Goal: Task Accomplishment & Management: Manage account settings

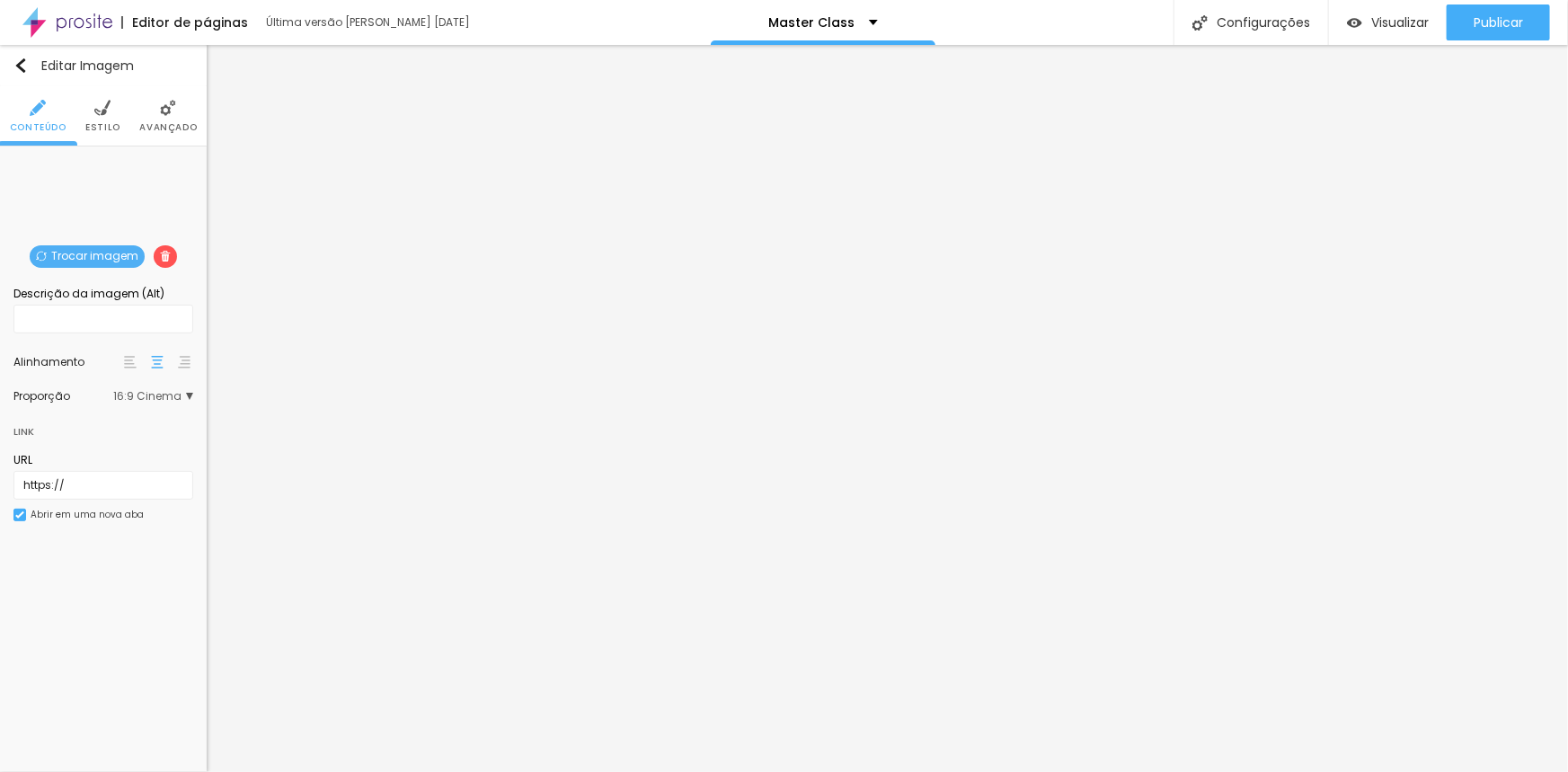
click at [74, 247] on span "Trocar imagem" at bounding box center [87, 257] width 115 height 23
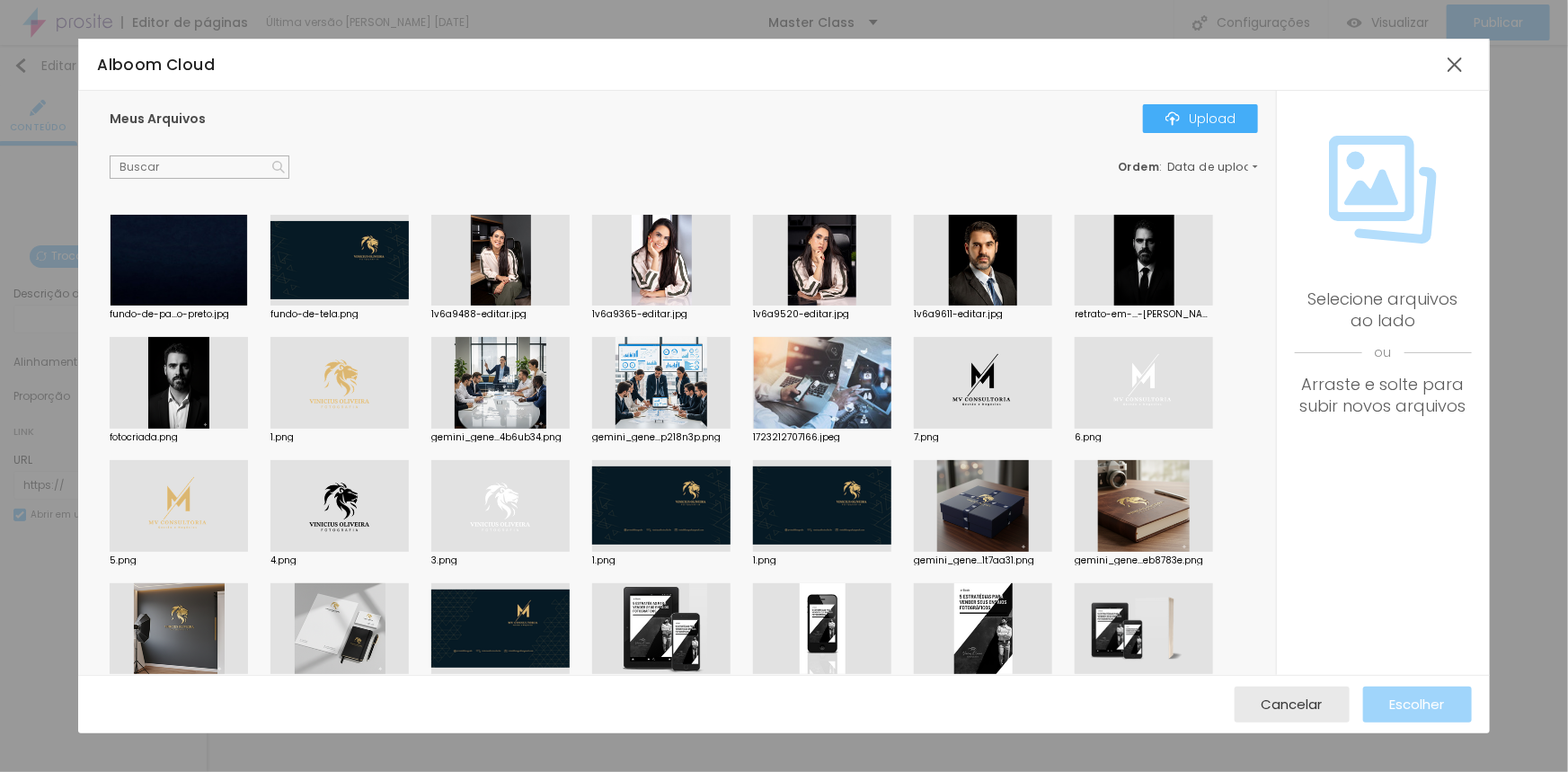
click at [660, 259] on div at bounding box center [661, 261] width 138 height 92
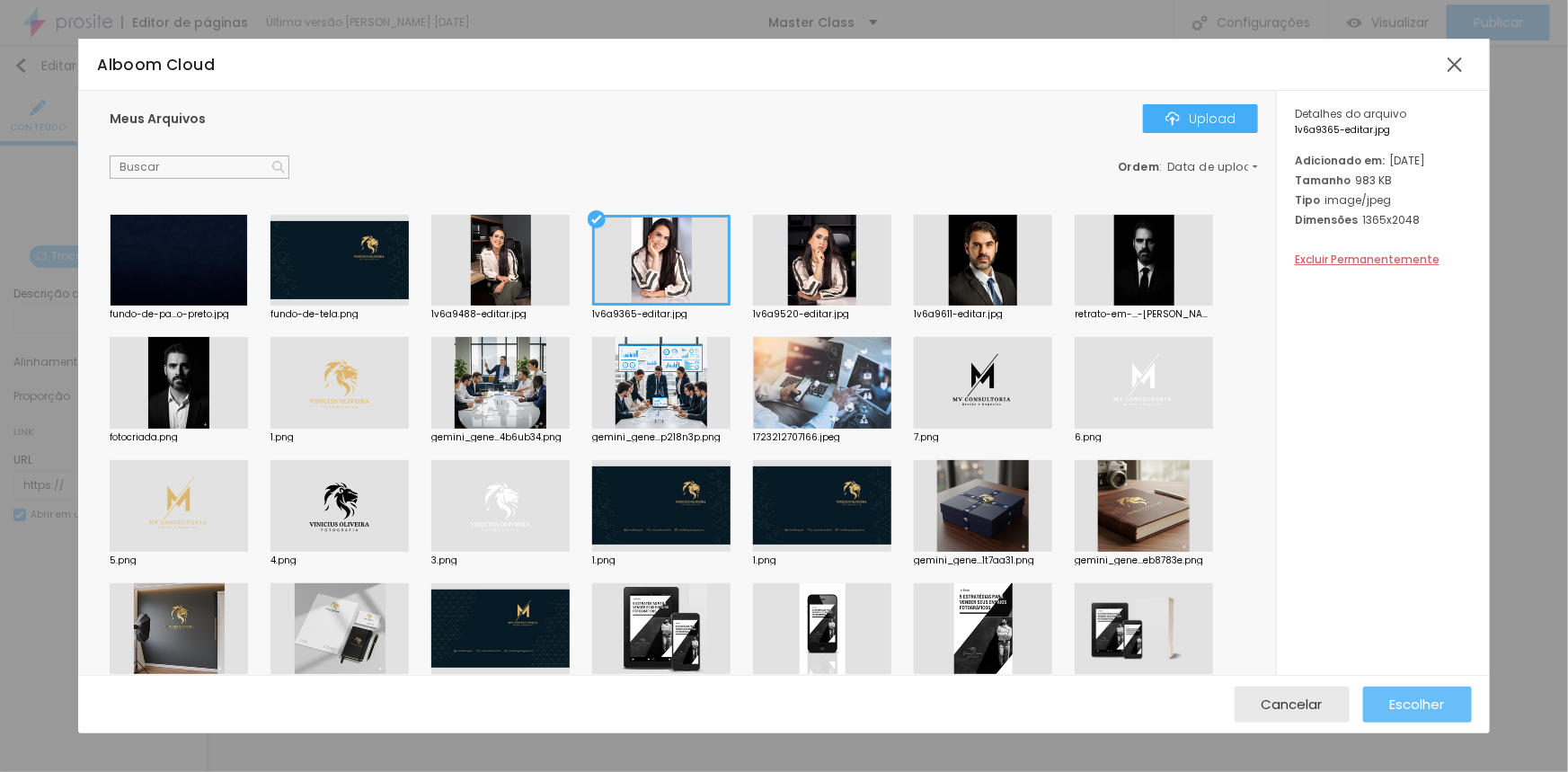
click at [1417, 698] on span "Escolher" at bounding box center [1416, 704] width 54 height 15
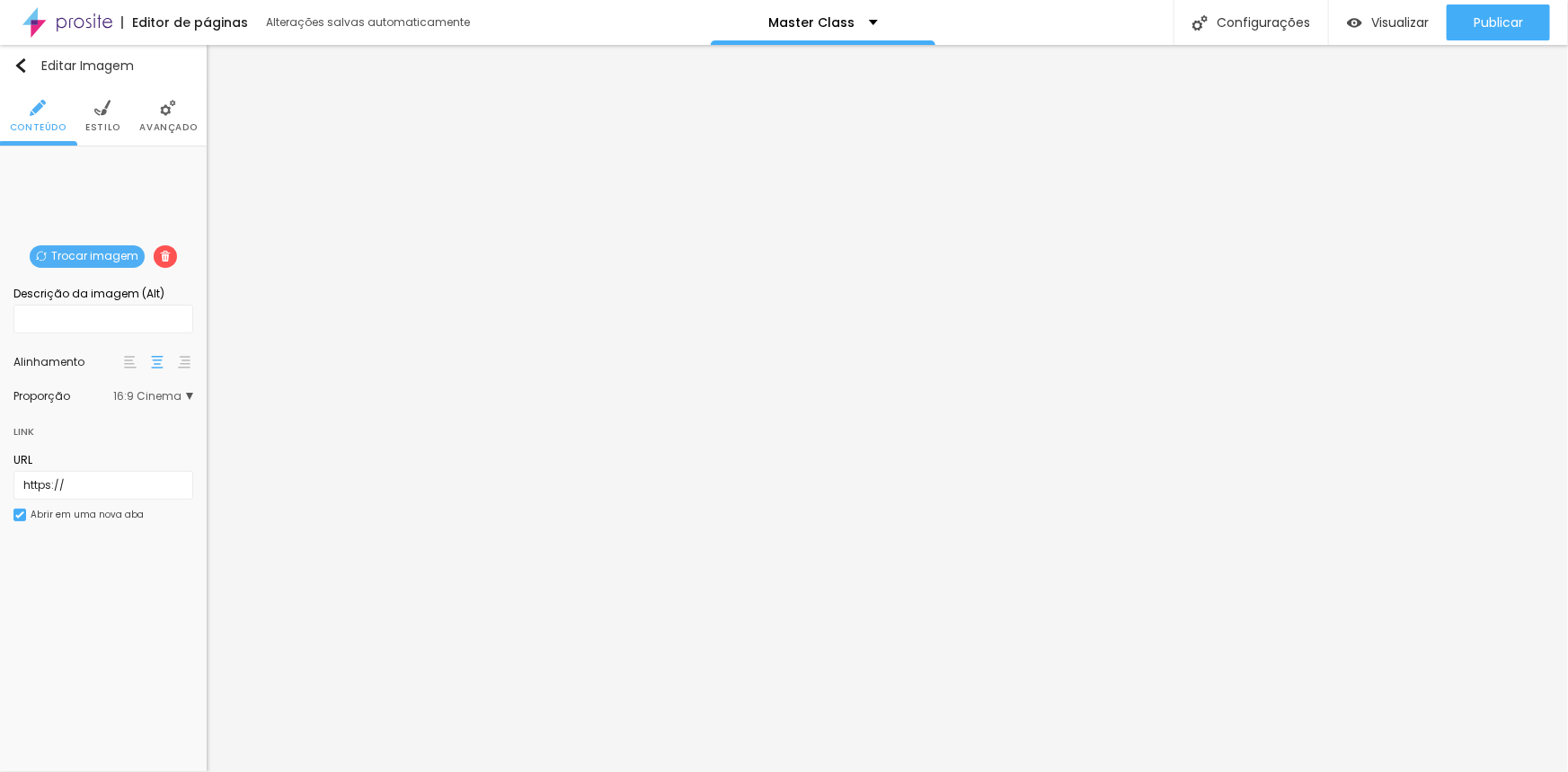
click at [86, 249] on span "Trocar imagem" at bounding box center [87, 257] width 115 height 23
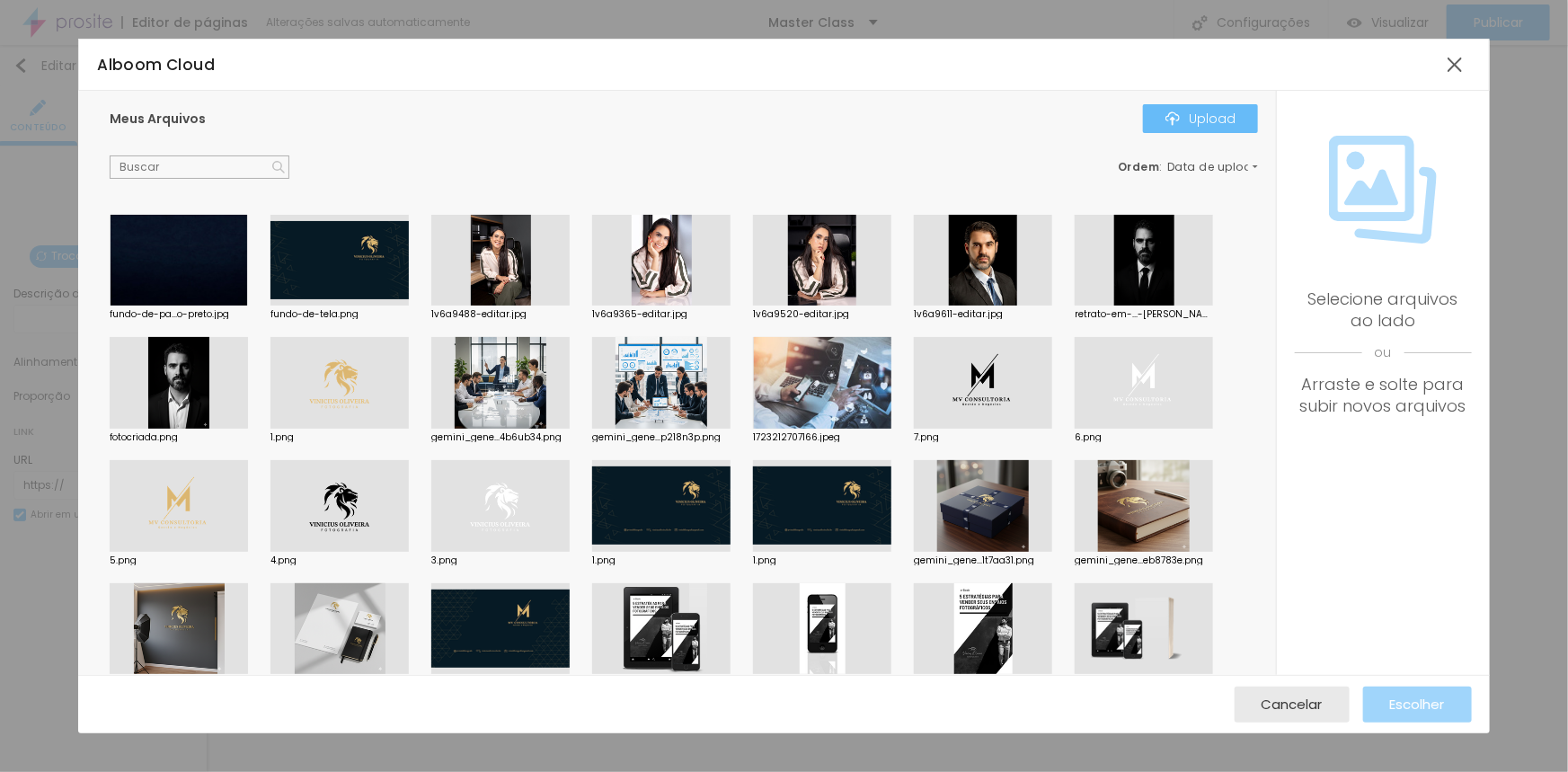
click at [1222, 112] on div "Upload" at bounding box center [1199, 118] width 70 height 14
click at [1296, 692] on div "Cancelar" at bounding box center [1292, 705] width 61 height 36
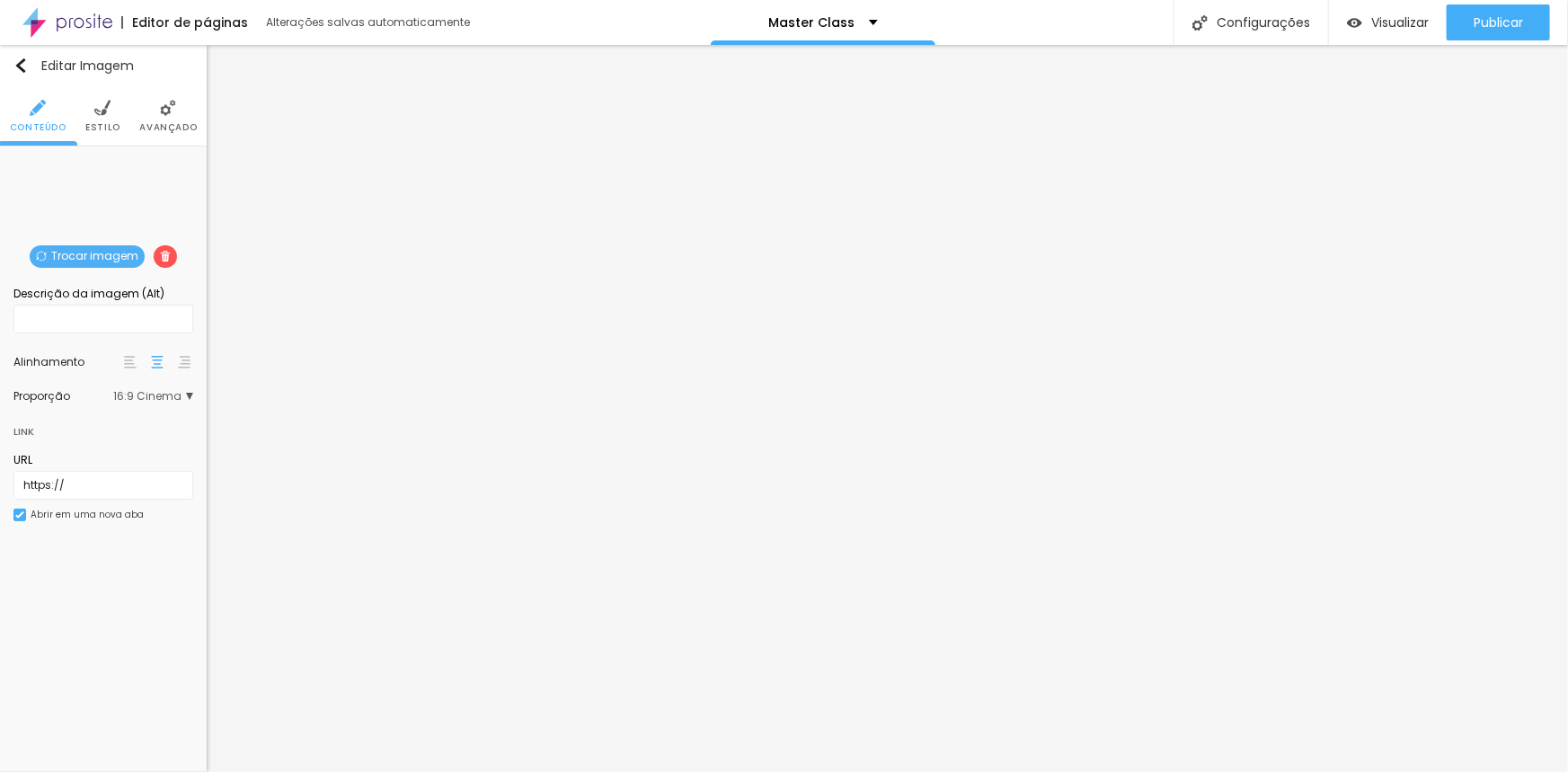
click at [86, 261] on span "Trocar imagem" at bounding box center [87, 257] width 115 height 23
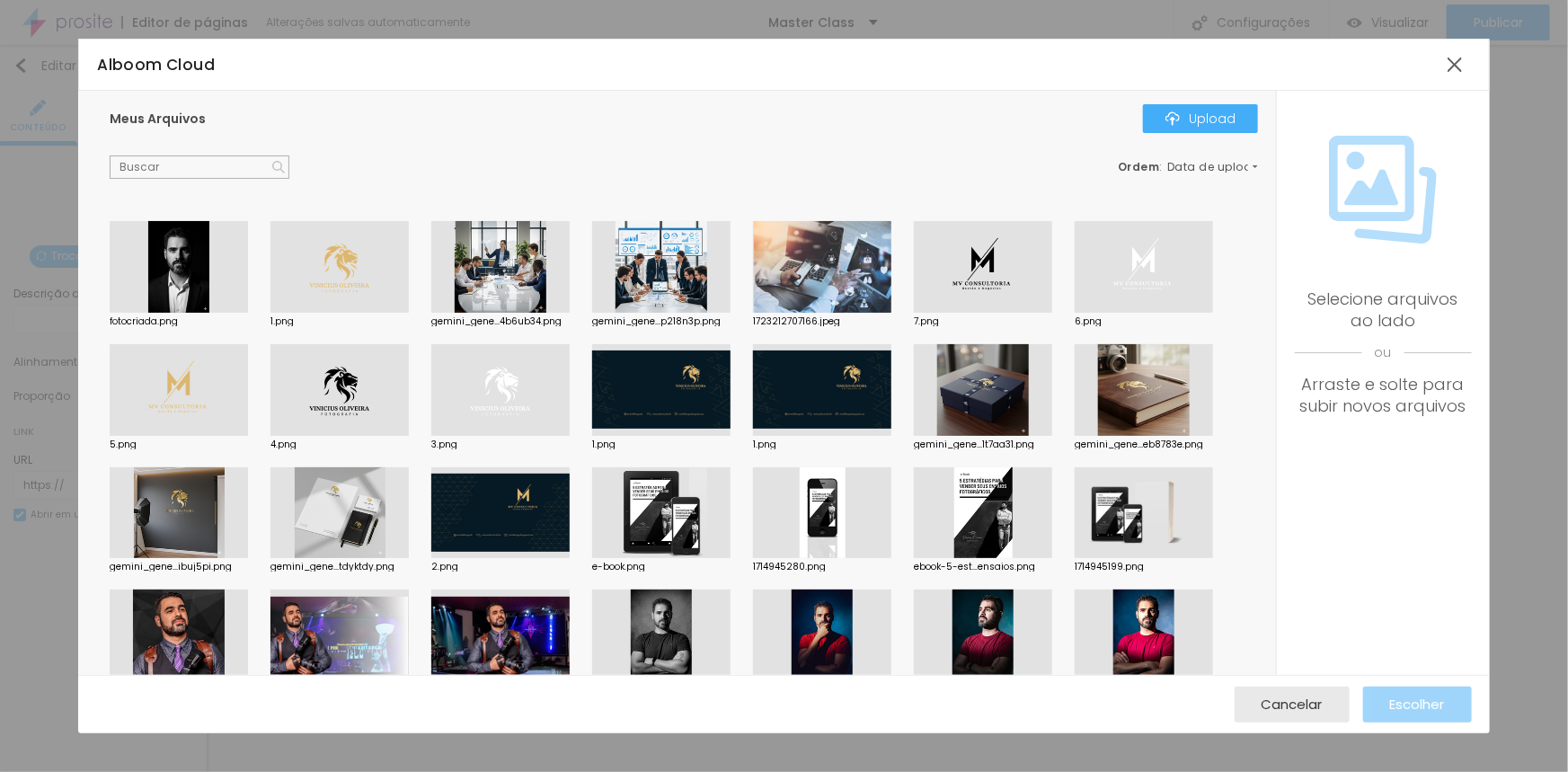
scroll to position [408, 0]
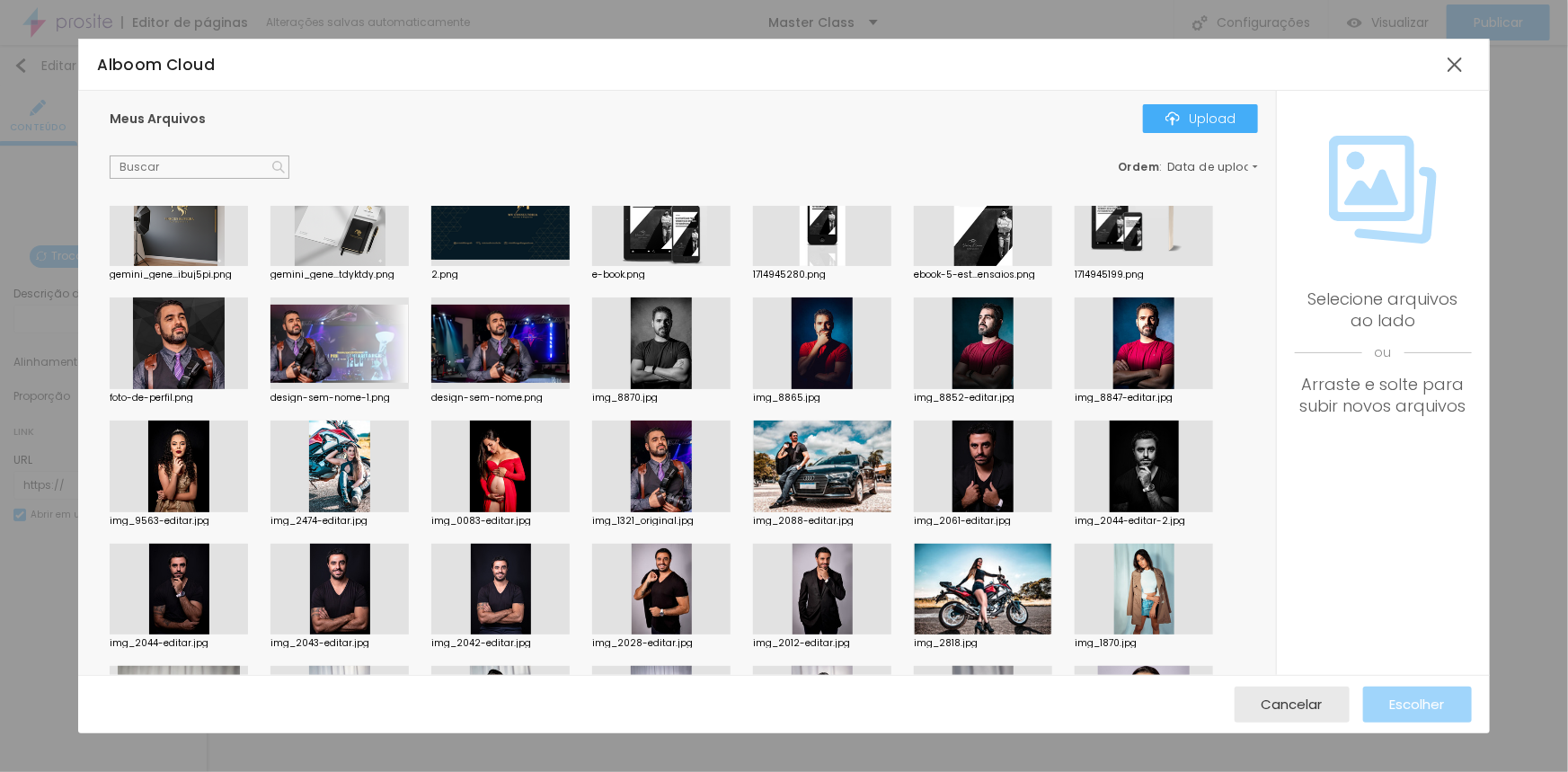
click at [861, 463] on div at bounding box center [821, 466] width 138 height 92
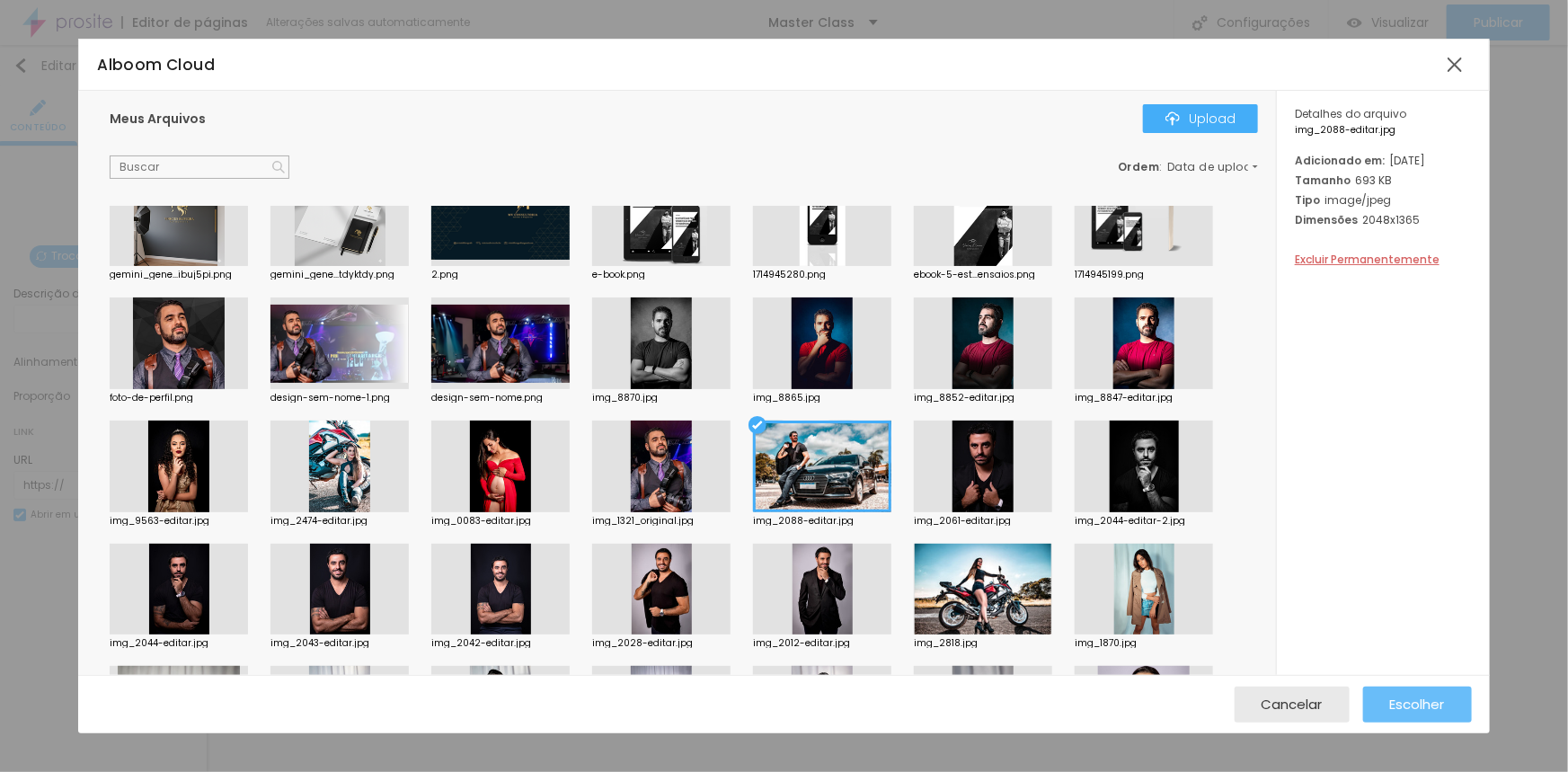
click at [1419, 713] on div "Escolher" at bounding box center [1416, 705] width 54 height 36
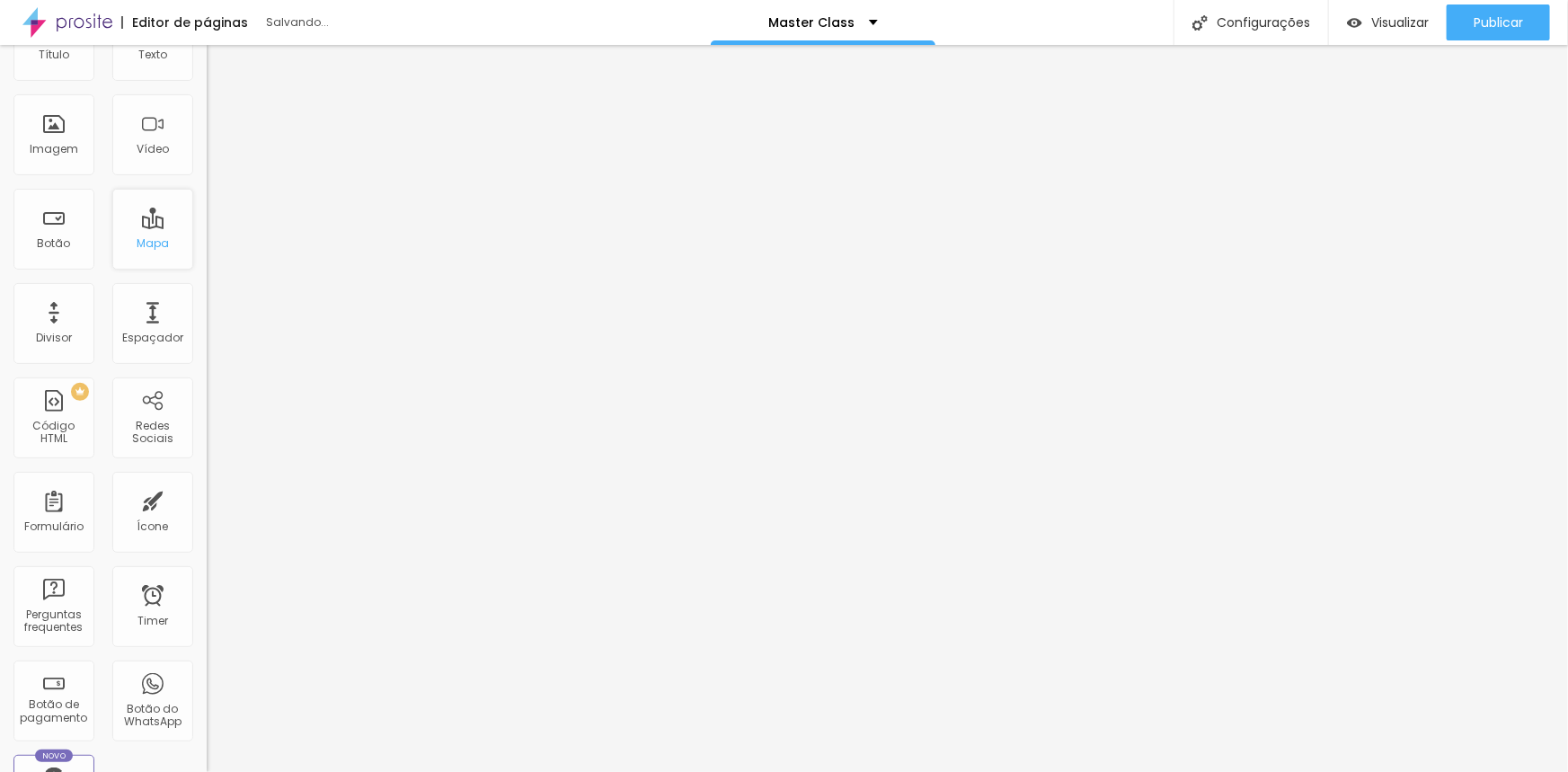
scroll to position [0, 0]
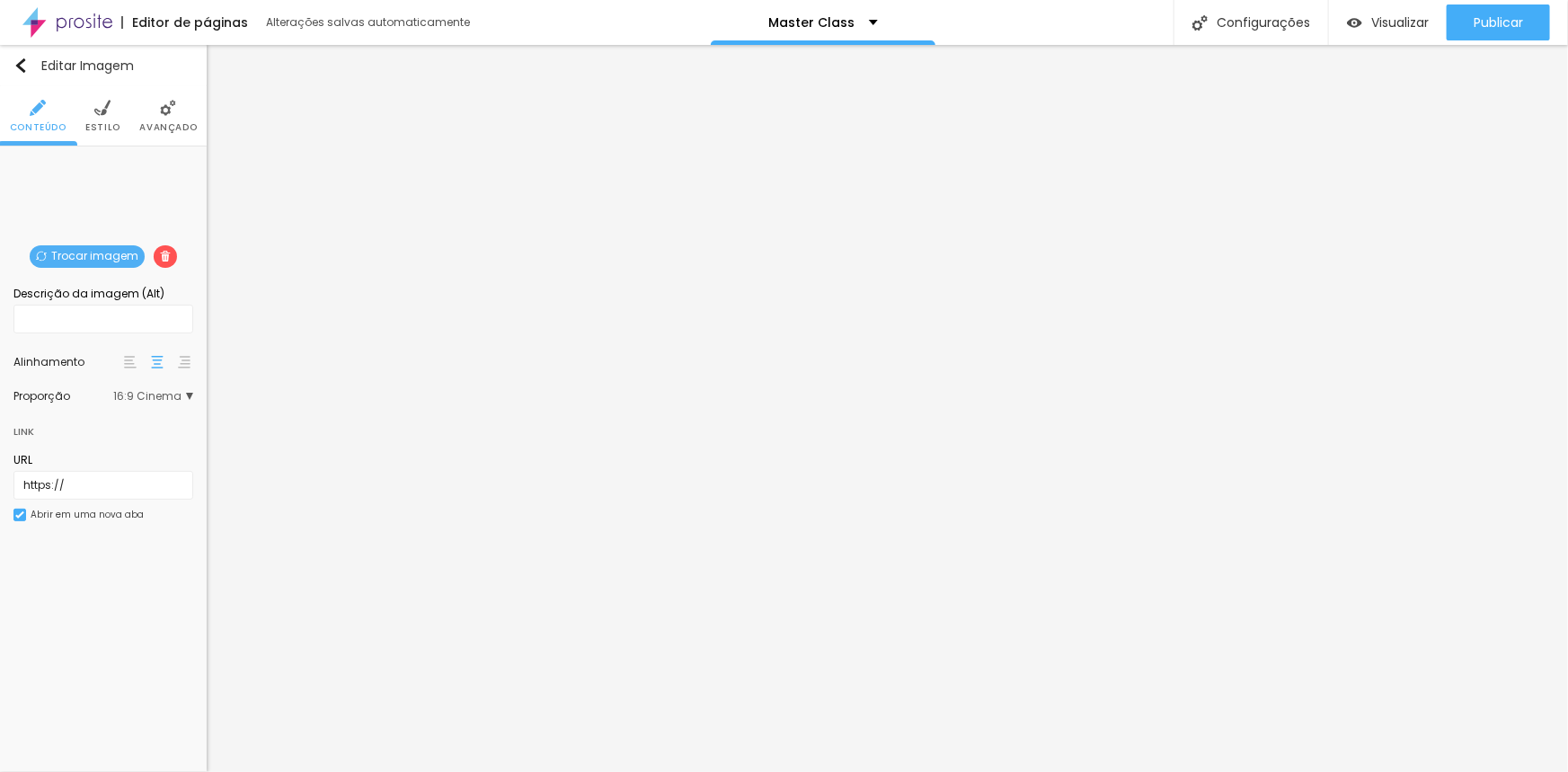
click at [105, 250] on span "Trocar imagem" at bounding box center [87, 257] width 115 height 23
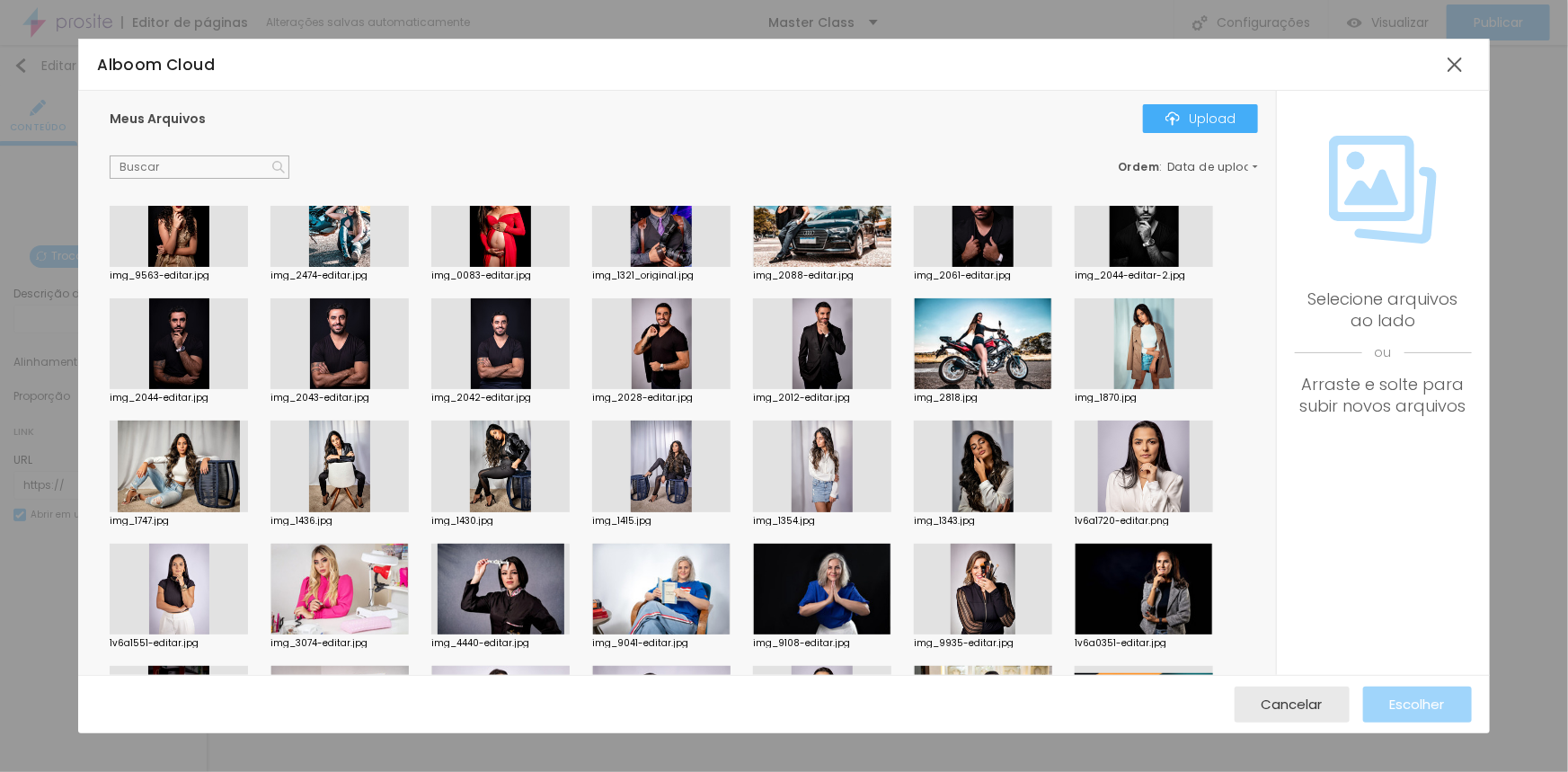
scroll to position [736, 0]
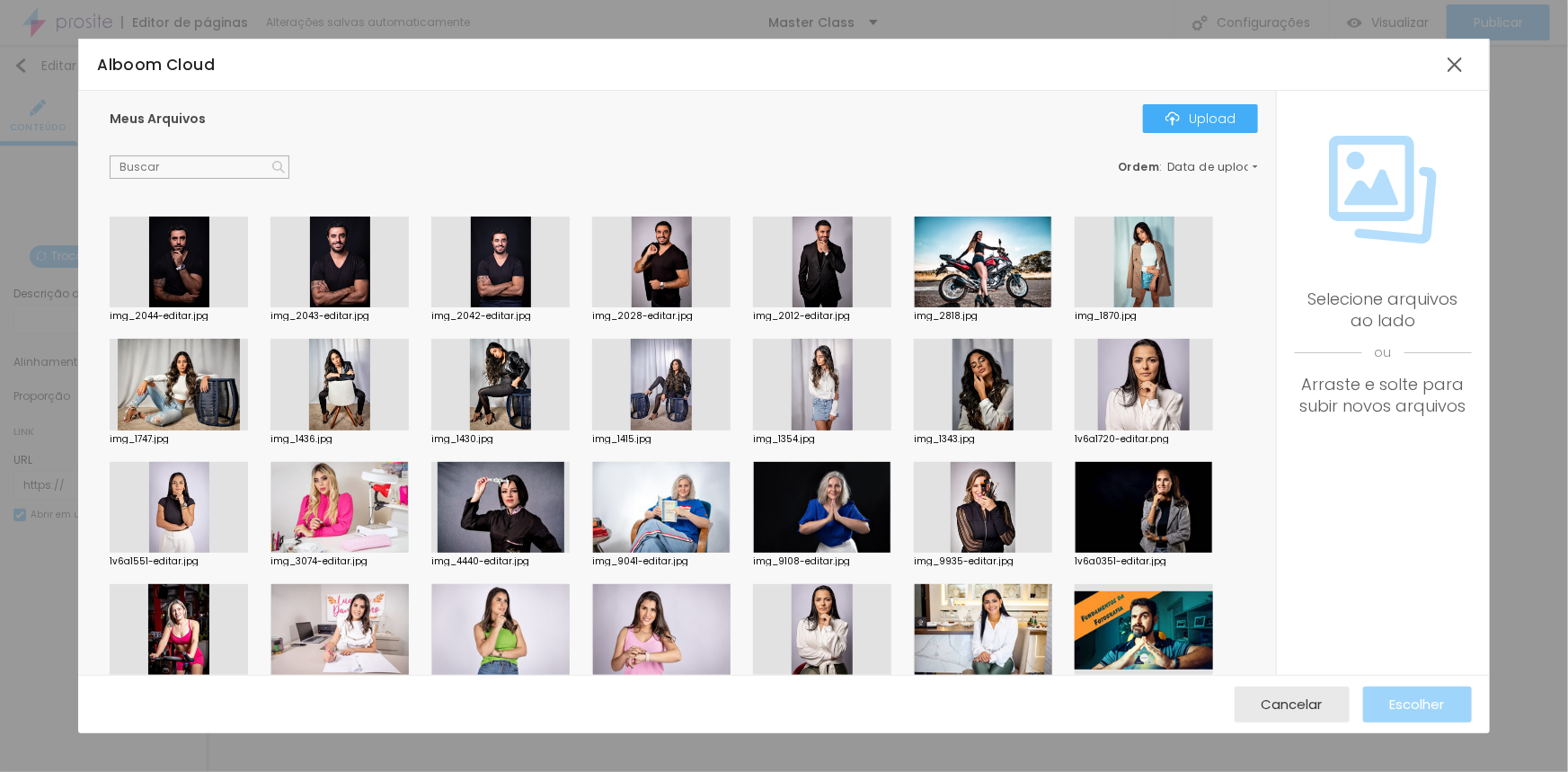
click at [519, 511] on div at bounding box center [500, 508] width 138 height 92
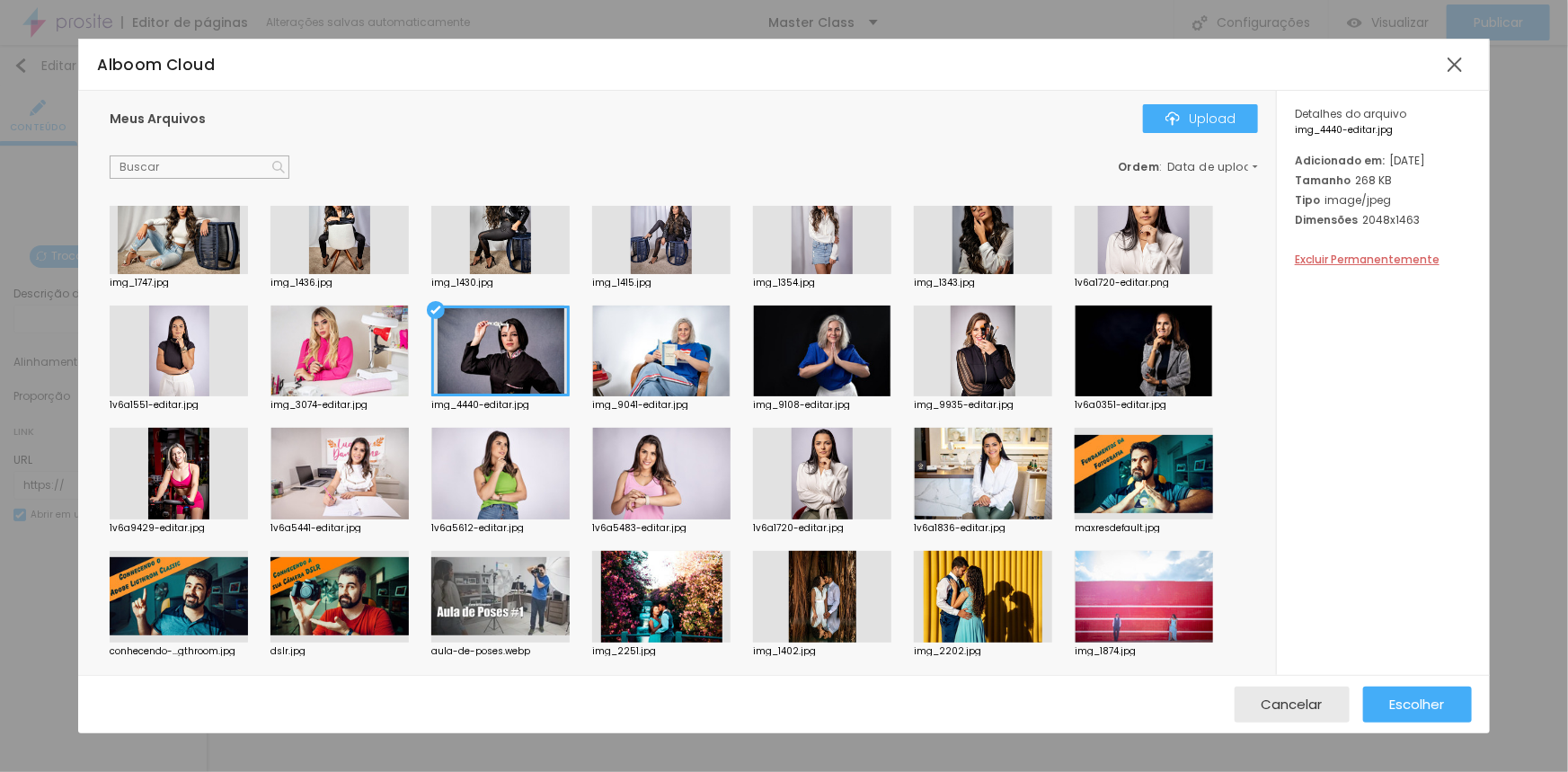
scroll to position [953, 0]
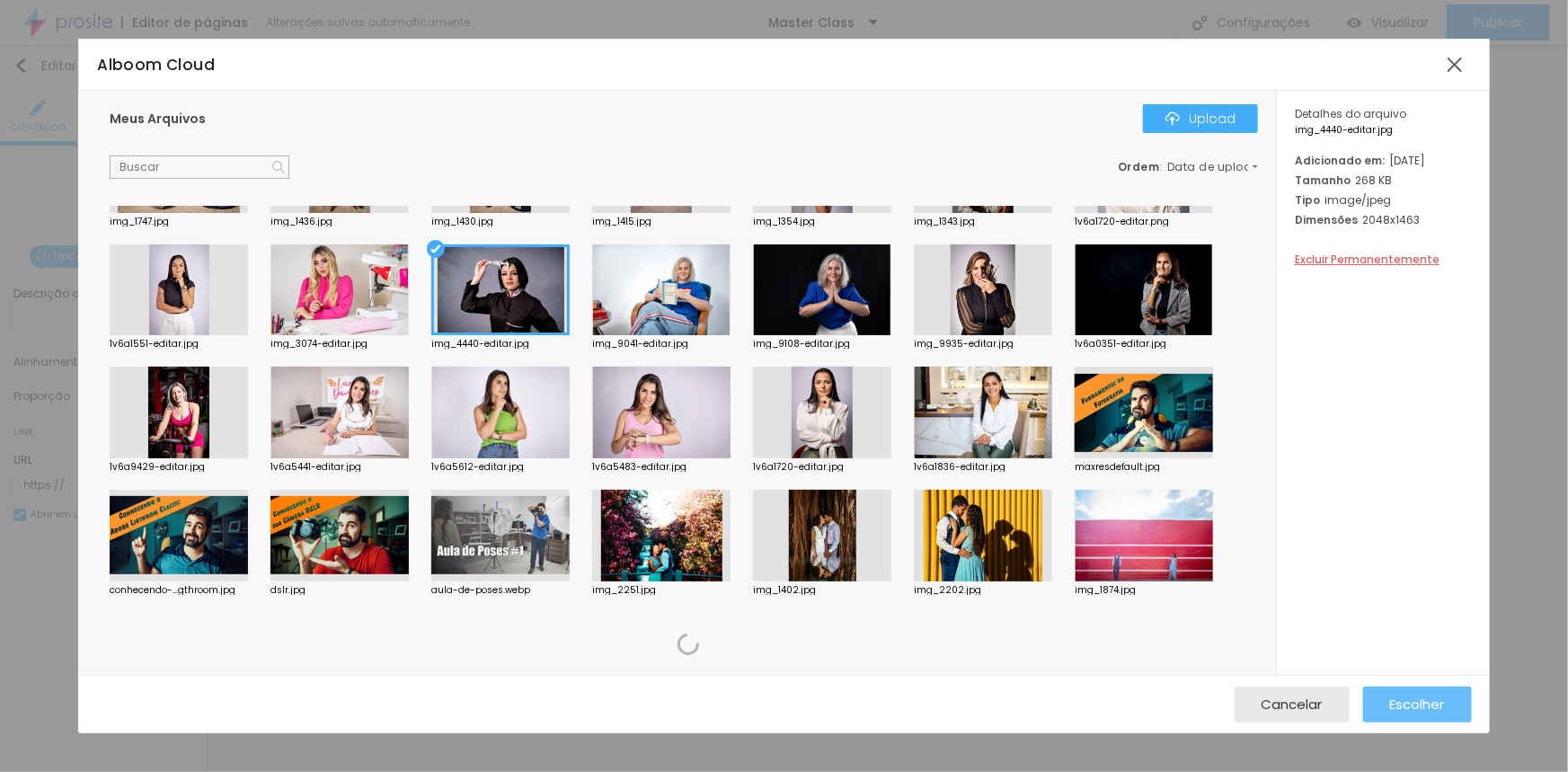
click at [1410, 697] on span "Escolher" at bounding box center [1416, 704] width 54 height 15
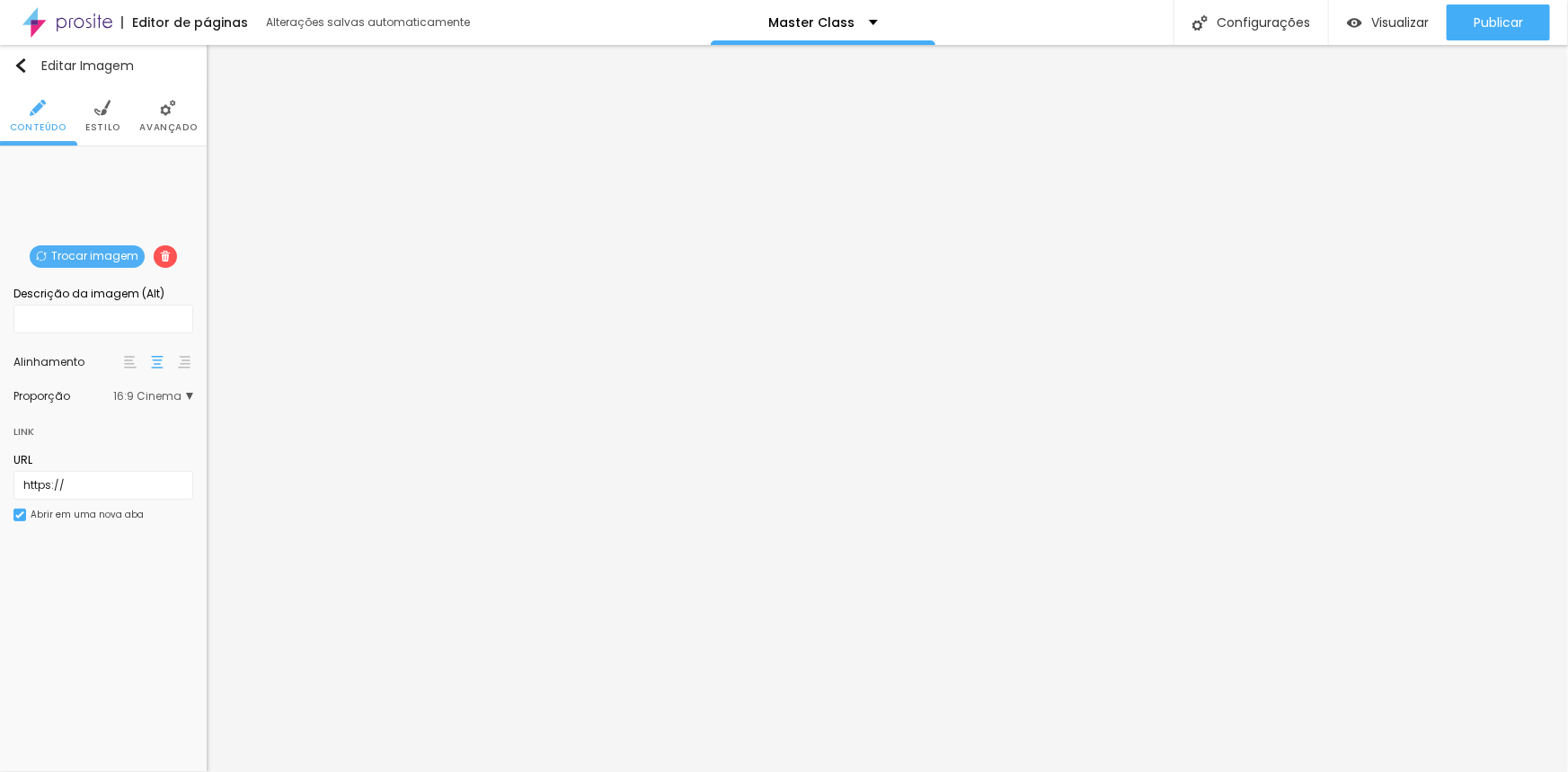
click at [104, 250] on span "Trocar imagem" at bounding box center [87, 257] width 115 height 23
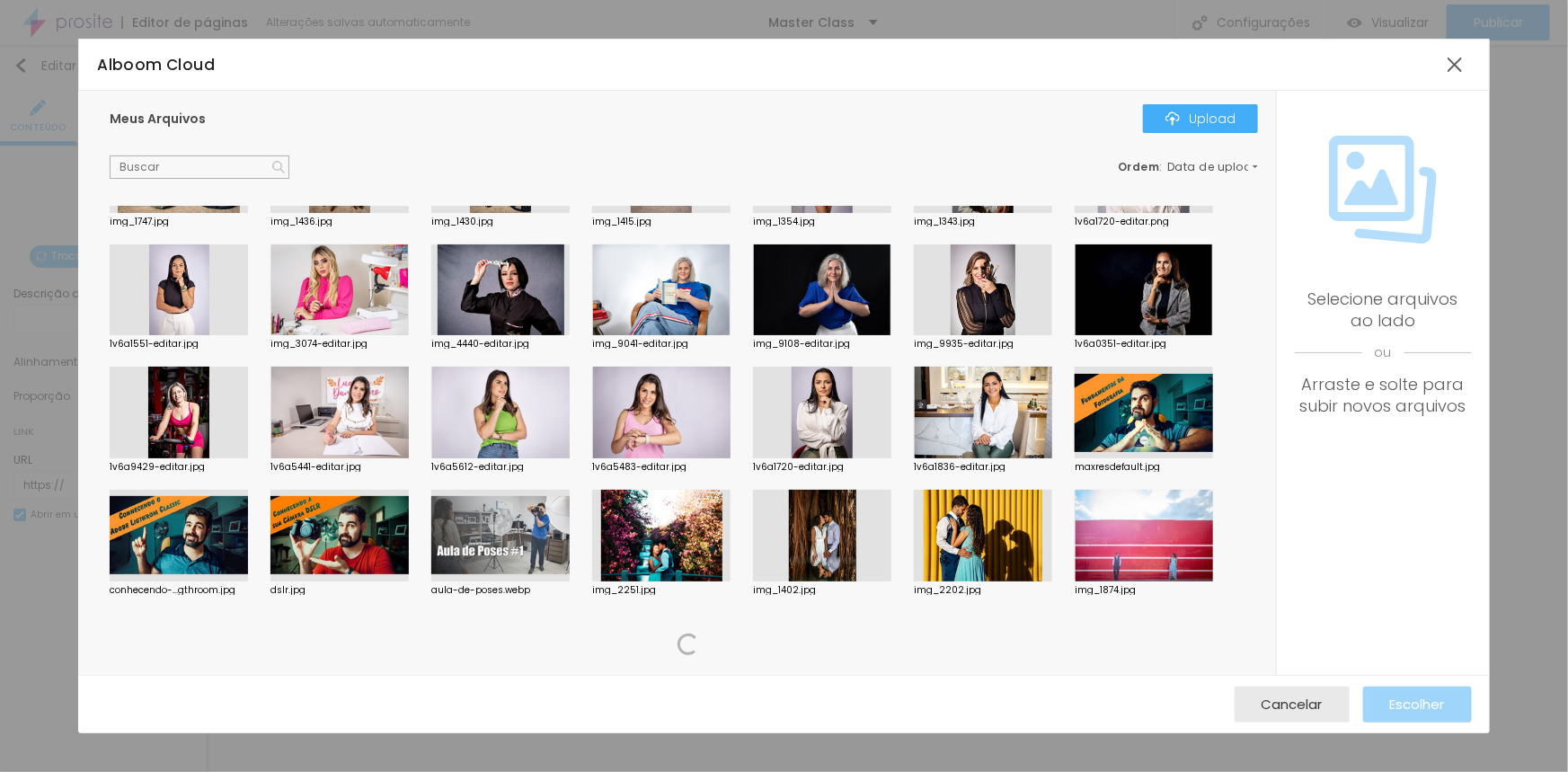
click at [1024, 429] on div at bounding box center [983, 413] width 138 height 92
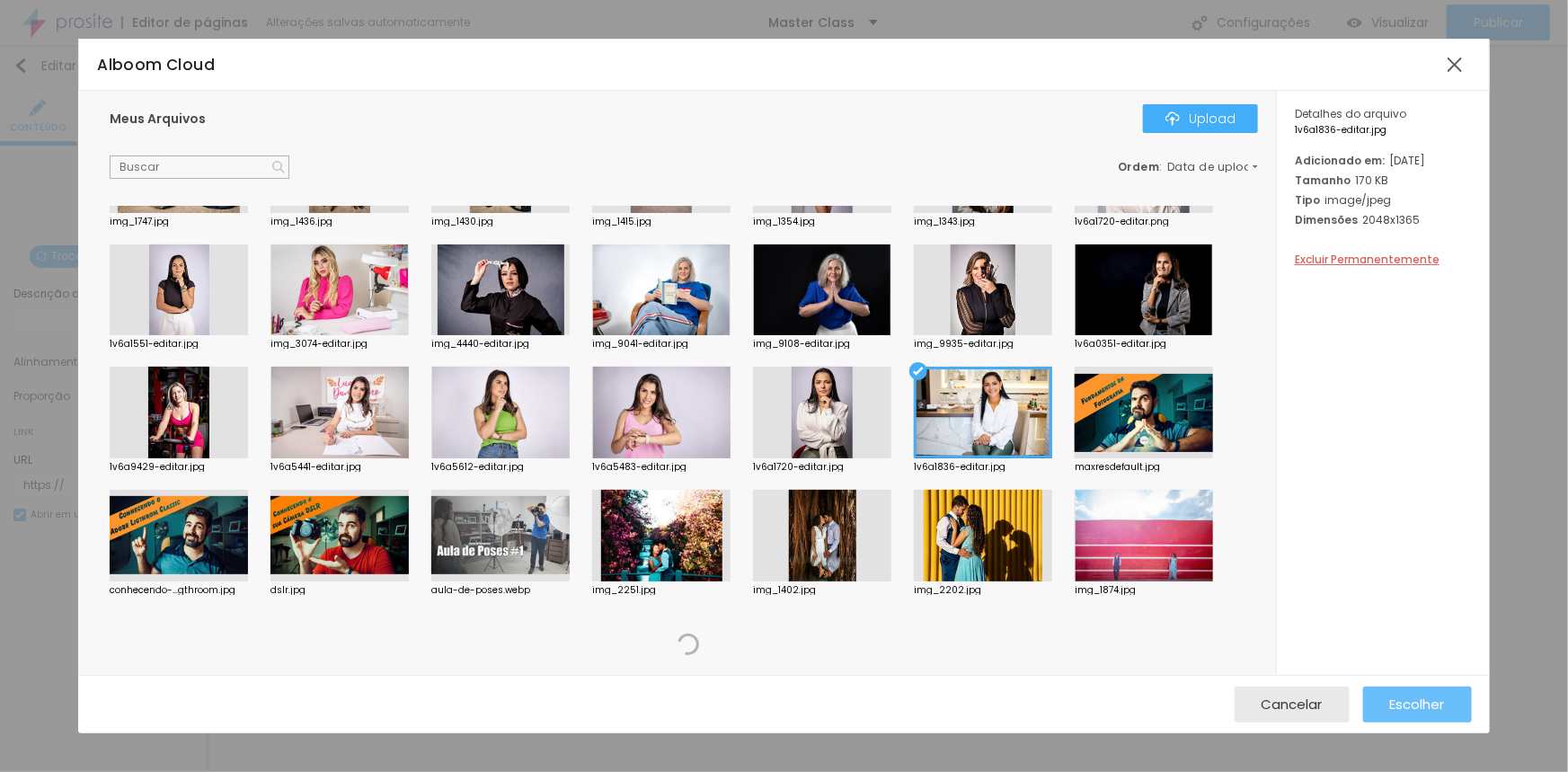
click at [1437, 701] on span "Escolher" at bounding box center [1416, 704] width 54 height 15
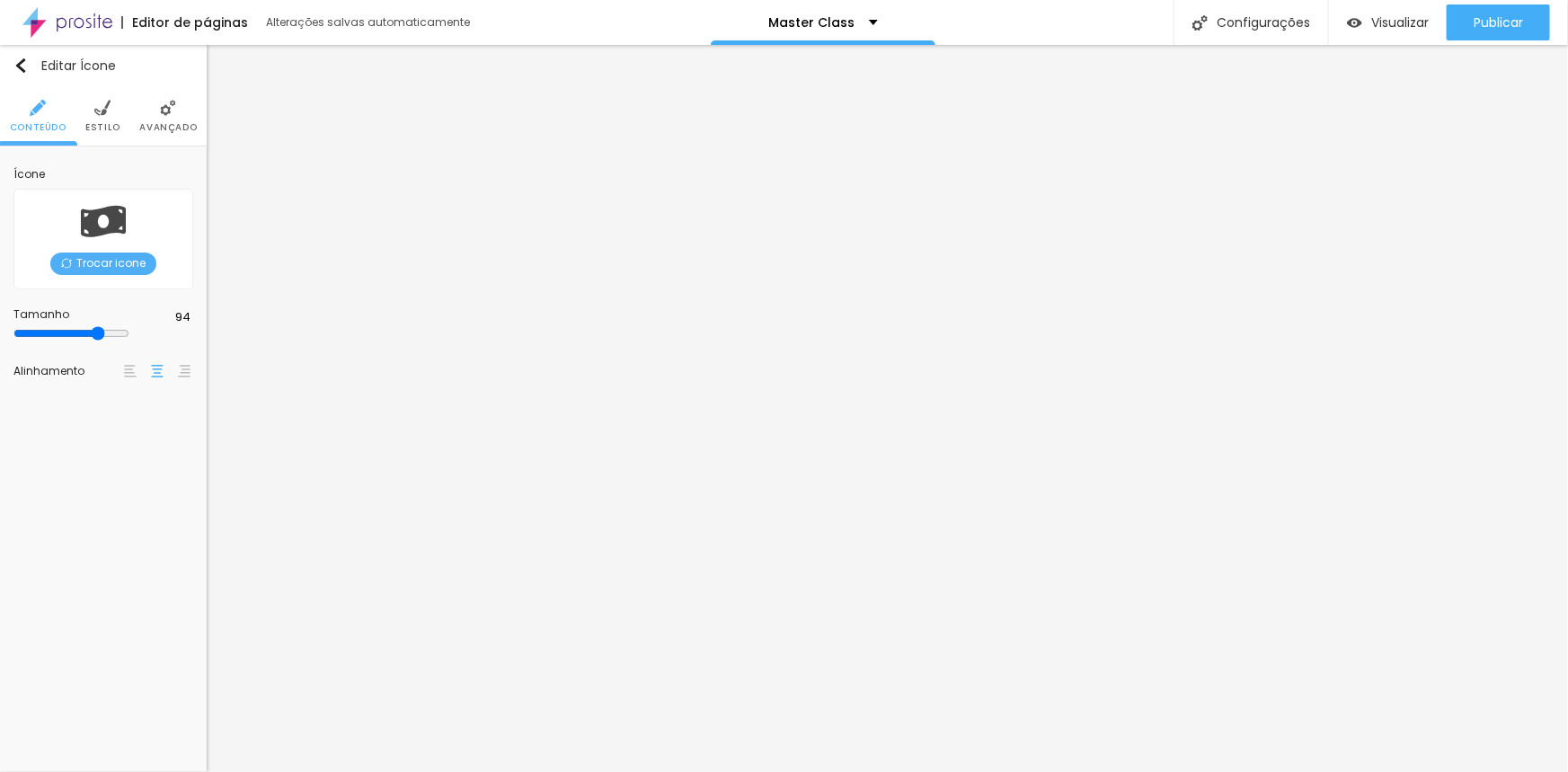
click at [91, 259] on span "Trocar icone" at bounding box center [103, 264] width 106 height 23
click at [99, 110] on img at bounding box center [102, 107] width 16 height 16
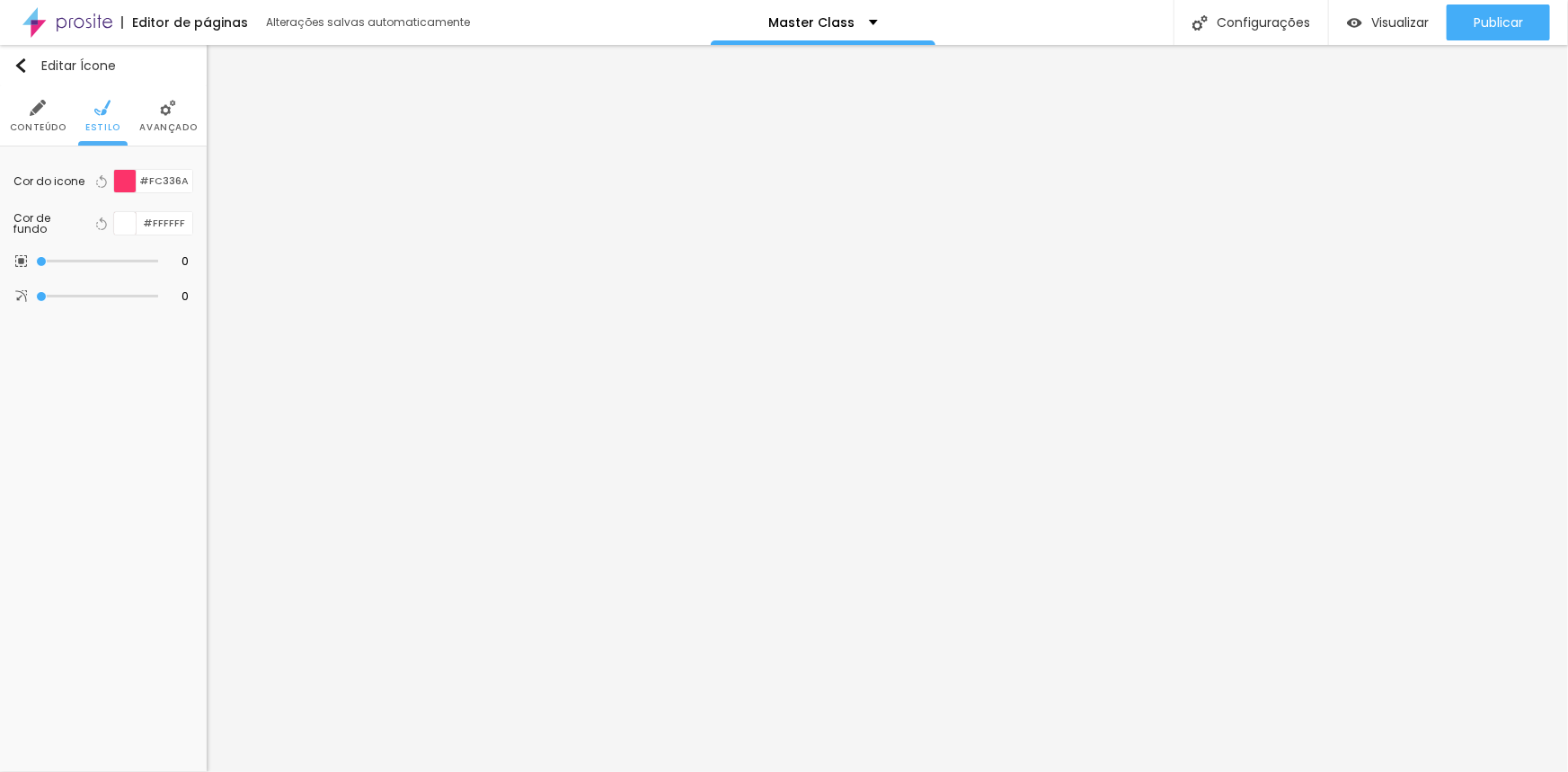
click at [129, 178] on div at bounding box center [125, 182] width 23 height 23
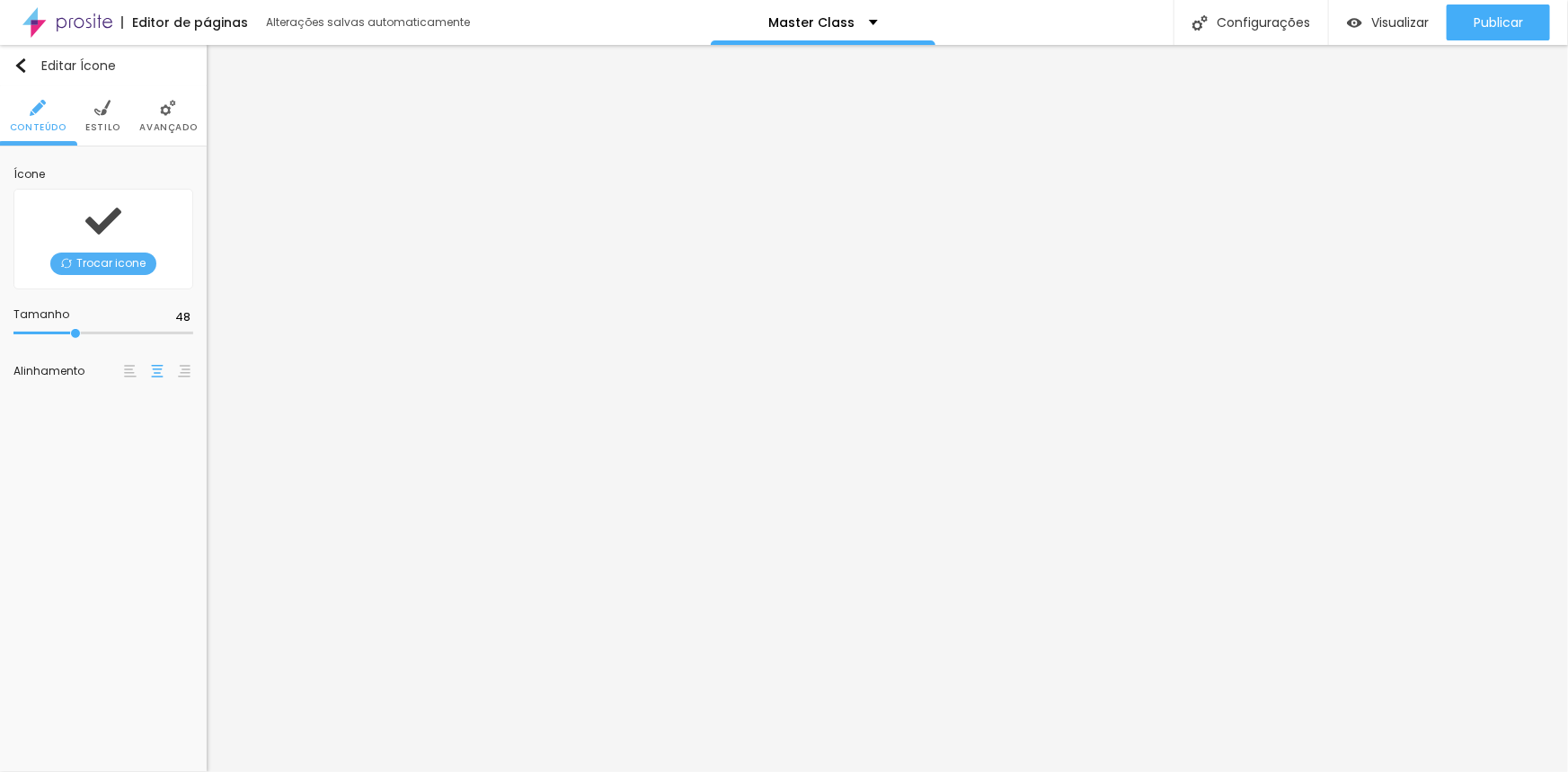
click at [100, 98] on li "Estilo" at bounding box center [102, 116] width 35 height 59
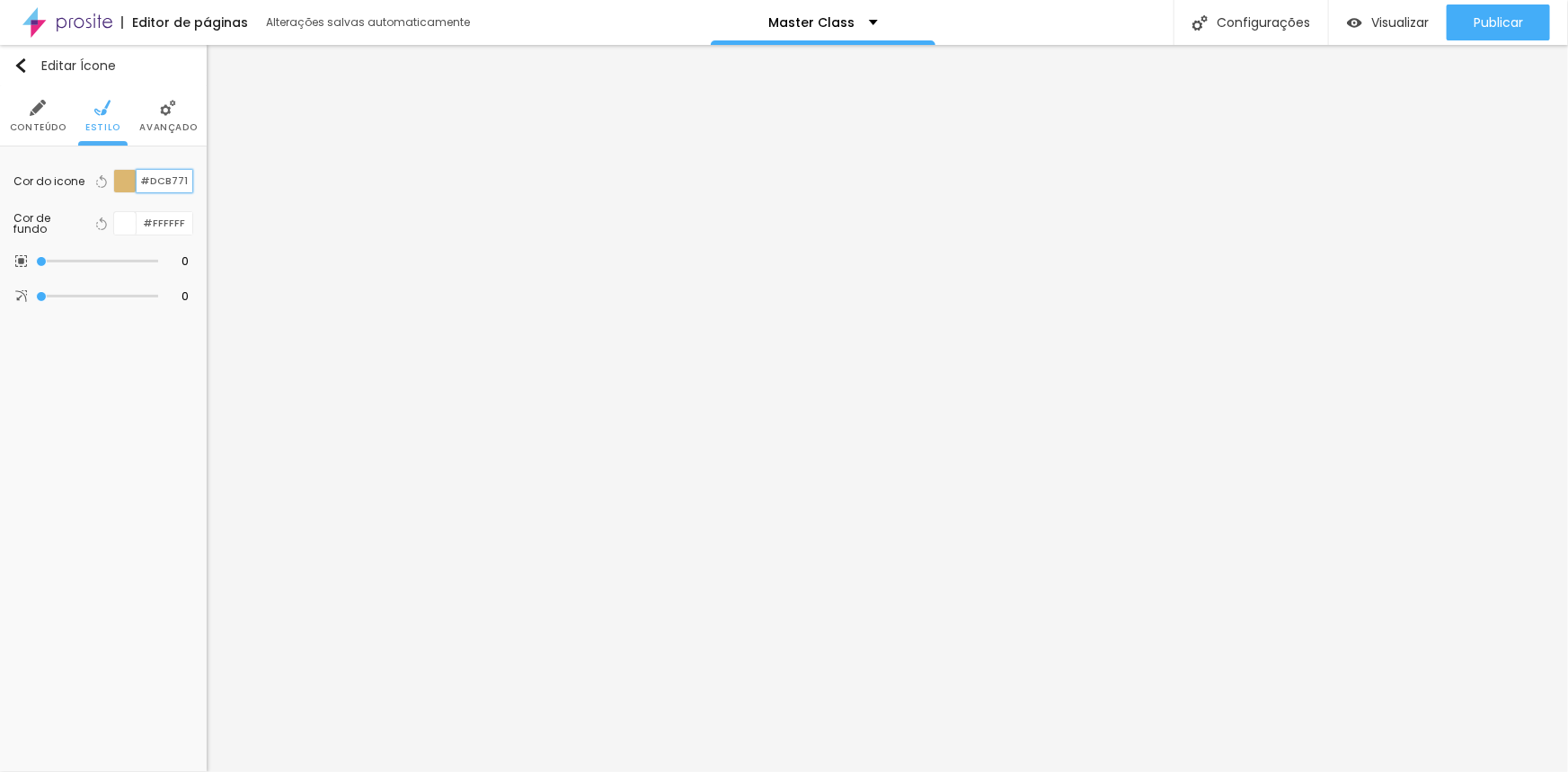
drag, startPoint x: 189, startPoint y: 178, endPoint x: 143, endPoint y: 180, distance: 46.0
click at [143, 180] on input "#DCB771" at bounding box center [164, 182] width 55 height 23
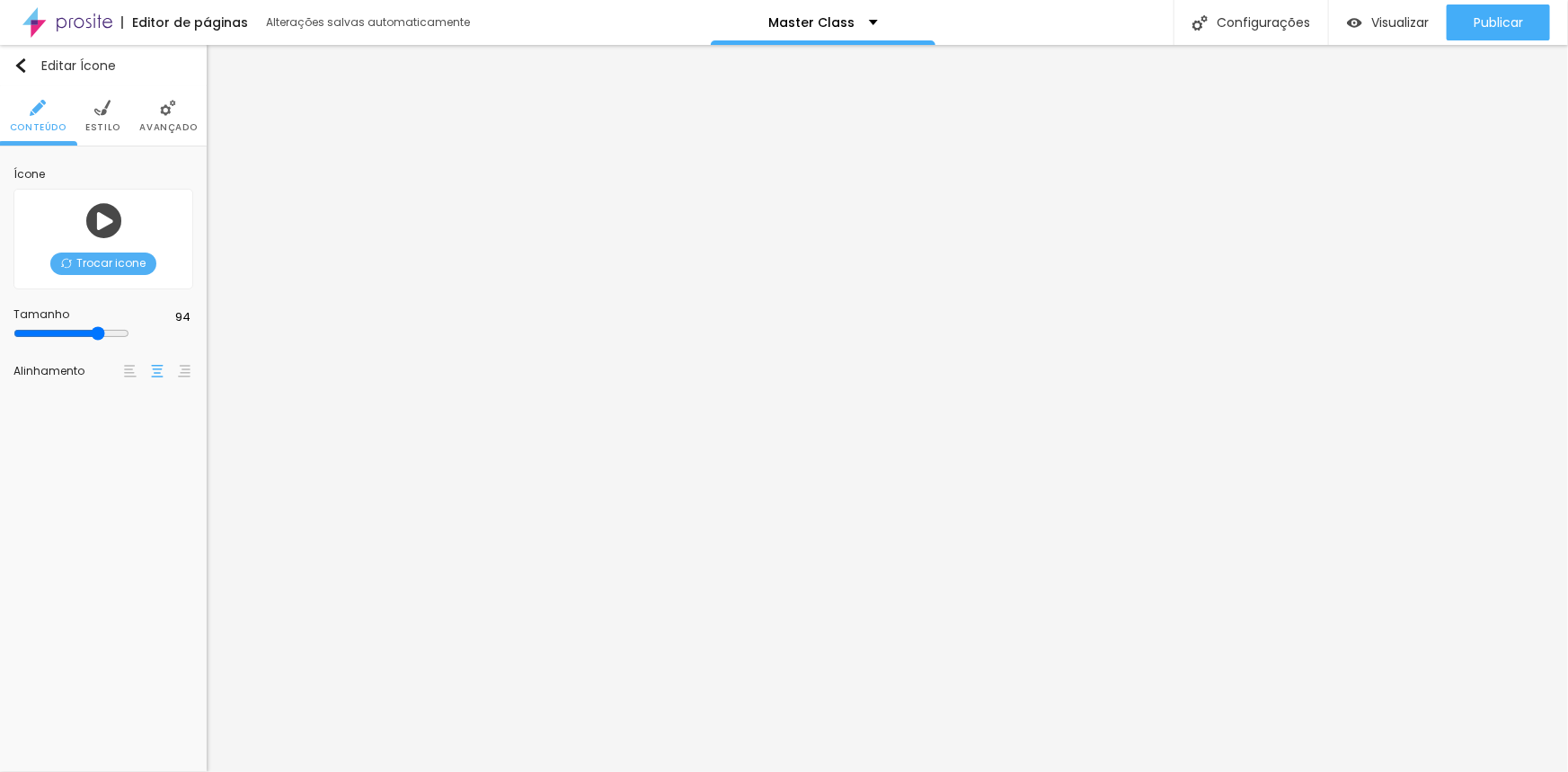
click at [88, 108] on li "Estilo" at bounding box center [102, 116] width 35 height 59
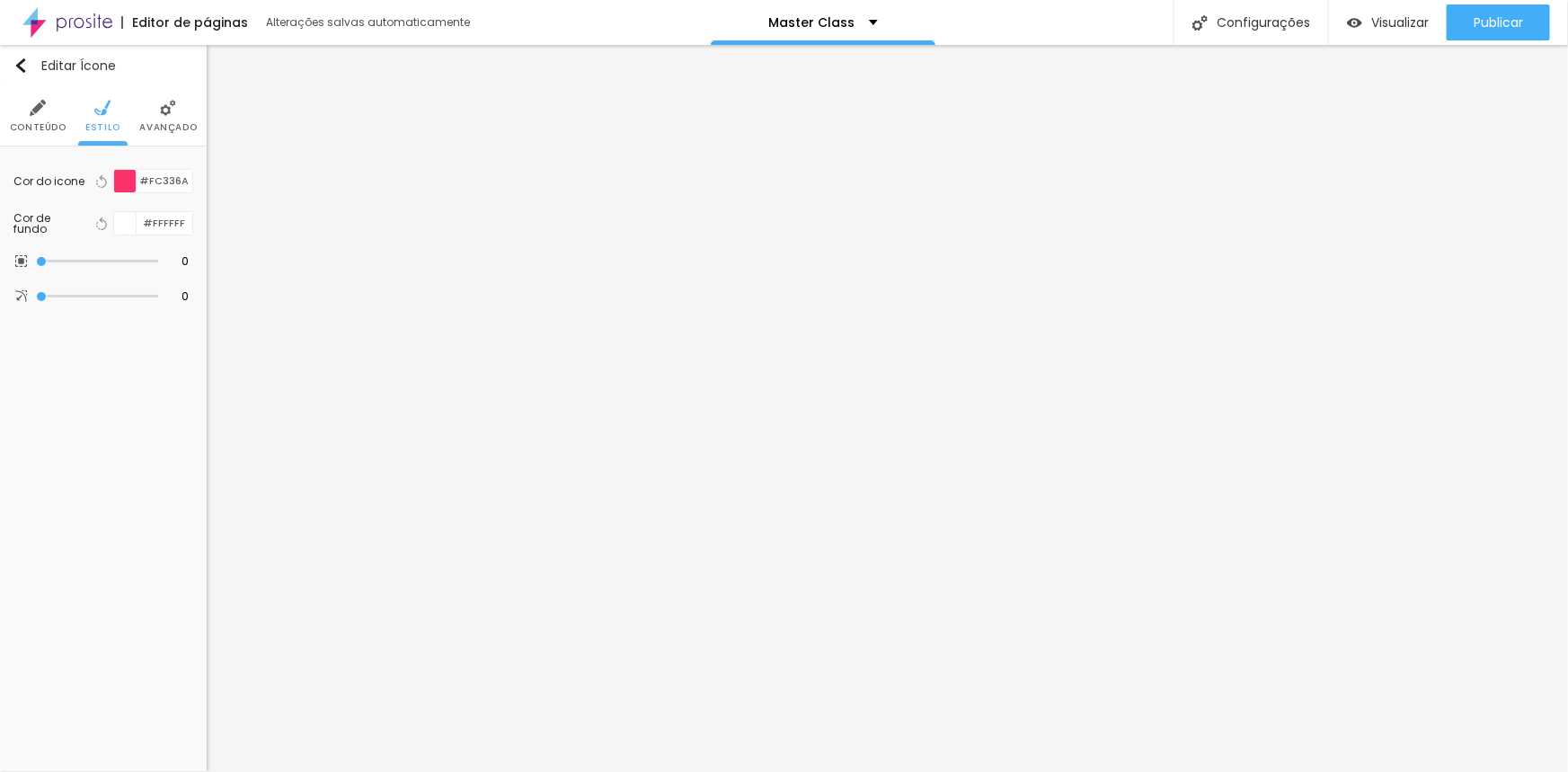
click at [126, 171] on div at bounding box center [125, 182] width 23 height 23
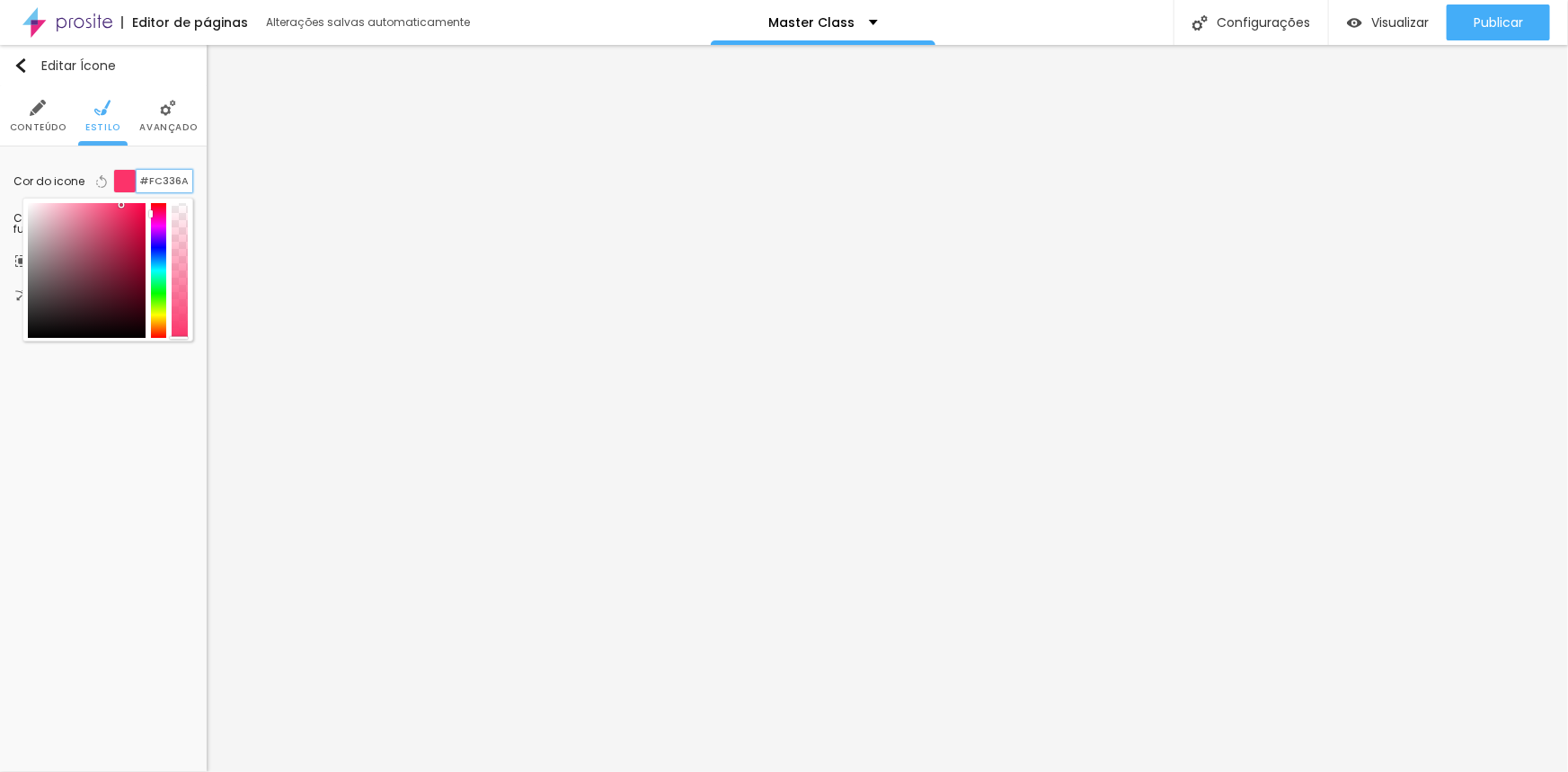
click at [168, 176] on input "#FC336A" at bounding box center [164, 182] width 55 height 23
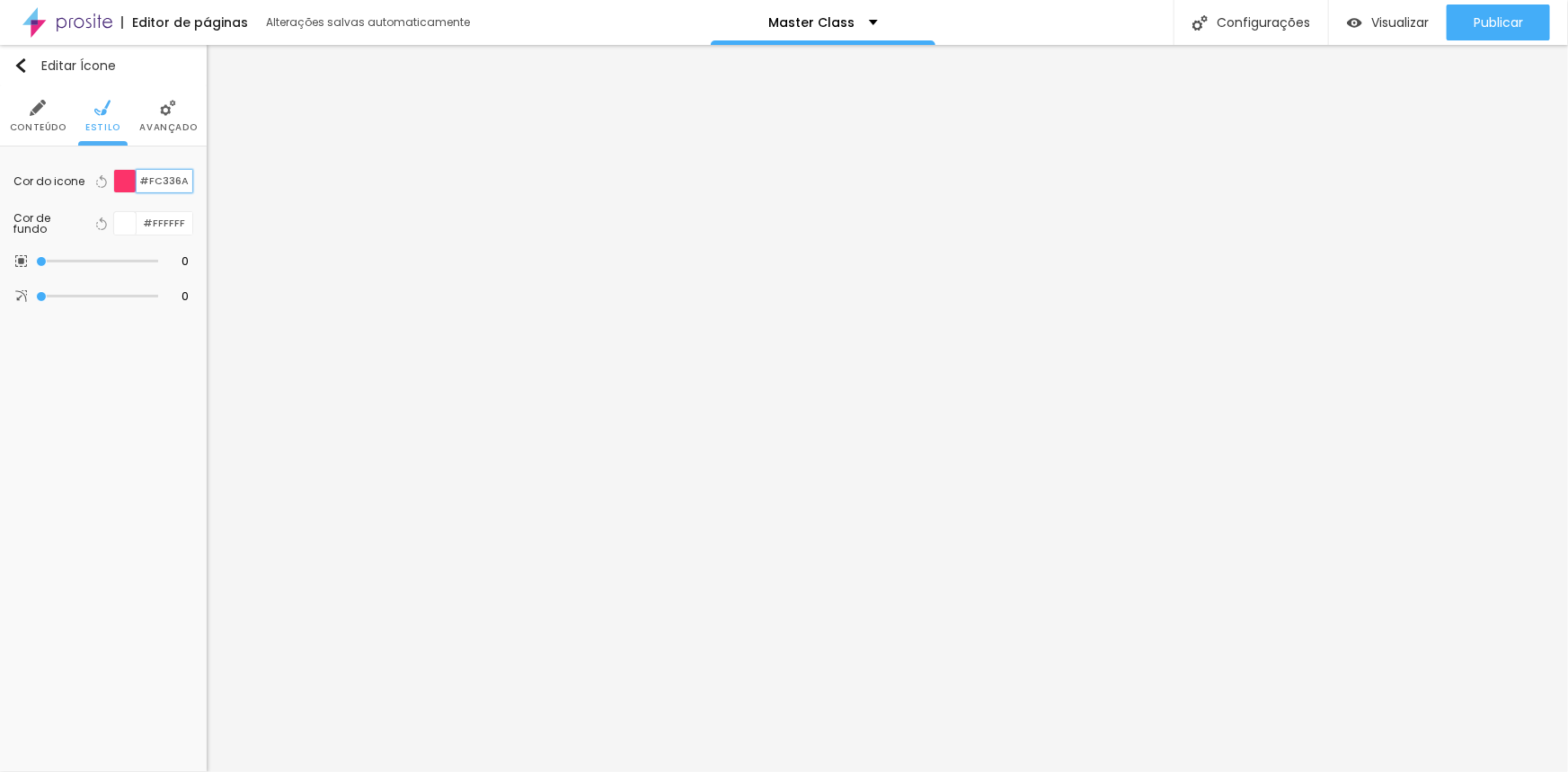
click at [180, 176] on input "#FC336A" at bounding box center [164, 182] width 55 height 23
paste input "DCB771"
type input "#DCB771"
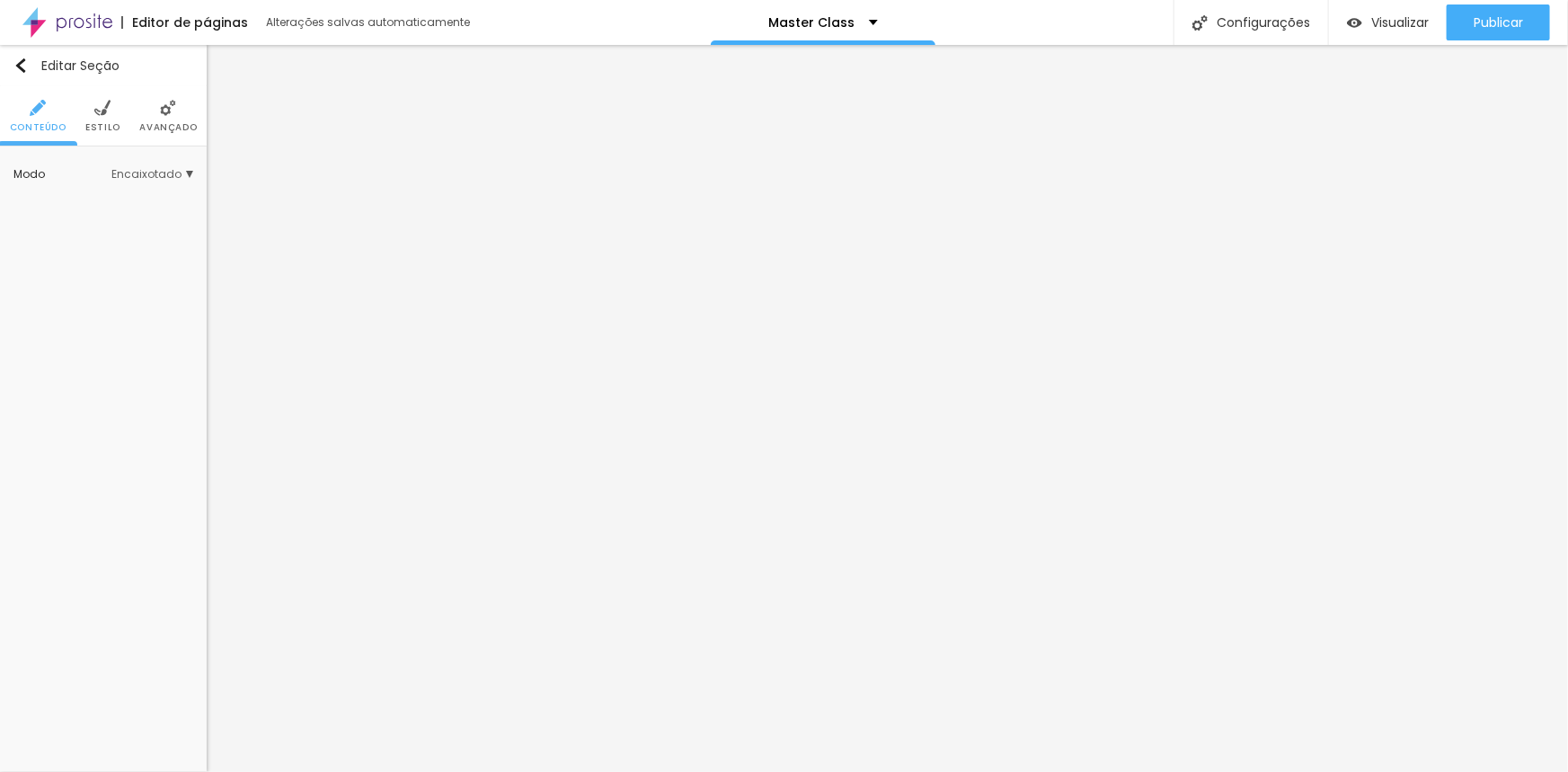
click at [98, 106] on img at bounding box center [102, 107] width 16 height 16
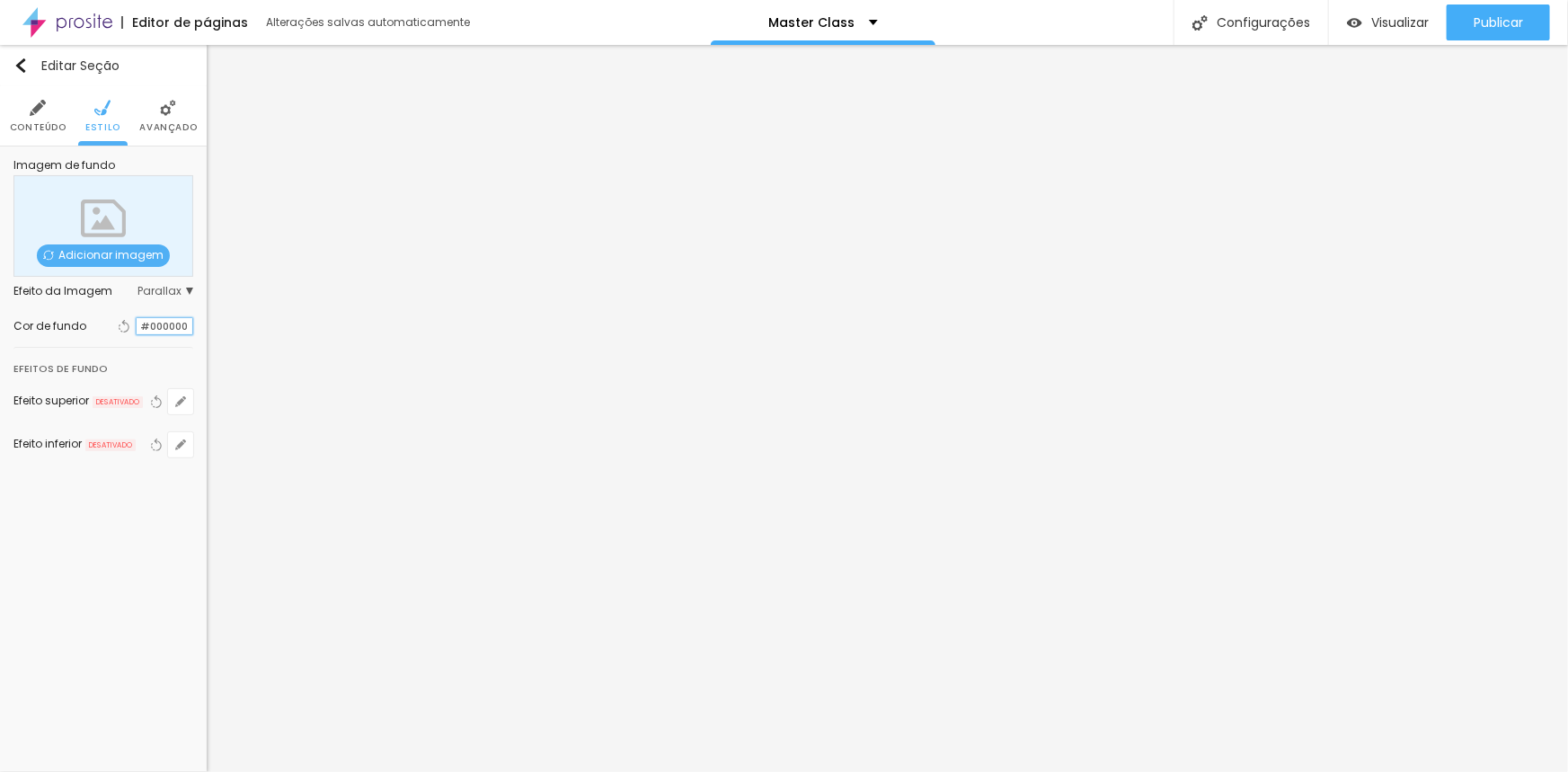
click at [160, 332] on input "#000000" at bounding box center [164, 327] width 55 height 17
click at [166, 323] on input "#000000" at bounding box center [164, 327] width 55 height 17
paste input "61A25"
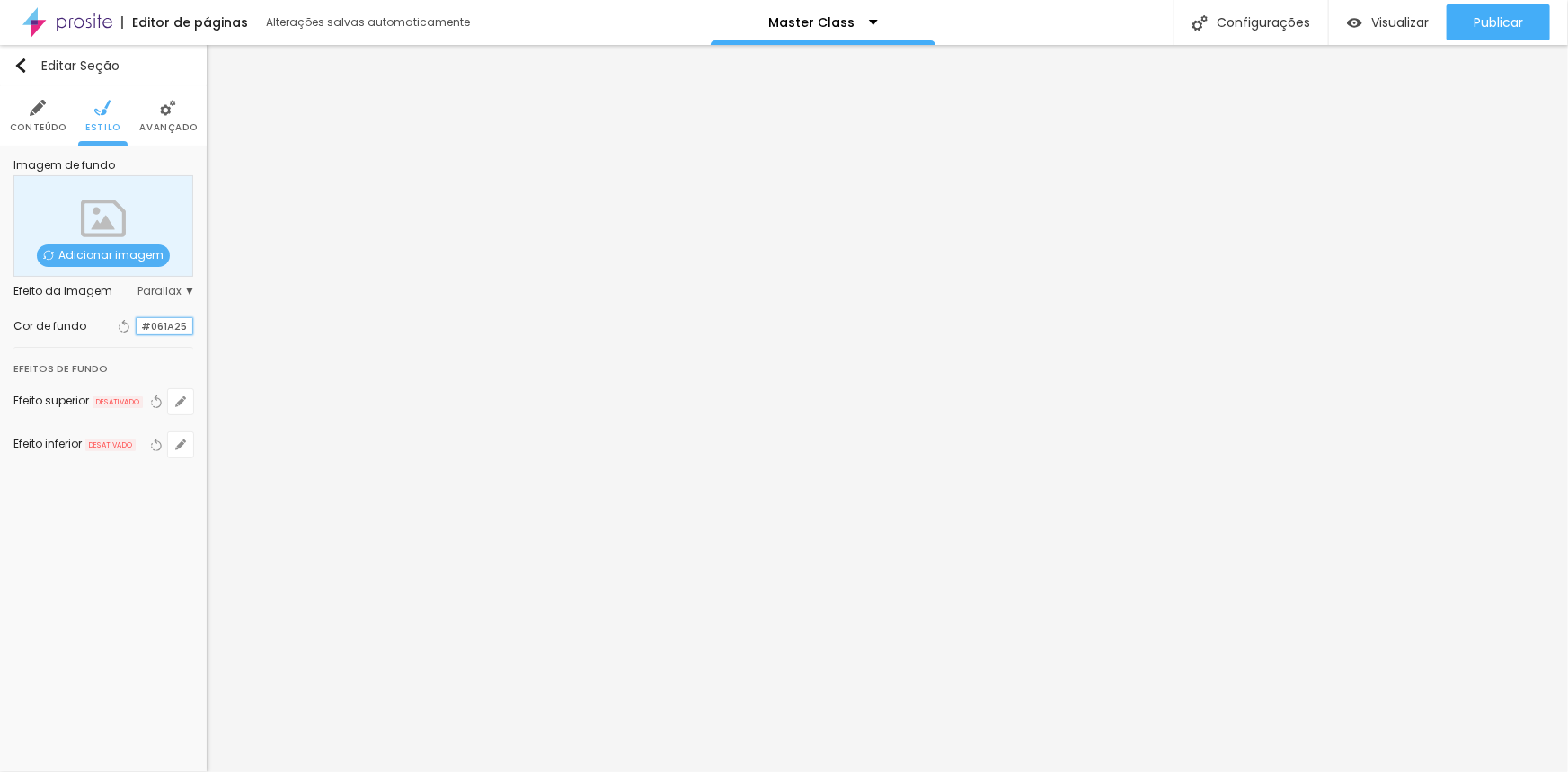
type input "#061A25"
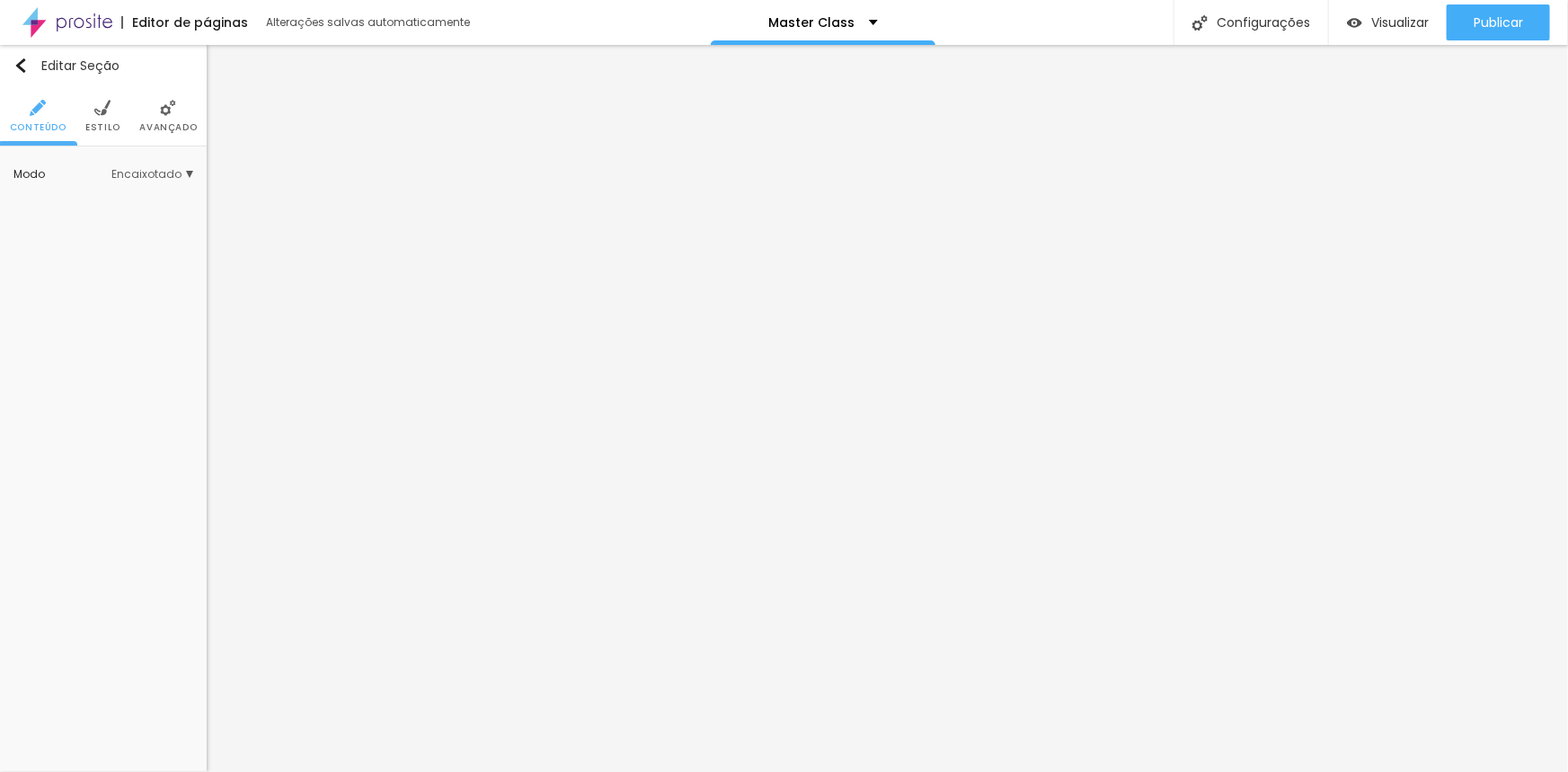
click at [97, 108] on img at bounding box center [102, 107] width 16 height 16
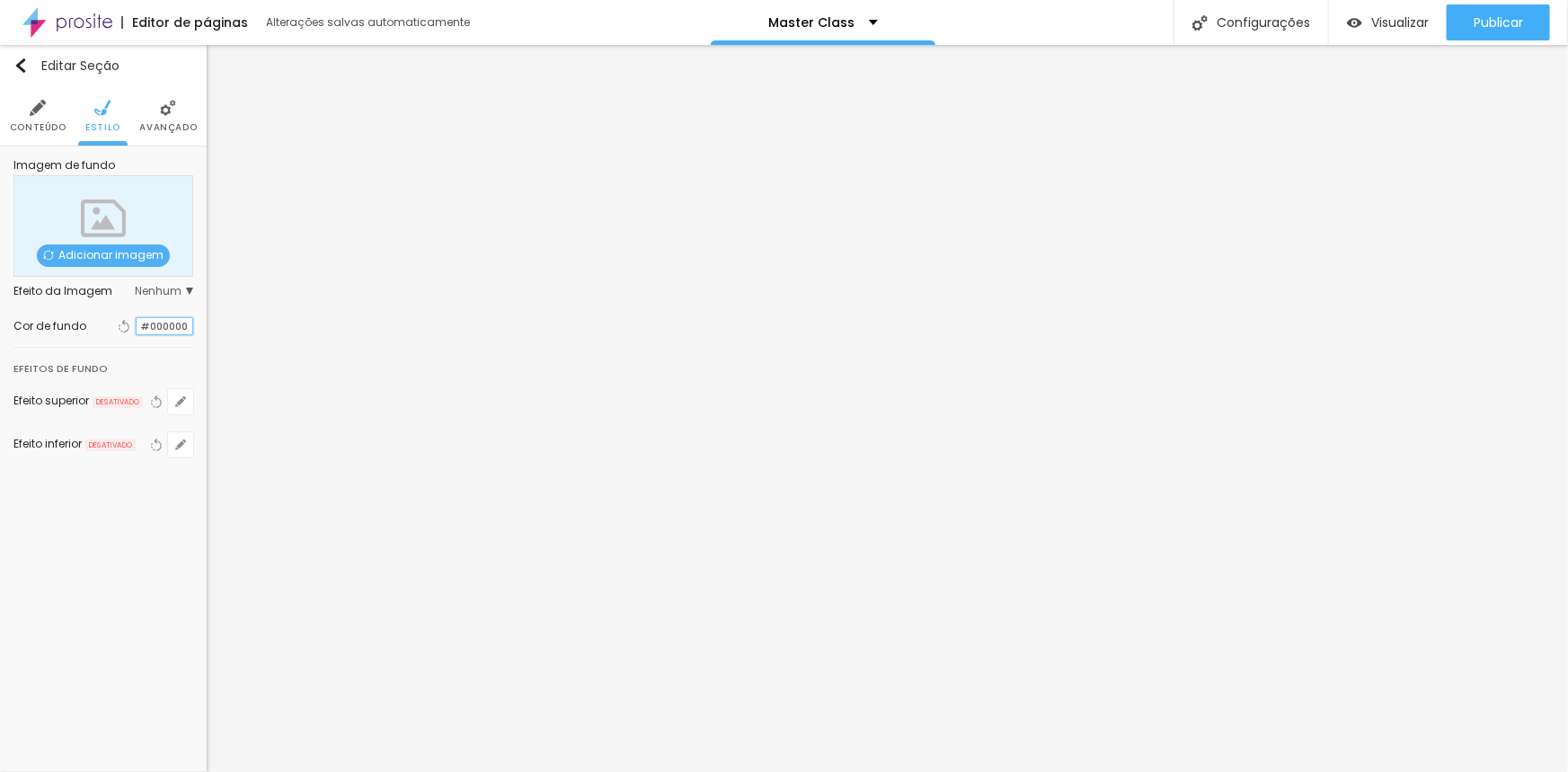
click at [157, 327] on input "#000000" at bounding box center [164, 327] width 55 height 17
click at [158, 327] on input "#000000" at bounding box center [164, 327] width 55 height 17
paste input "61A25"
type input "#061A25"
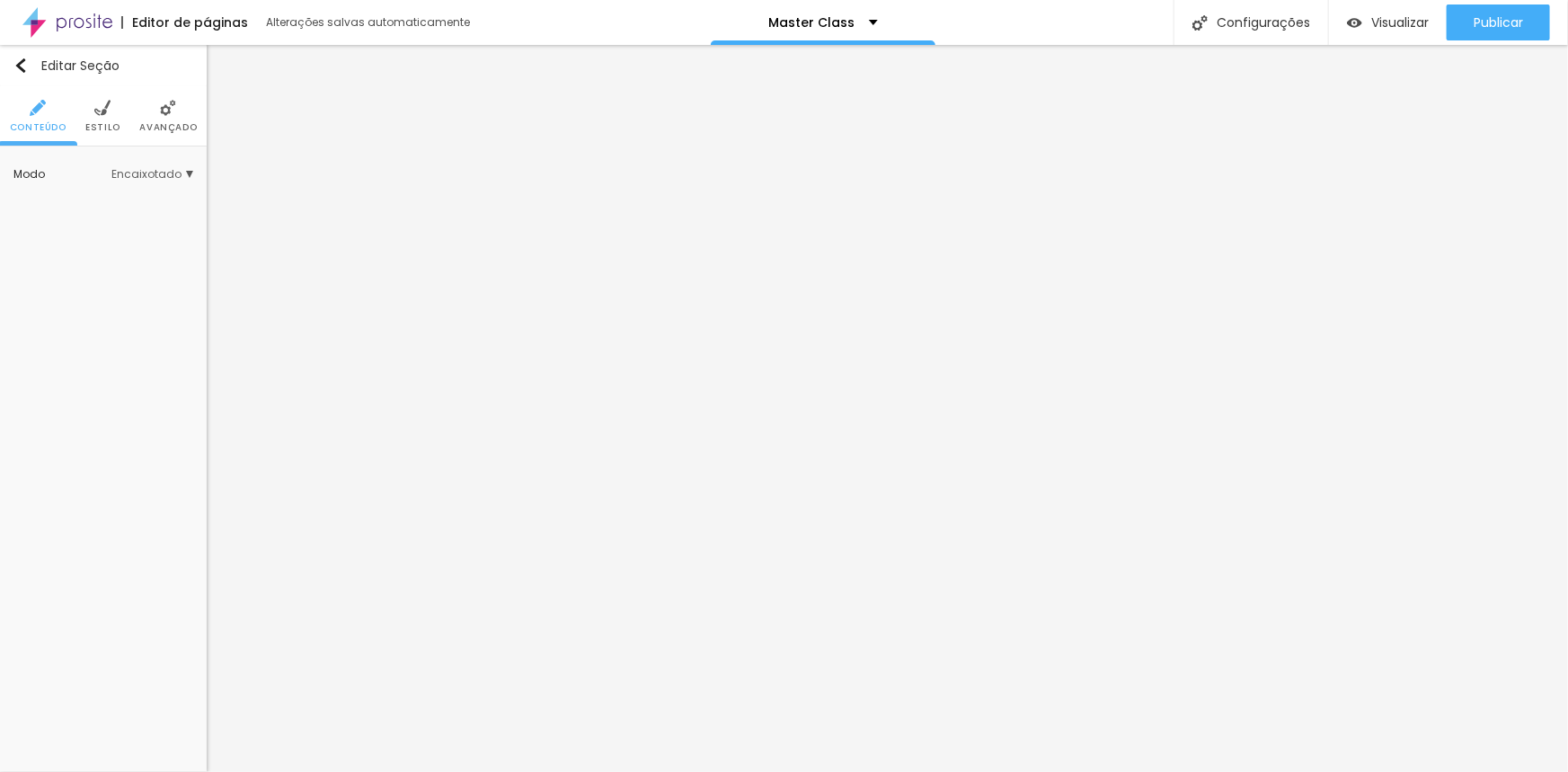
click at [113, 113] on li "Estilo" at bounding box center [102, 116] width 35 height 59
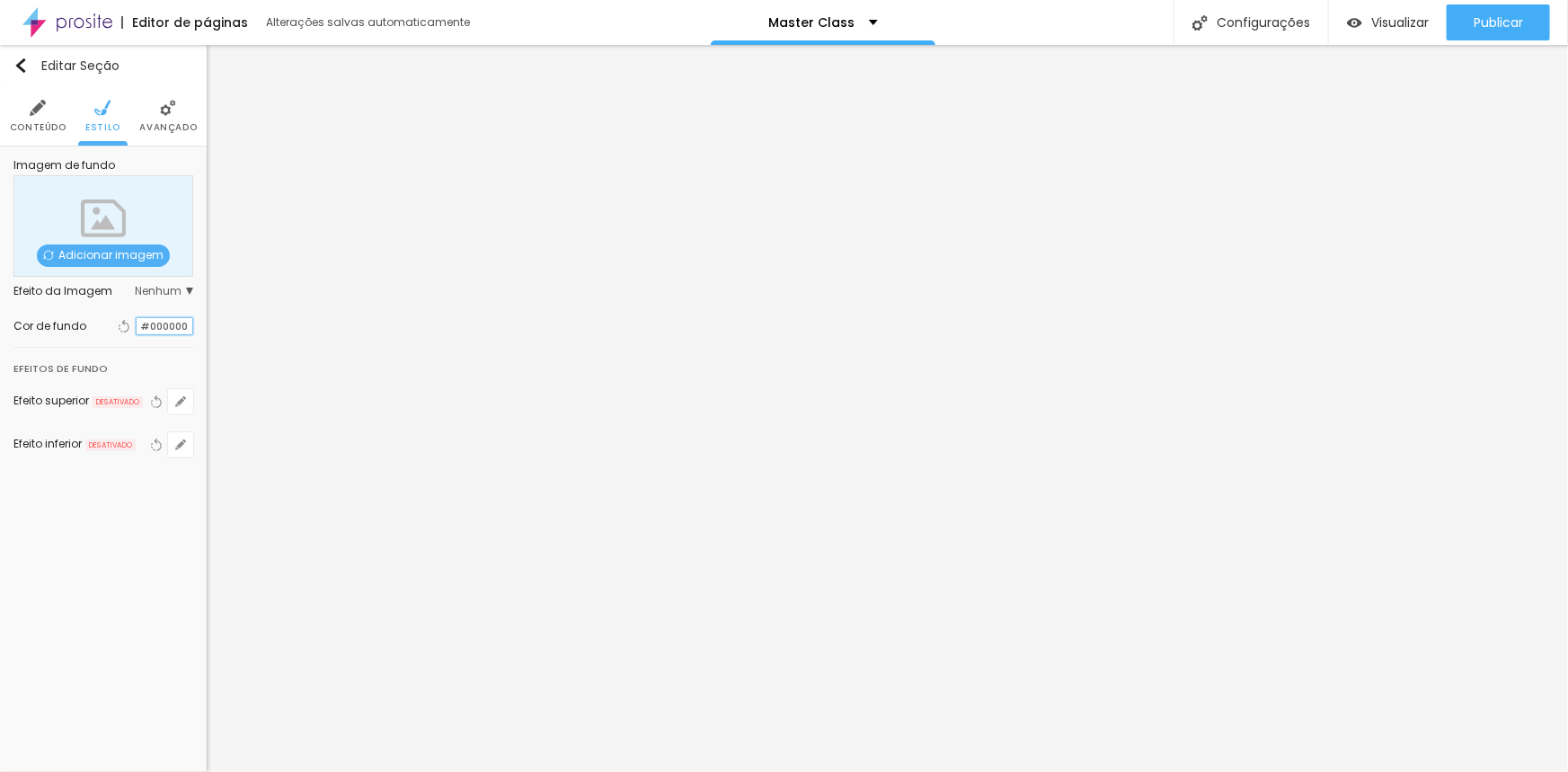
click at [156, 322] on input "#000000" at bounding box center [164, 327] width 55 height 17
paste input "61A25"
type input "#061A25"
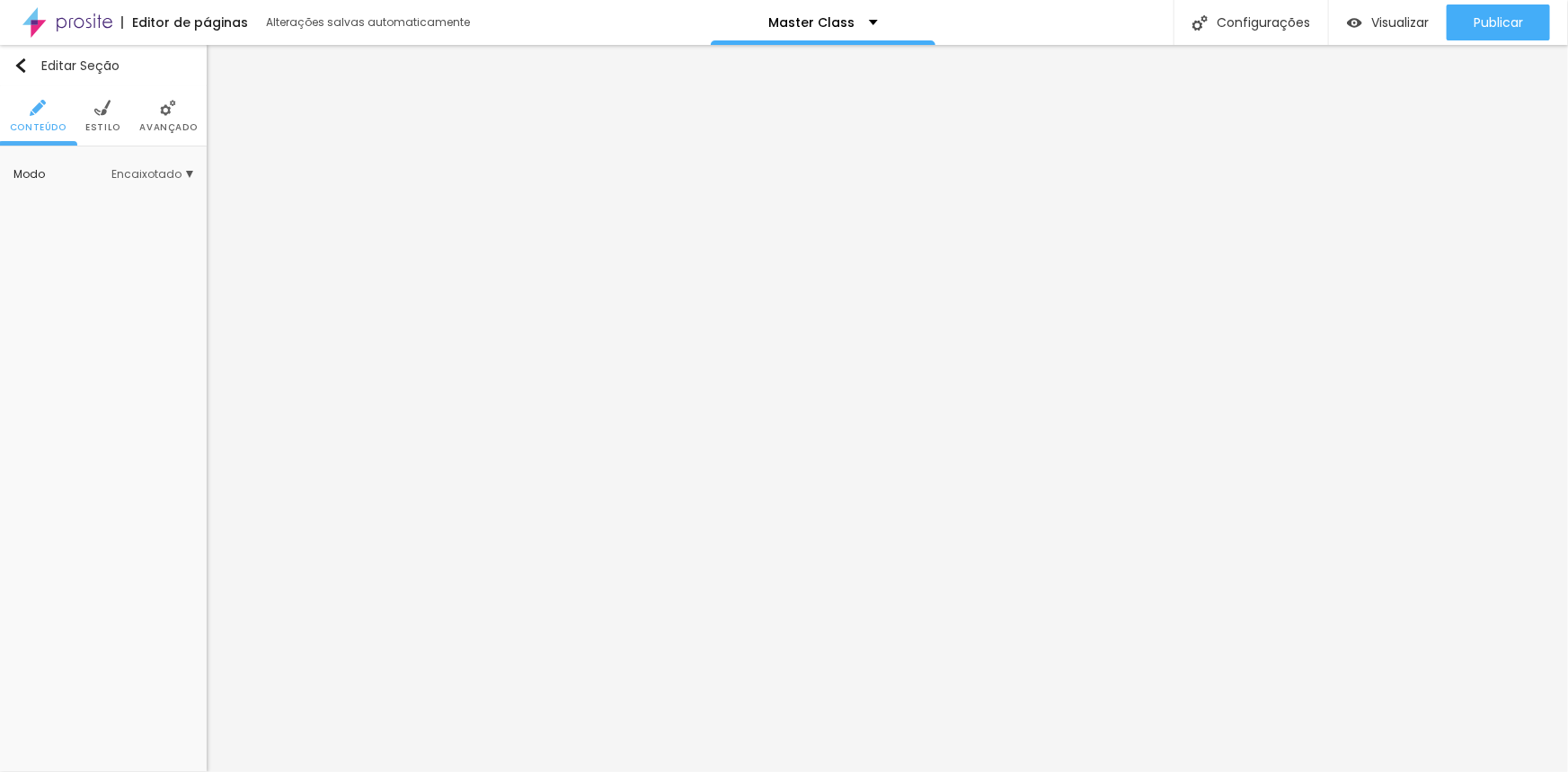
click at [111, 112] on li "Estilo" at bounding box center [102, 116] width 35 height 59
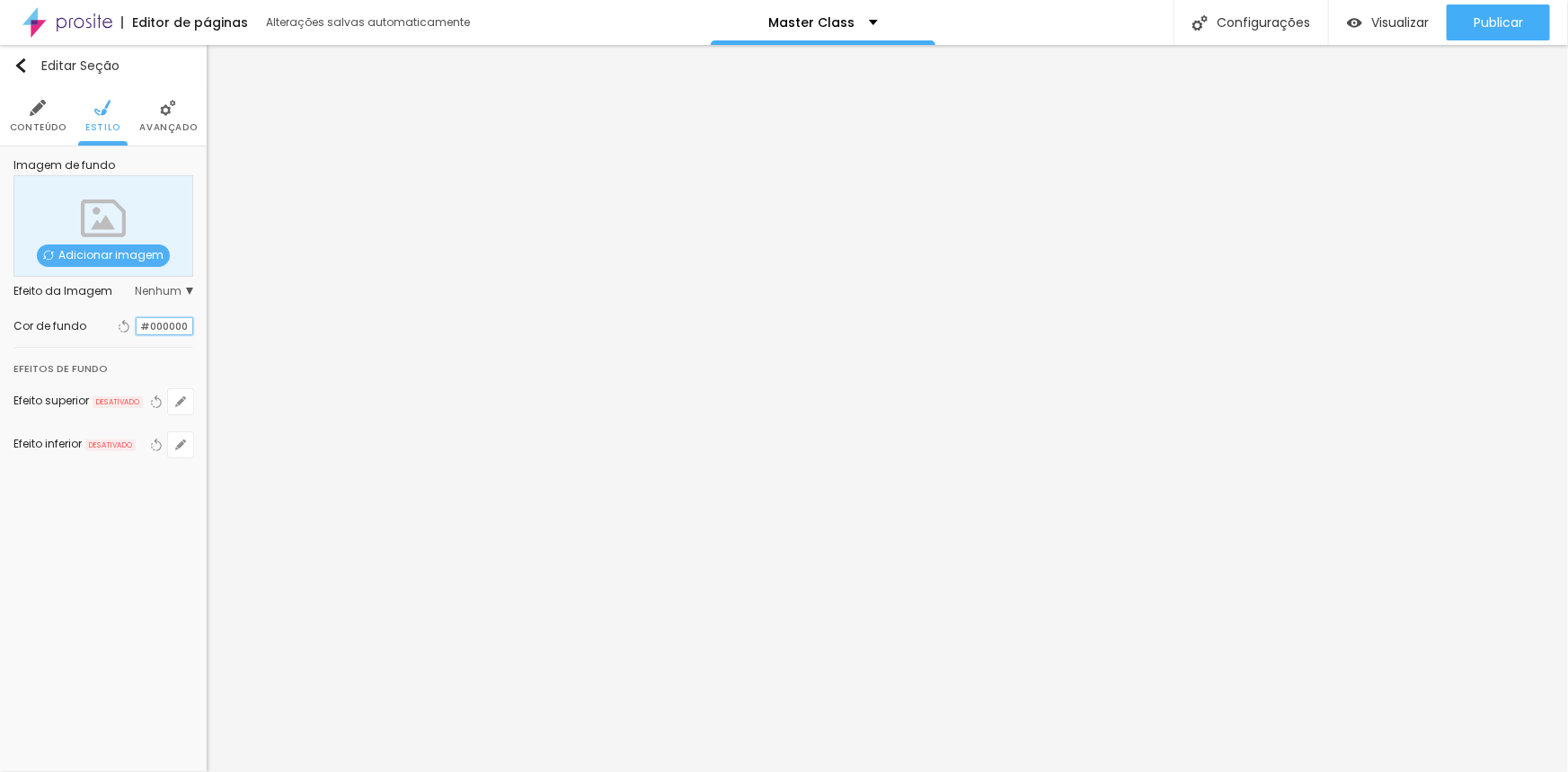
click at [159, 322] on input "#000000" at bounding box center [164, 327] width 55 height 17
paste input "61A25"
type input "#061A25"
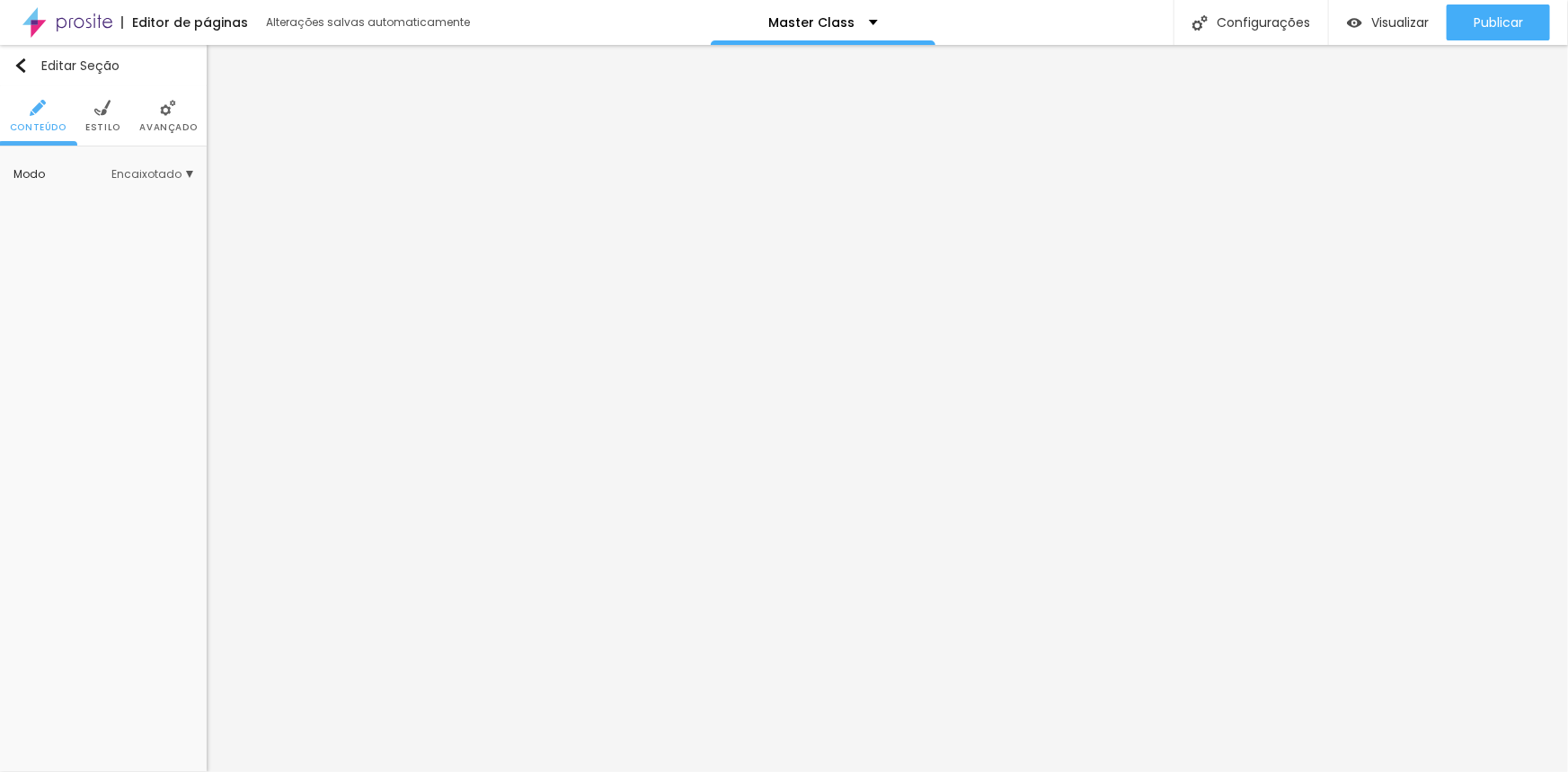
click at [90, 113] on li "Estilo" at bounding box center [102, 116] width 35 height 59
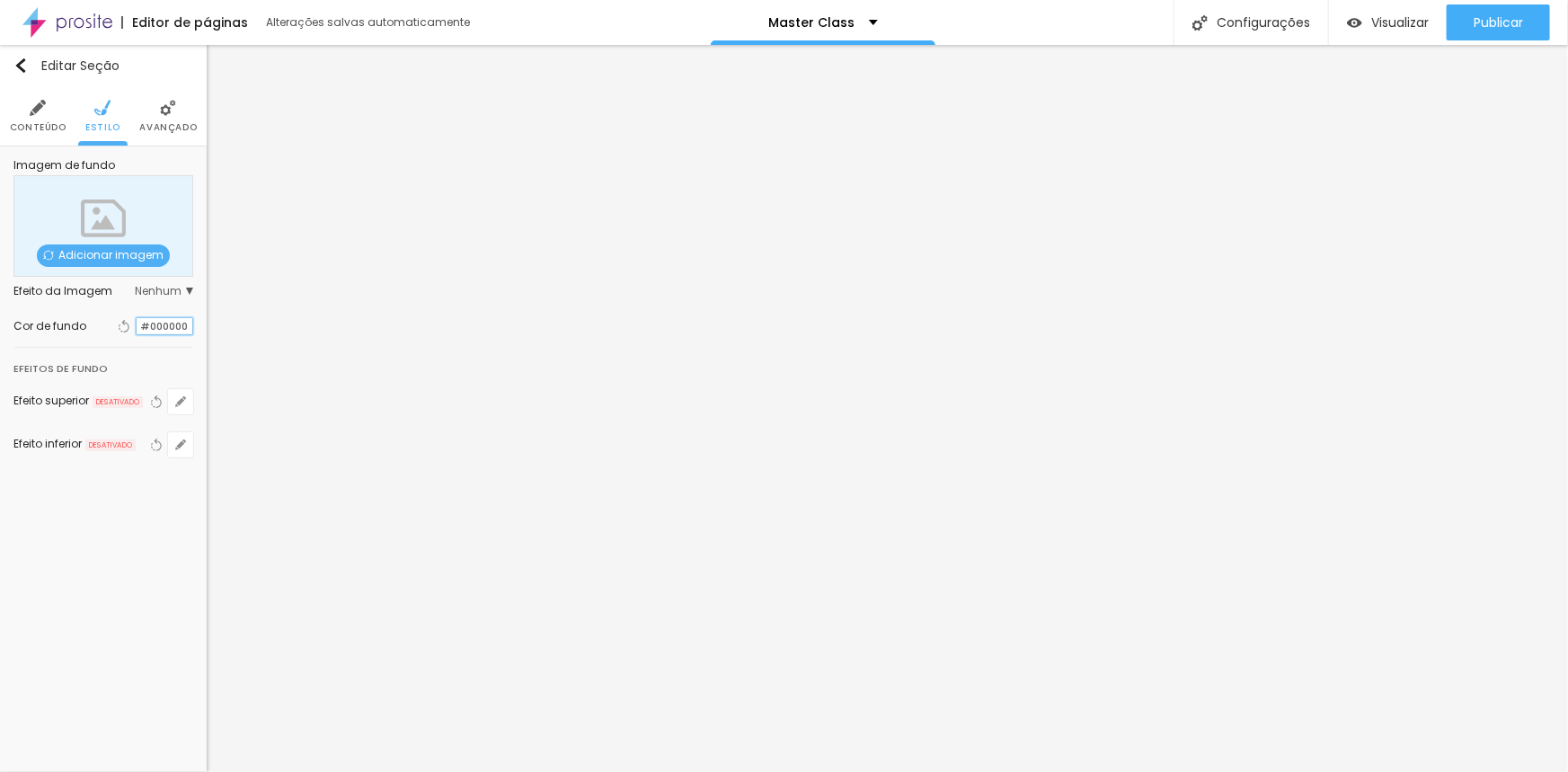
click at [158, 326] on input "#000000" at bounding box center [164, 327] width 55 height 17
paste input "61A25"
type input "#061A25"
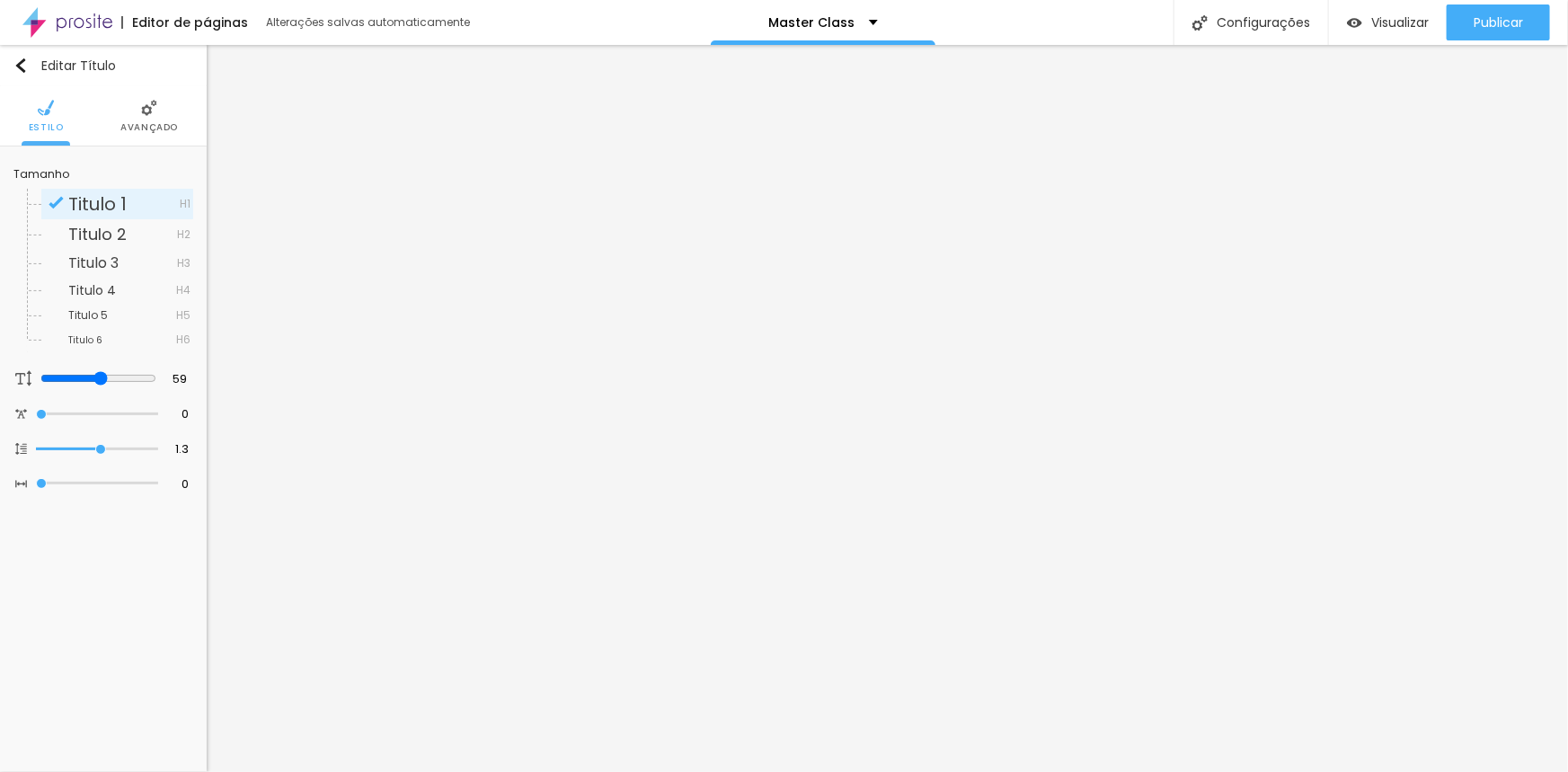
click at [143, 123] on span "Avançado" at bounding box center [149, 127] width 57 height 9
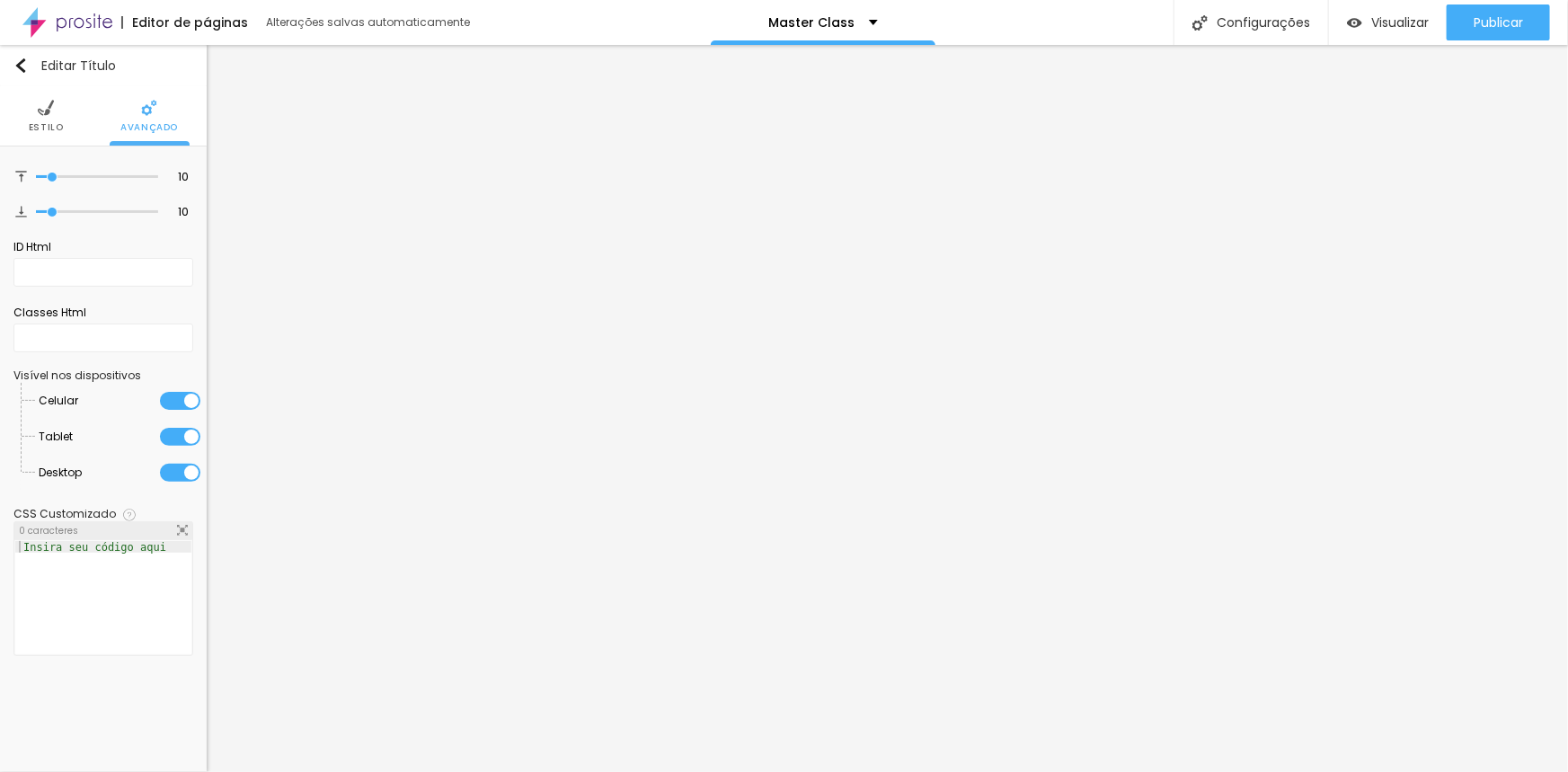
click at [40, 125] on span "Estilo" at bounding box center [46, 127] width 35 height 9
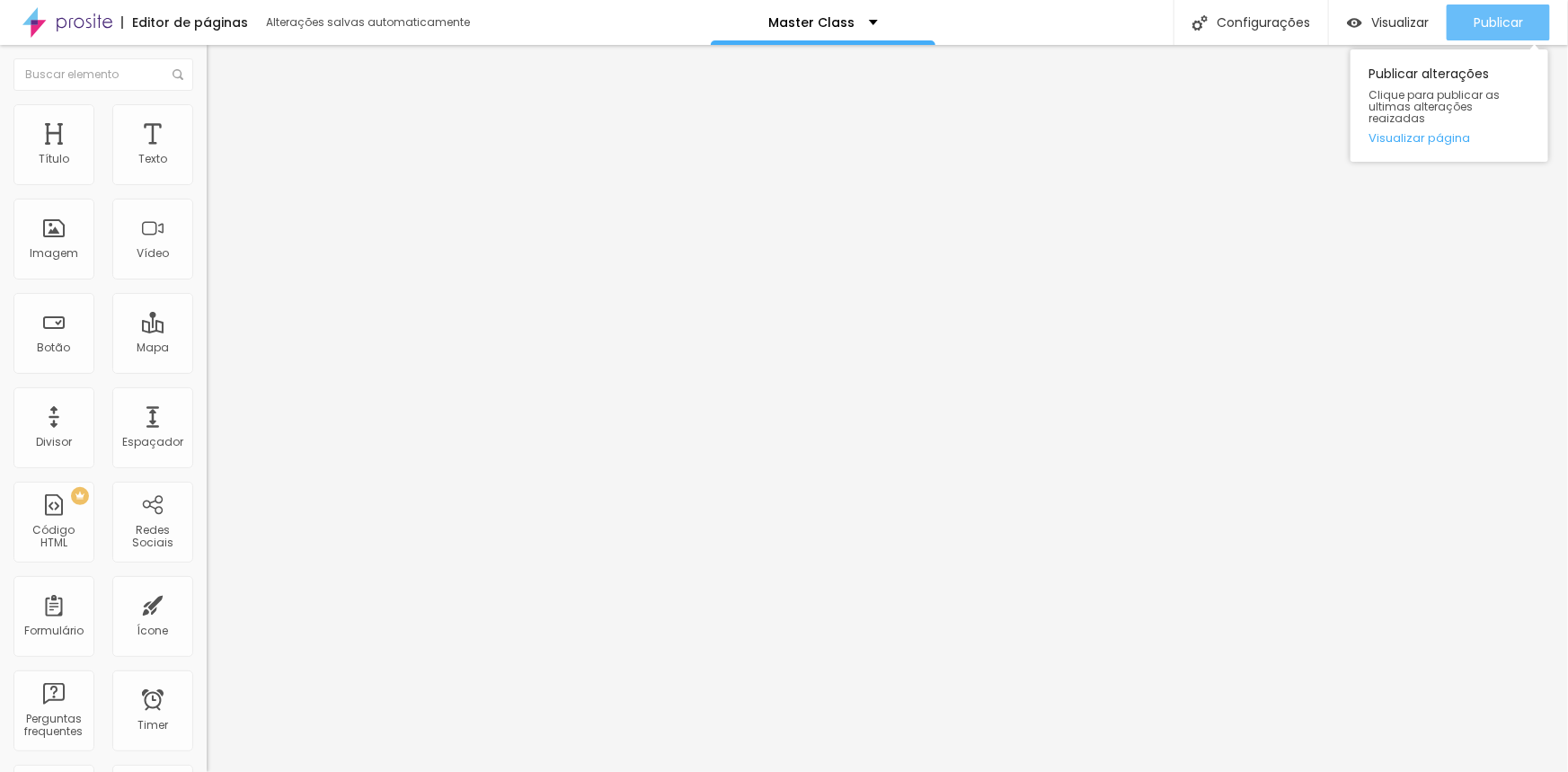
click at [1482, 26] on span "Publicar" at bounding box center [1498, 22] width 50 height 14
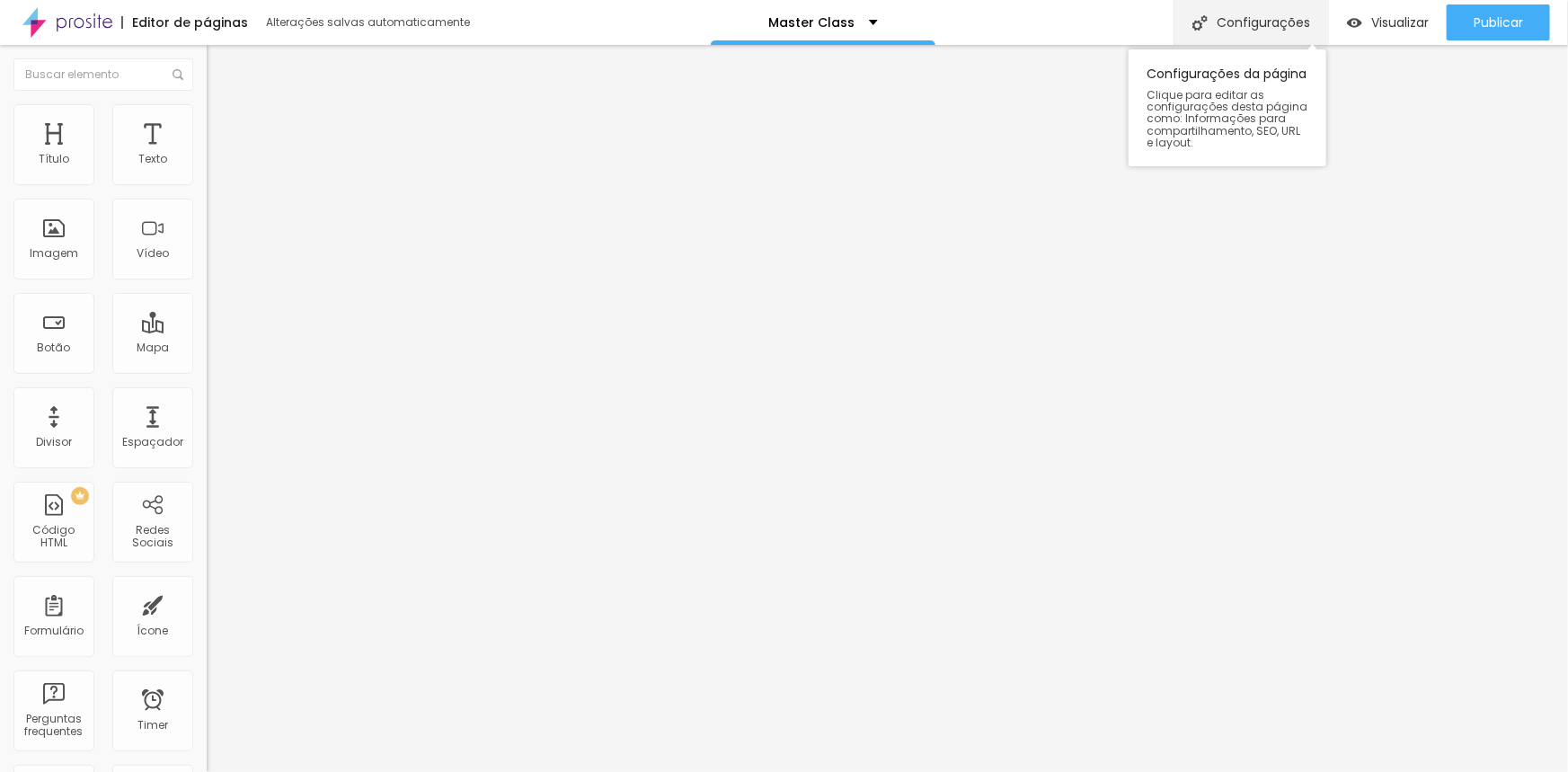
click at [1283, 27] on div "Configurações" at bounding box center [1251, 22] width 155 height 45
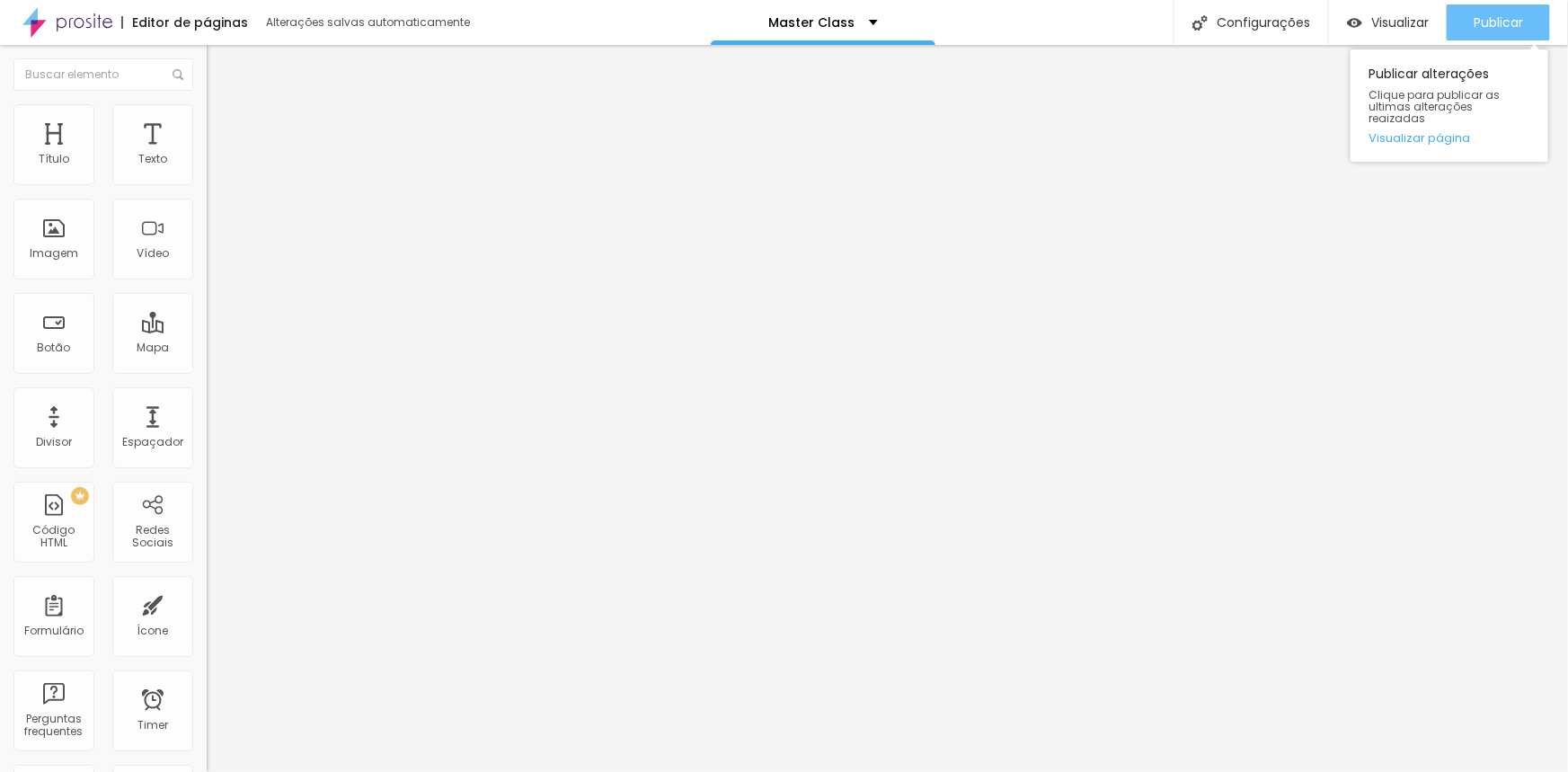
click at [1487, 22] on span "Publicar" at bounding box center [1498, 22] width 50 height 14
click at [1504, 26] on span "Publicar" at bounding box center [1498, 22] width 50 height 14
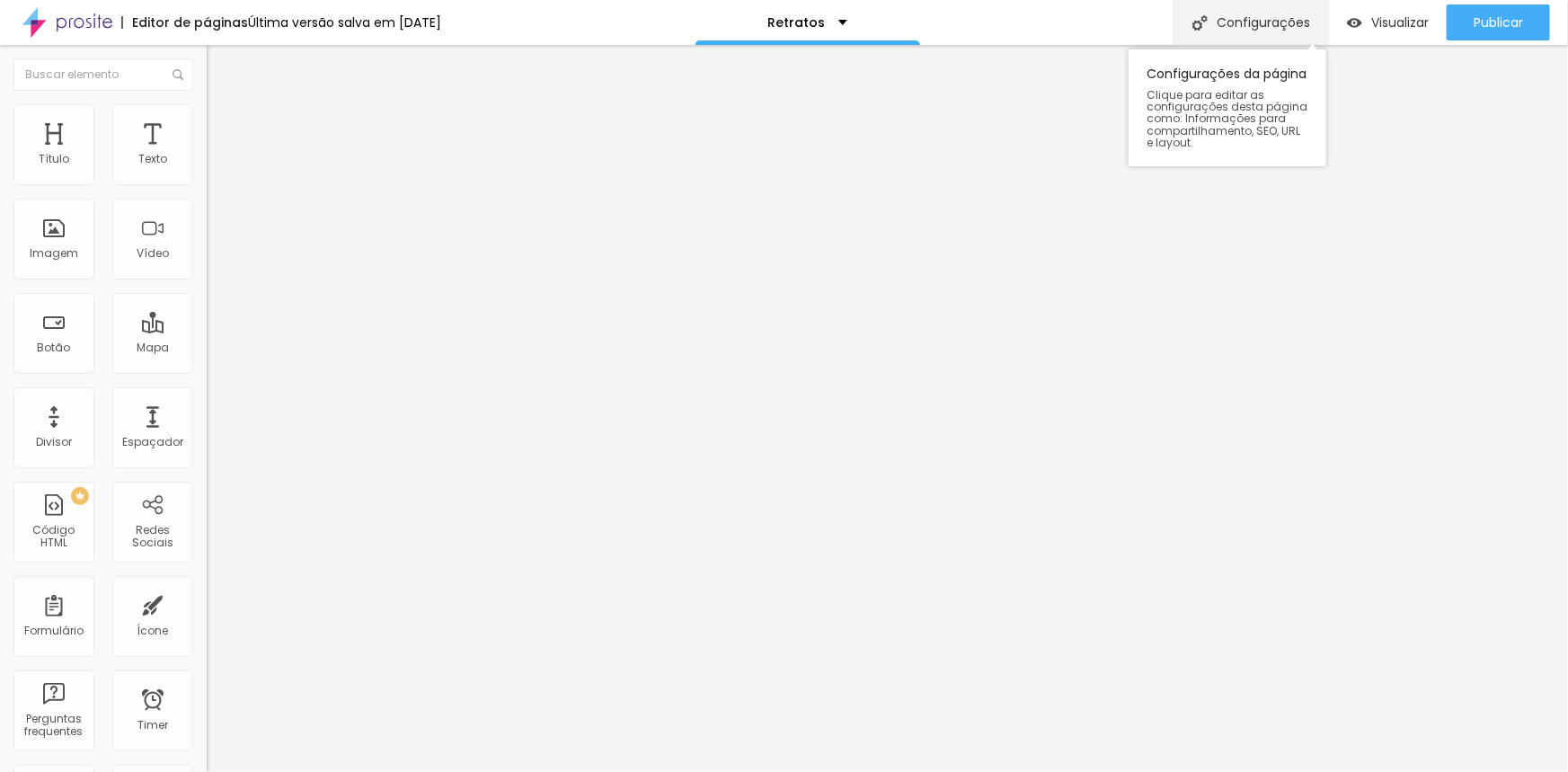
click at [1273, 18] on div "Configurações" at bounding box center [1251, 22] width 155 height 45
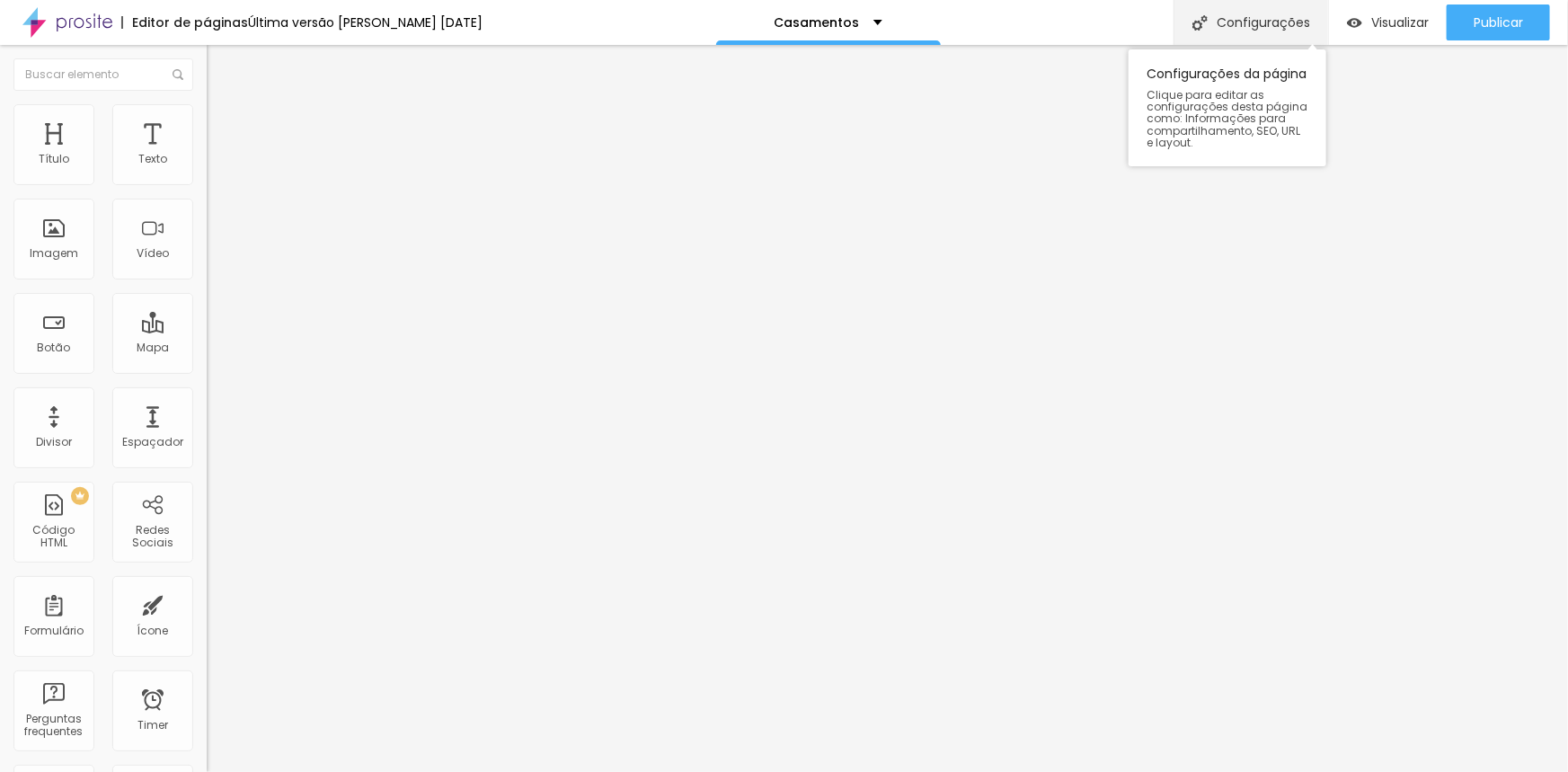
click at [1240, 32] on div "Configurações" at bounding box center [1251, 22] width 155 height 45
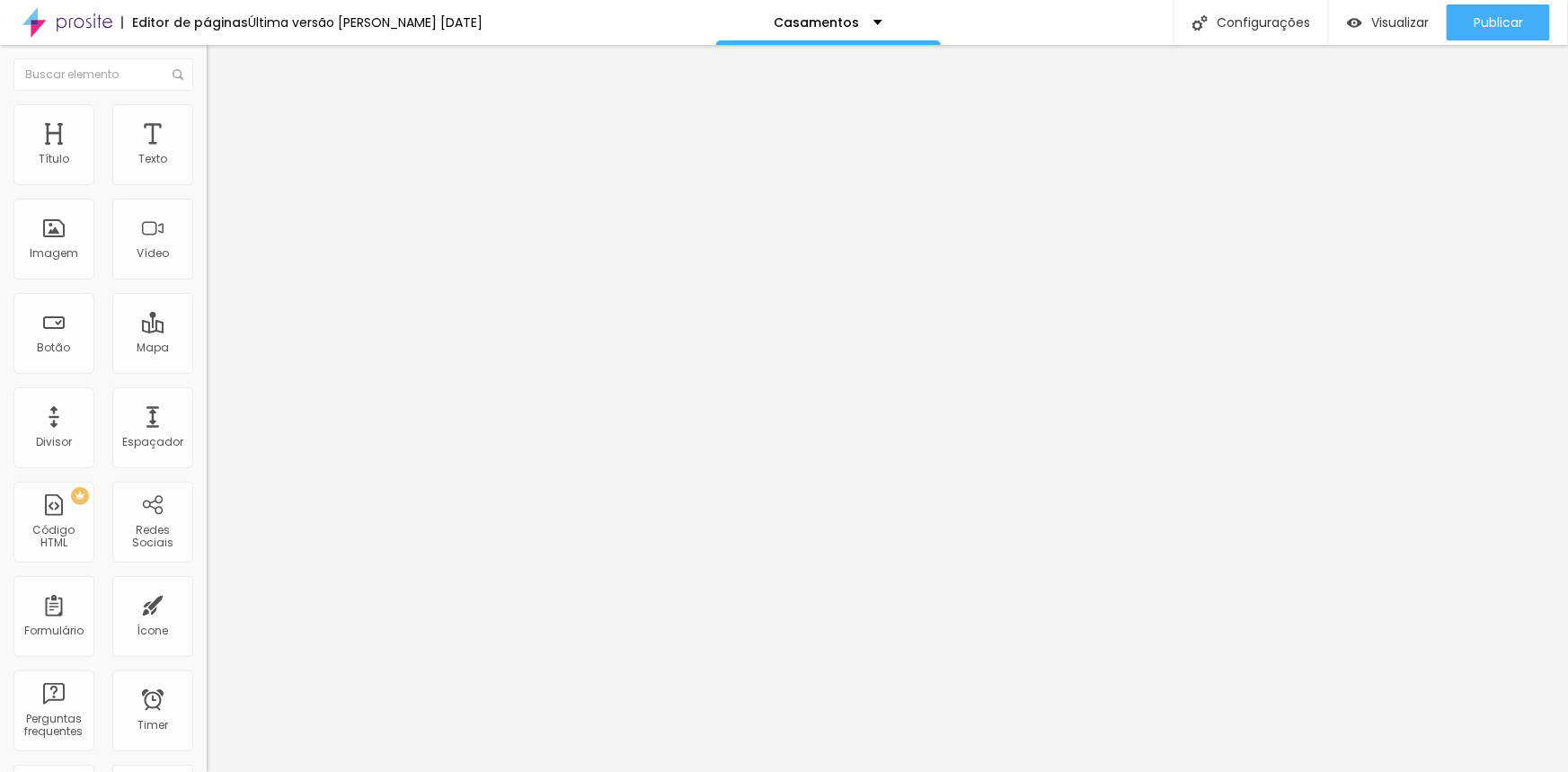
click at [206, 155] on span "Trocar imagem" at bounding box center [255, 147] width 98 height 15
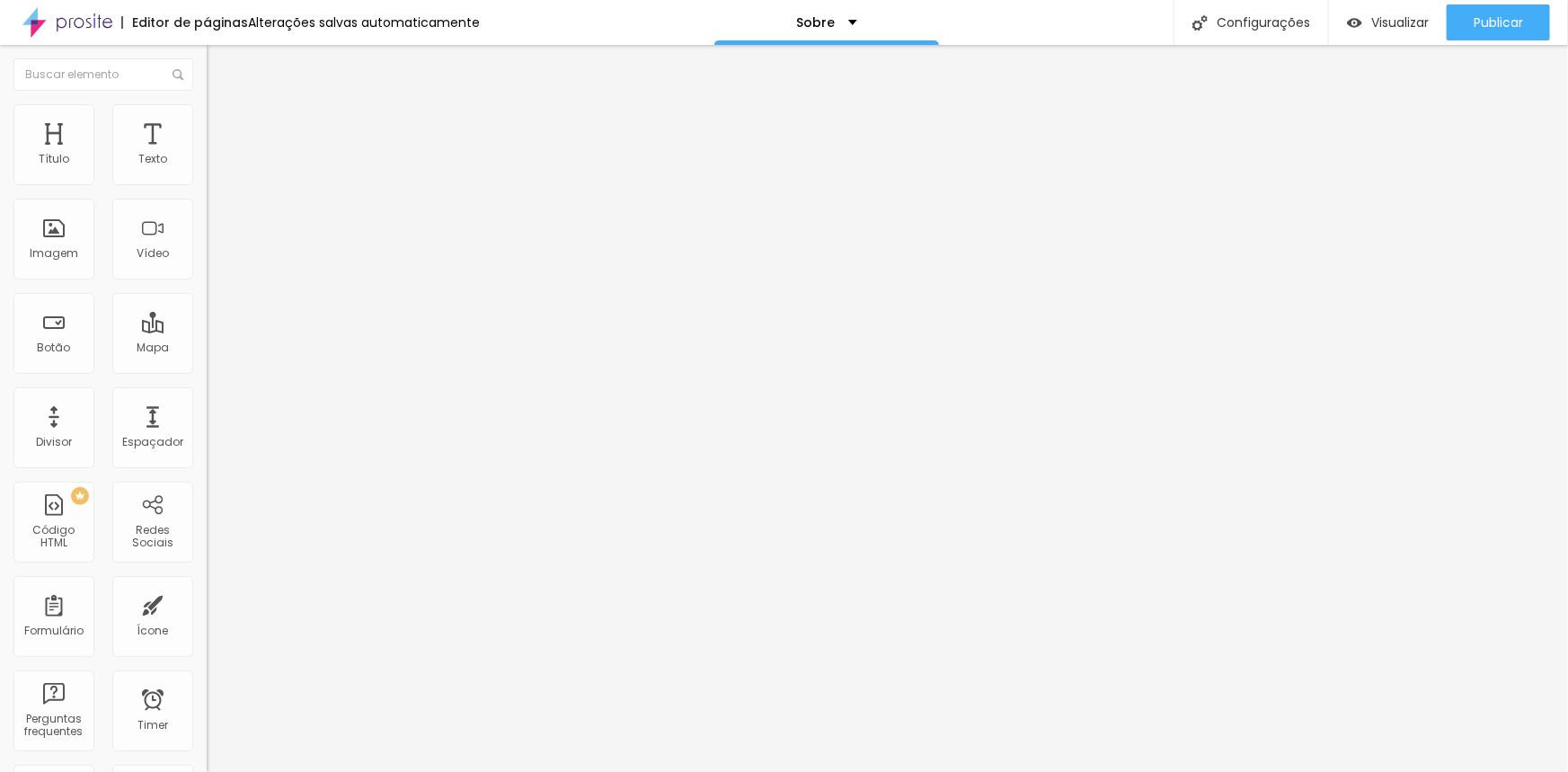
type input "https://www.instagram.com/vini.consultor_/"
click at [206, 502] on div "Editar Redes Sociais Conteúdo Estilo Avançado Facebook Rede social Facebook End…" at bounding box center [309, 408] width 206 height 727
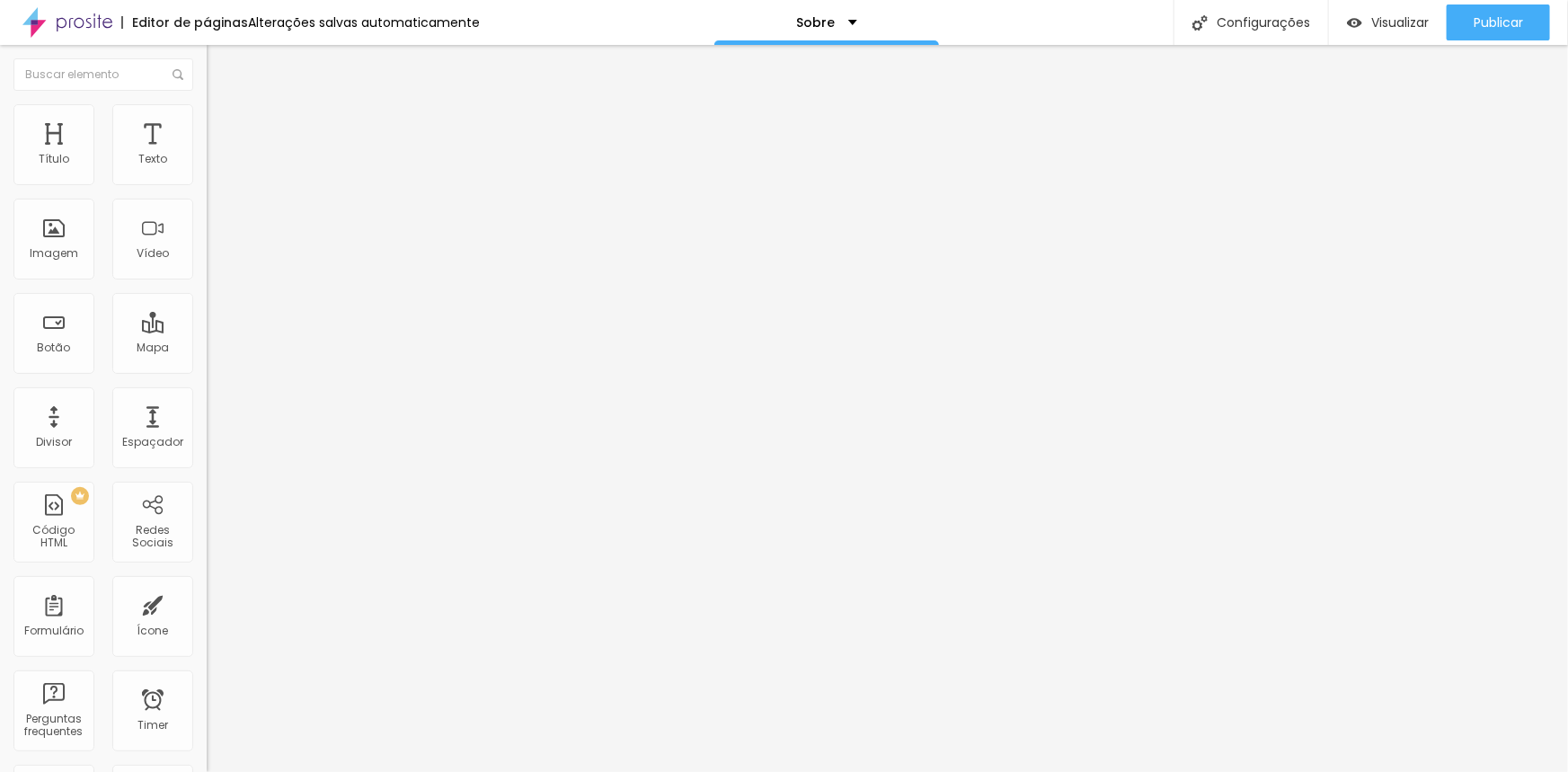
scroll to position [0, 0]
click at [1508, 20] on span "Publicar" at bounding box center [1498, 22] width 50 height 14
click at [1518, 21] on span "Publicar" at bounding box center [1498, 22] width 50 height 14
click at [206, 514] on div "Editar Redes Sociais Conteúdo Estilo Avançado Facebook Rede social Facebook End…" at bounding box center [309, 408] width 206 height 727
click at [206, 107] on img at bounding box center [214, 112] width 16 height 16
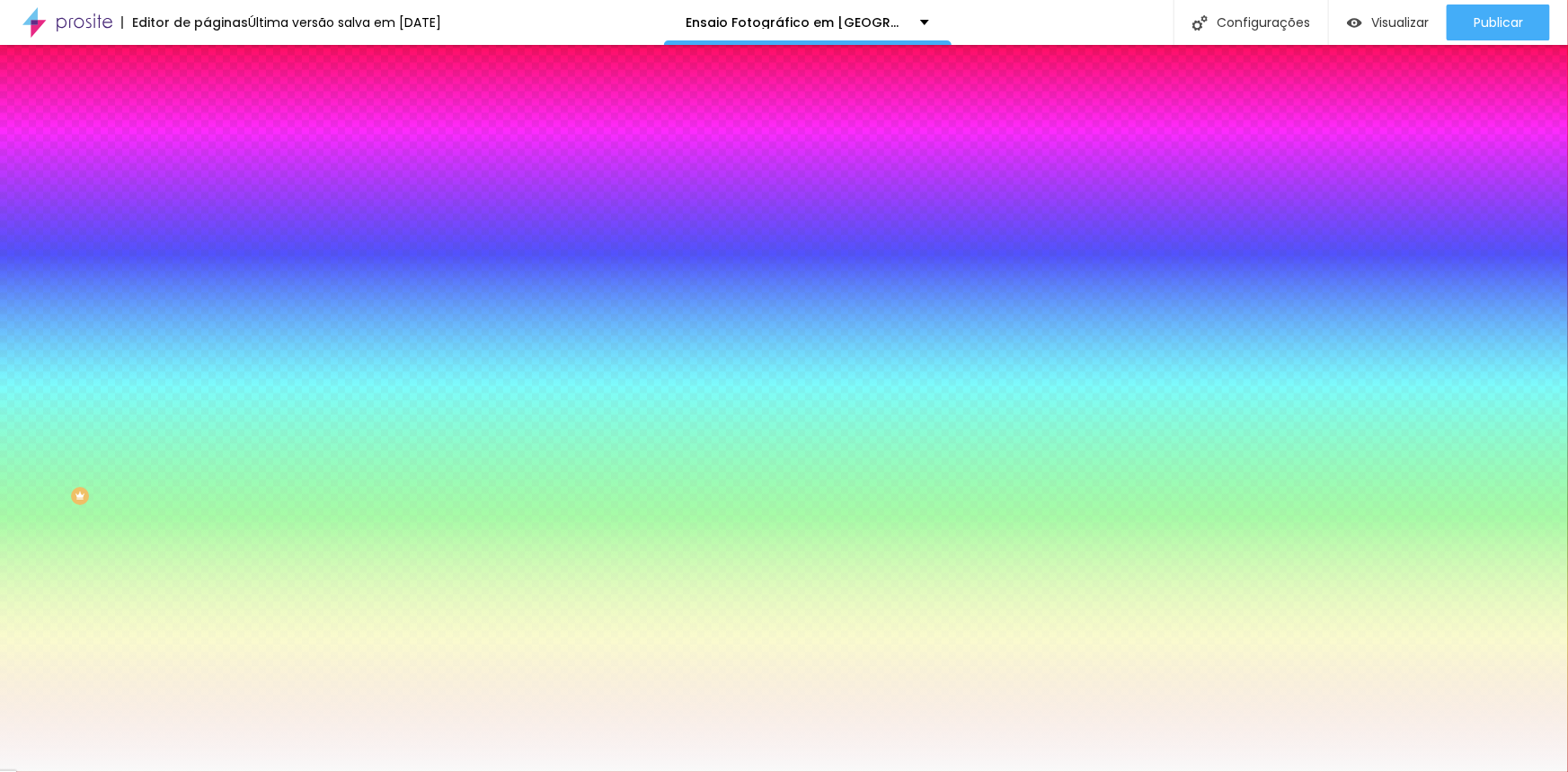
click at [206, 263] on input "#F9F9F9" at bounding box center [314, 253] width 216 height 18
click at [206, 245] on div at bounding box center [309, 245] width 206 height 0
click at [206, 263] on input "#F9F9F9" at bounding box center [314, 253] width 216 height 18
click at [206, 165] on span "Adicionar imagem" at bounding box center [264, 158] width 116 height 15
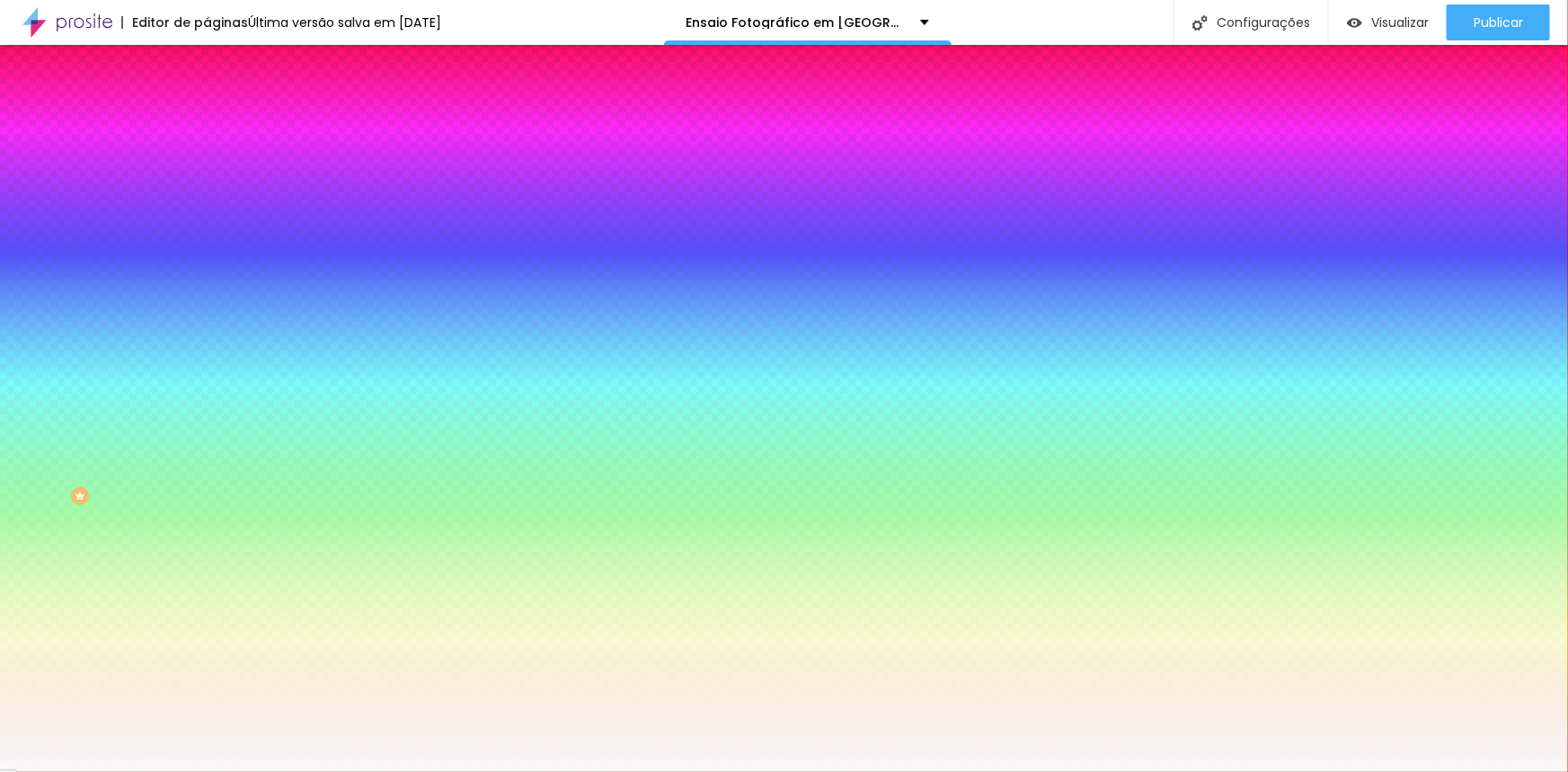
click at [206, 187] on span "Nenhum" at bounding box center [229, 180] width 47 height 15
click at [206, 215] on span "Parallax" at bounding box center [228, 207] width 44 height 15
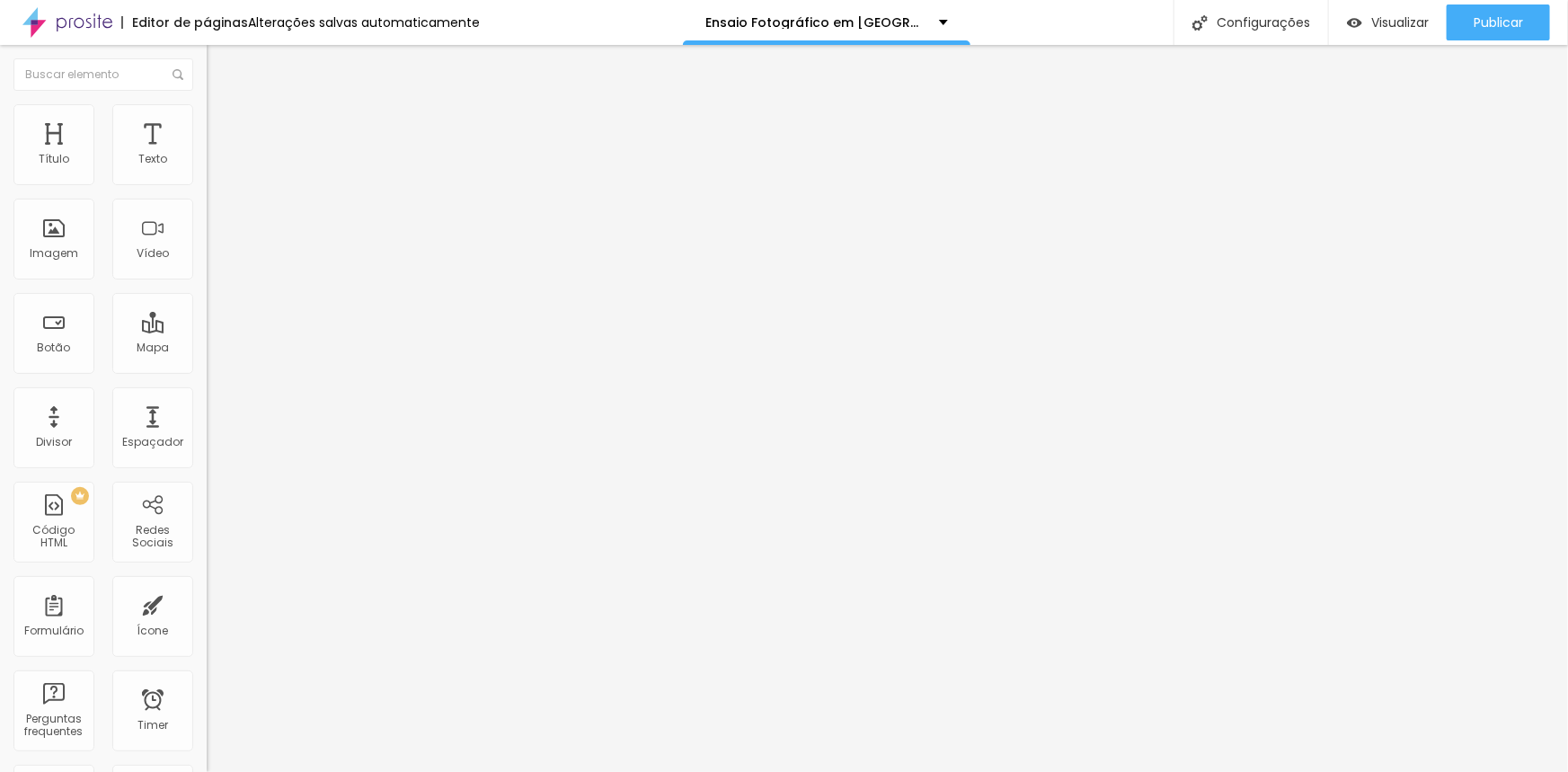
click at [206, 114] on li "Estilo" at bounding box center [309, 113] width 206 height 18
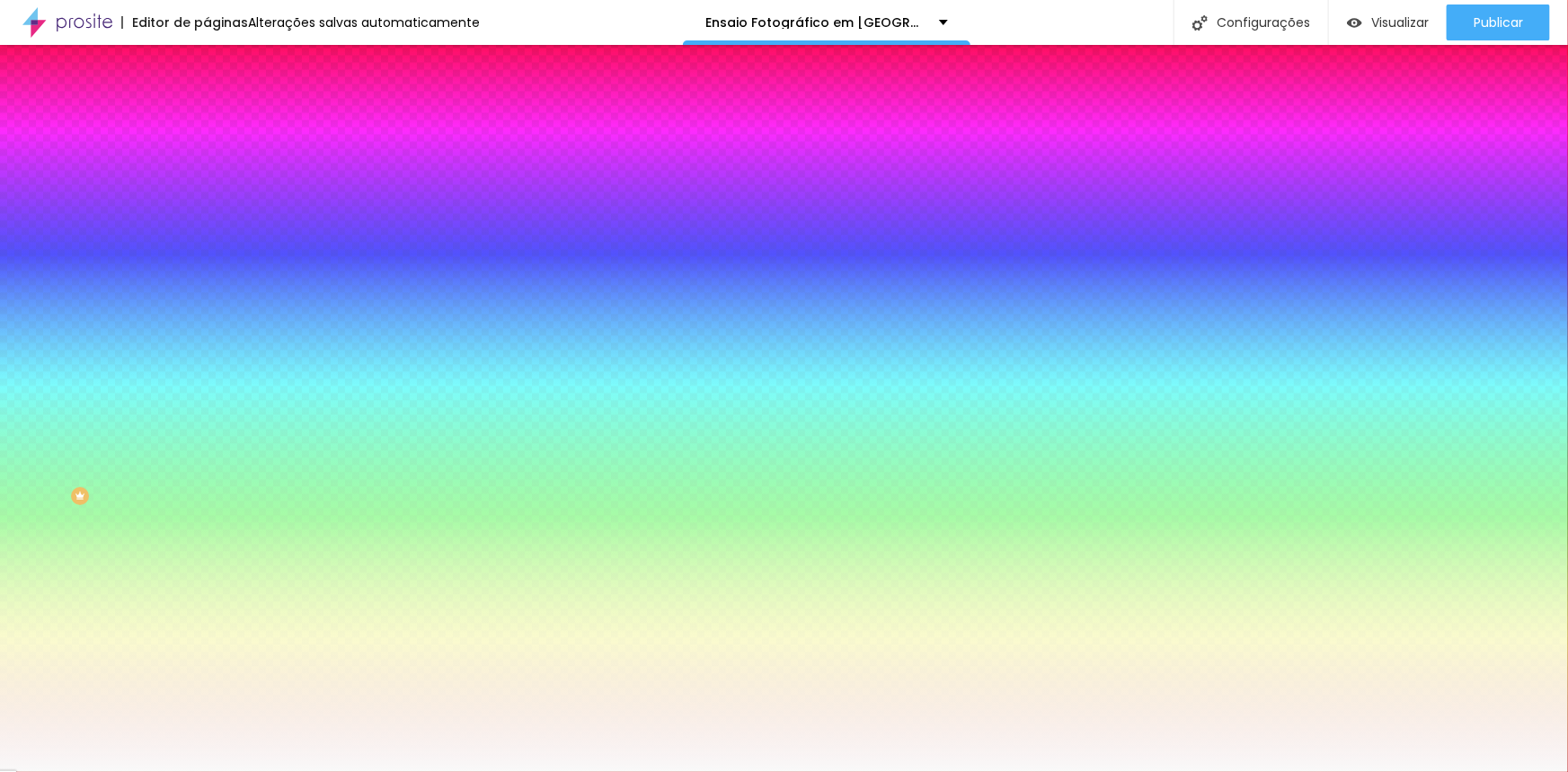
click at [206, 245] on div at bounding box center [309, 245] width 206 height 0
click at [34, 479] on div at bounding box center [784, 386] width 1568 height 772
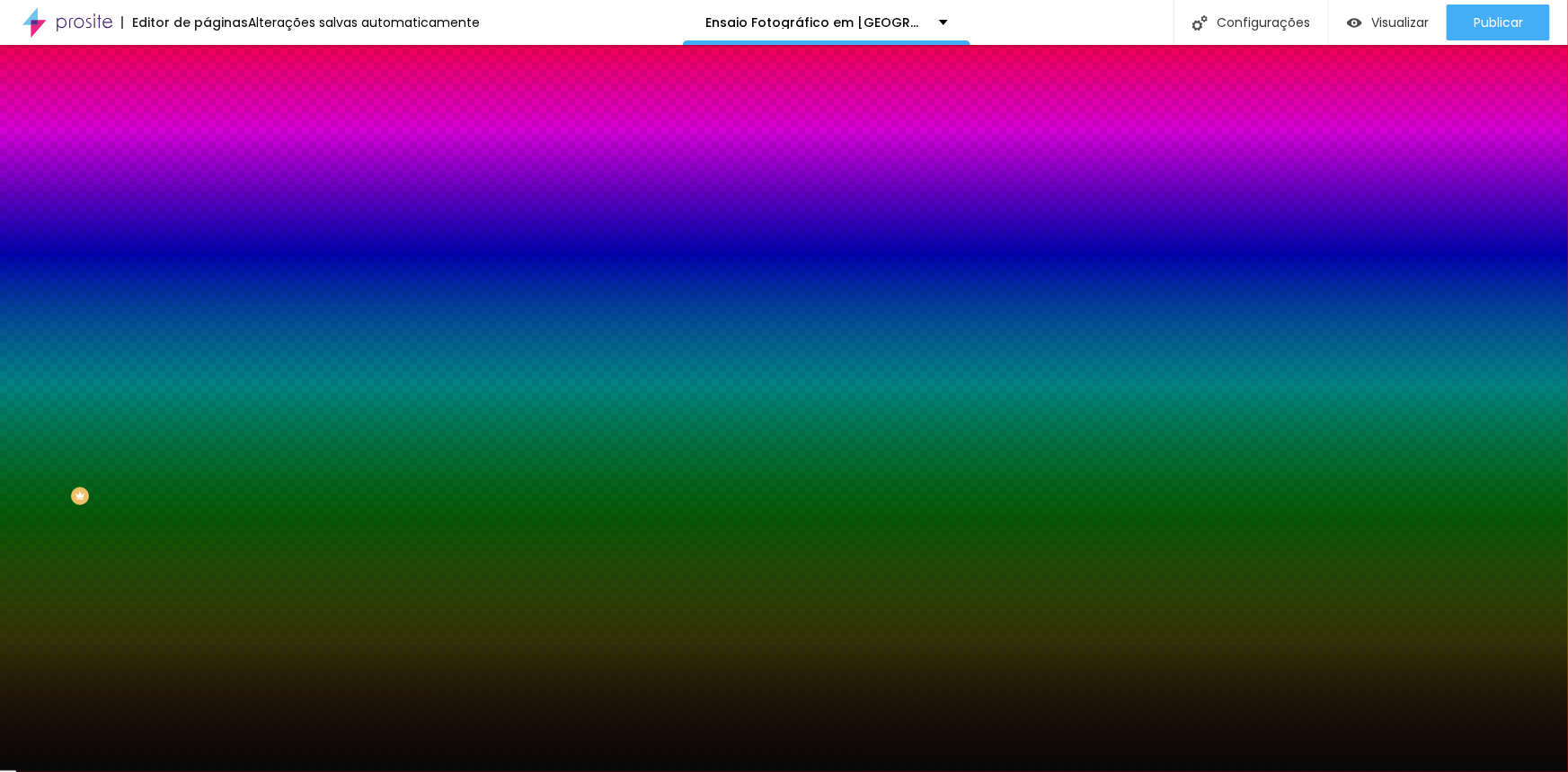
type input "#000000"
drag, startPoint x: 38, startPoint y: 477, endPoint x: 24, endPoint y: 487, distance: 17.2
click at [206, 497] on div "Editar Seção Conteúdo Estilo Avançado Imagem de fundo Trocar imagem Efeito da I…" at bounding box center [309, 408] width 206 height 727
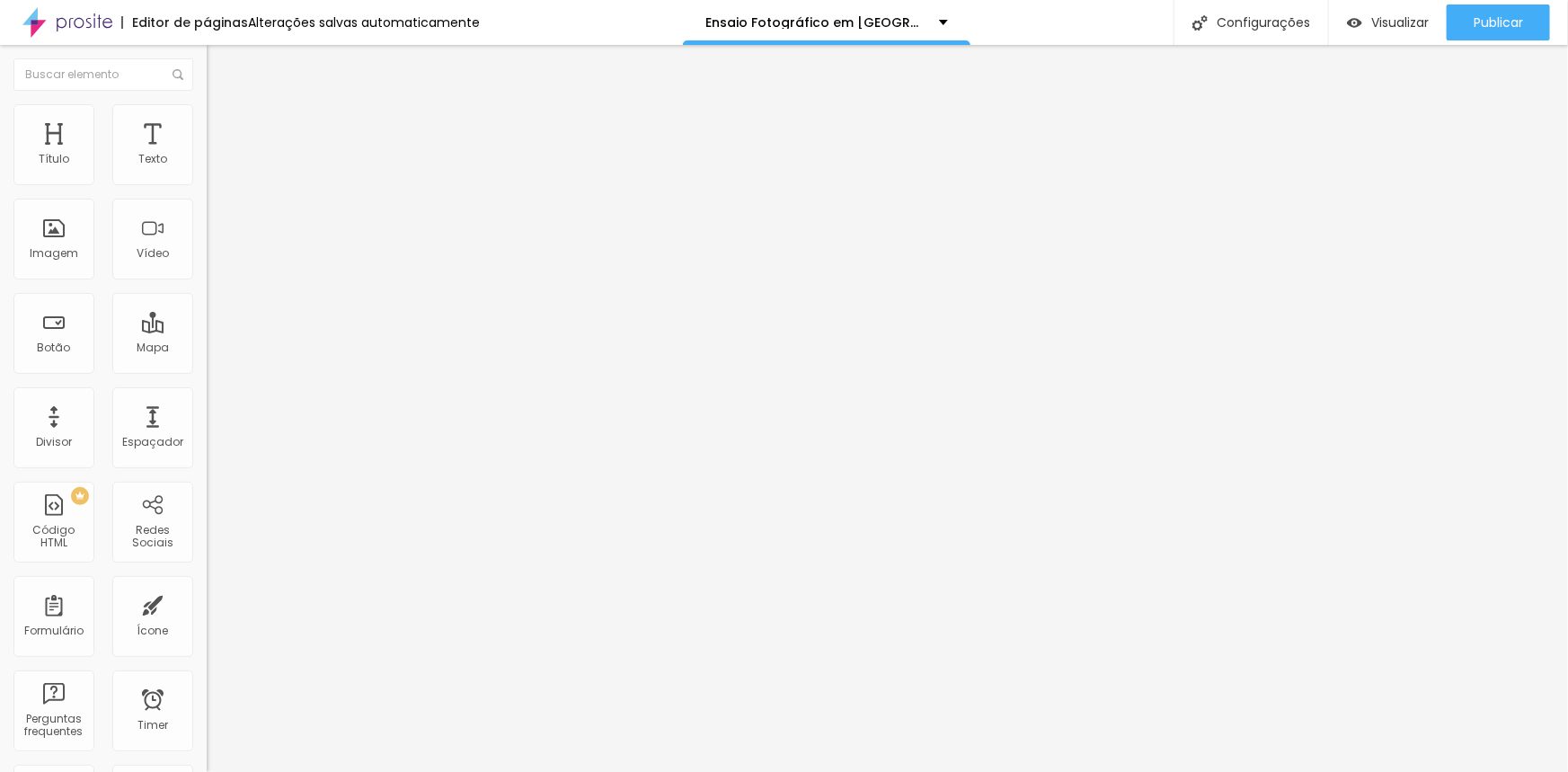
click at [206, 118] on li "Estilo" at bounding box center [309, 113] width 206 height 18
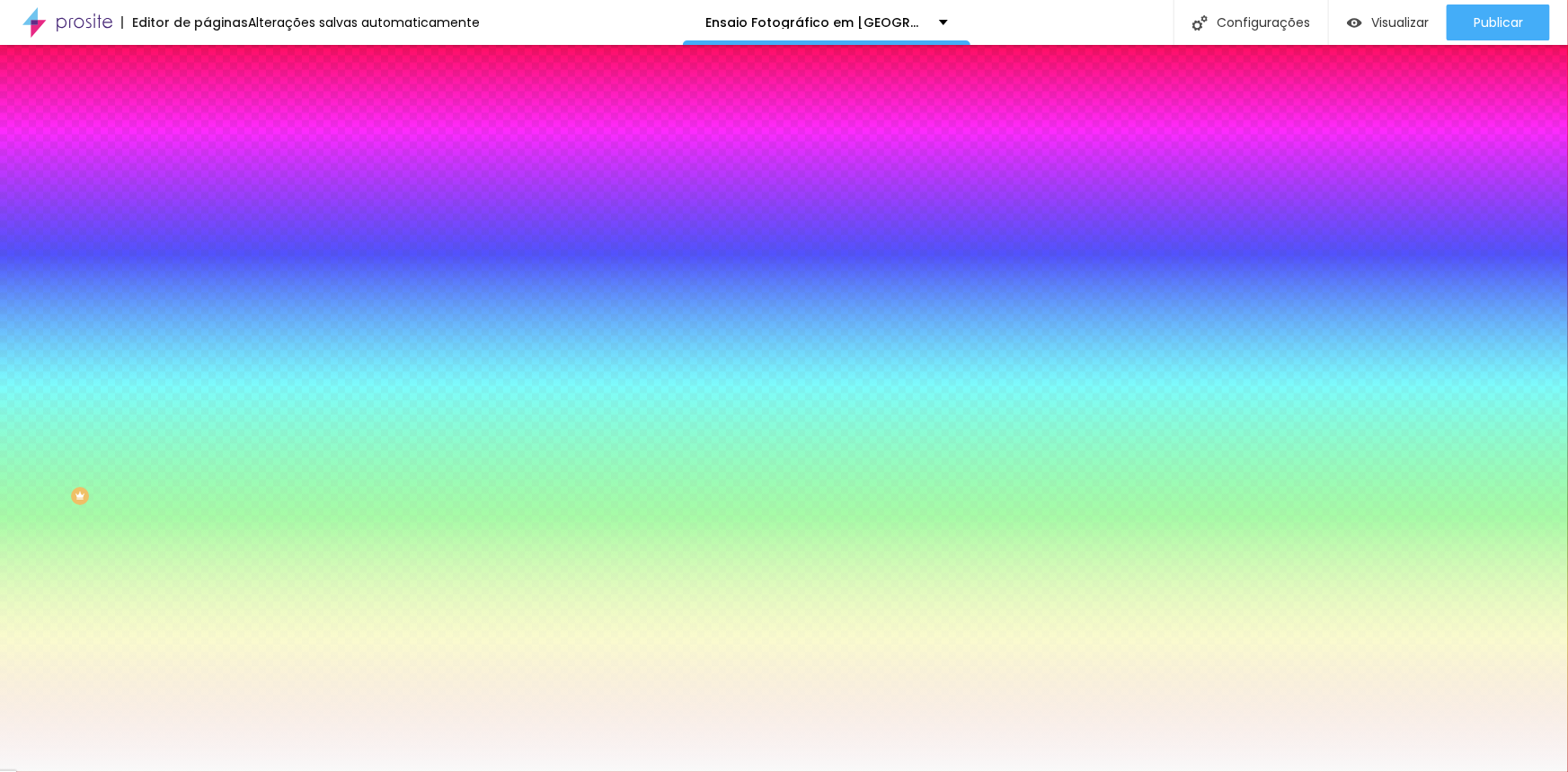
click at [206, 245] on div at bounding box center [309, 245] width 206 height 0
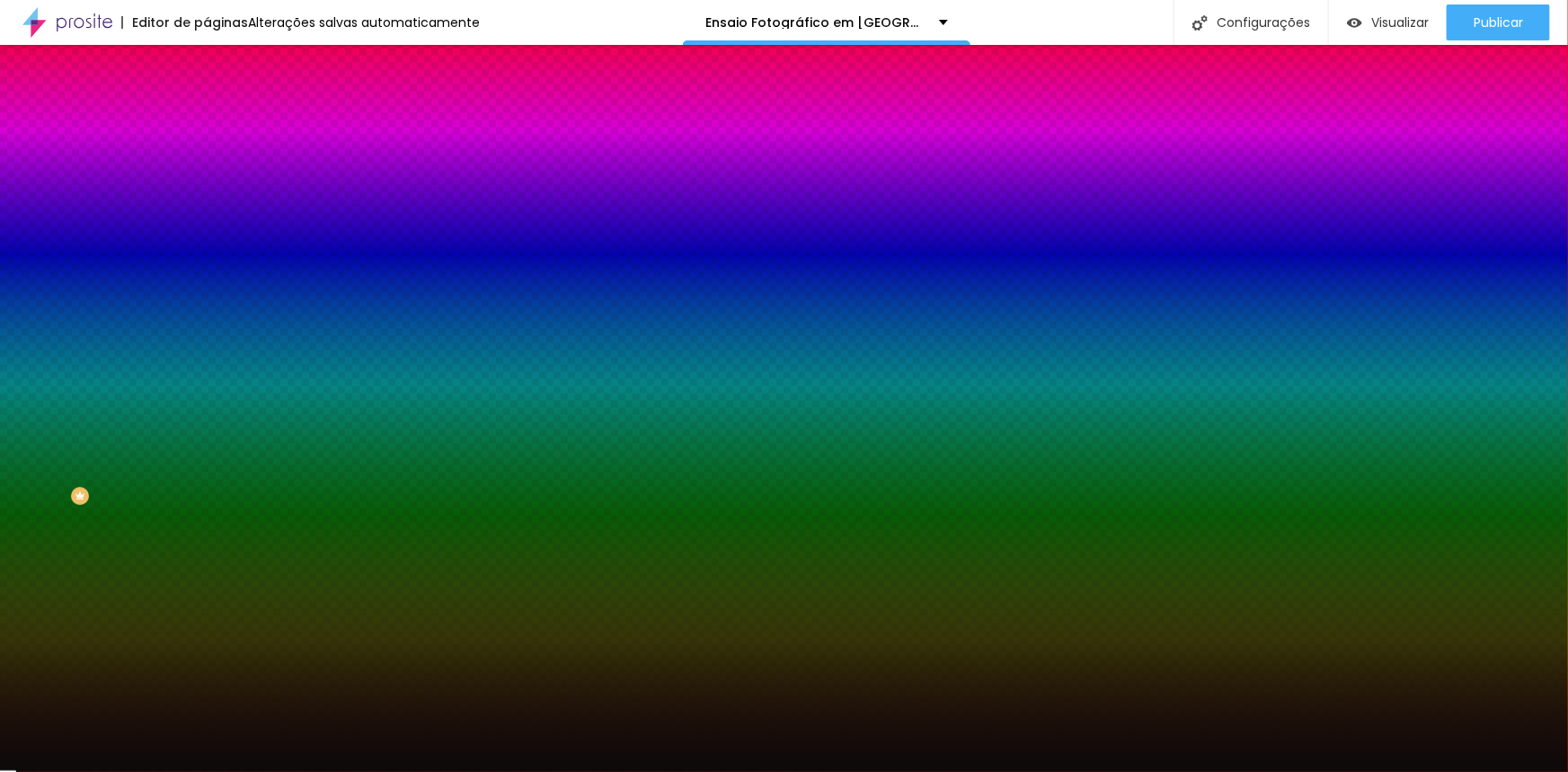
type input "#000000"
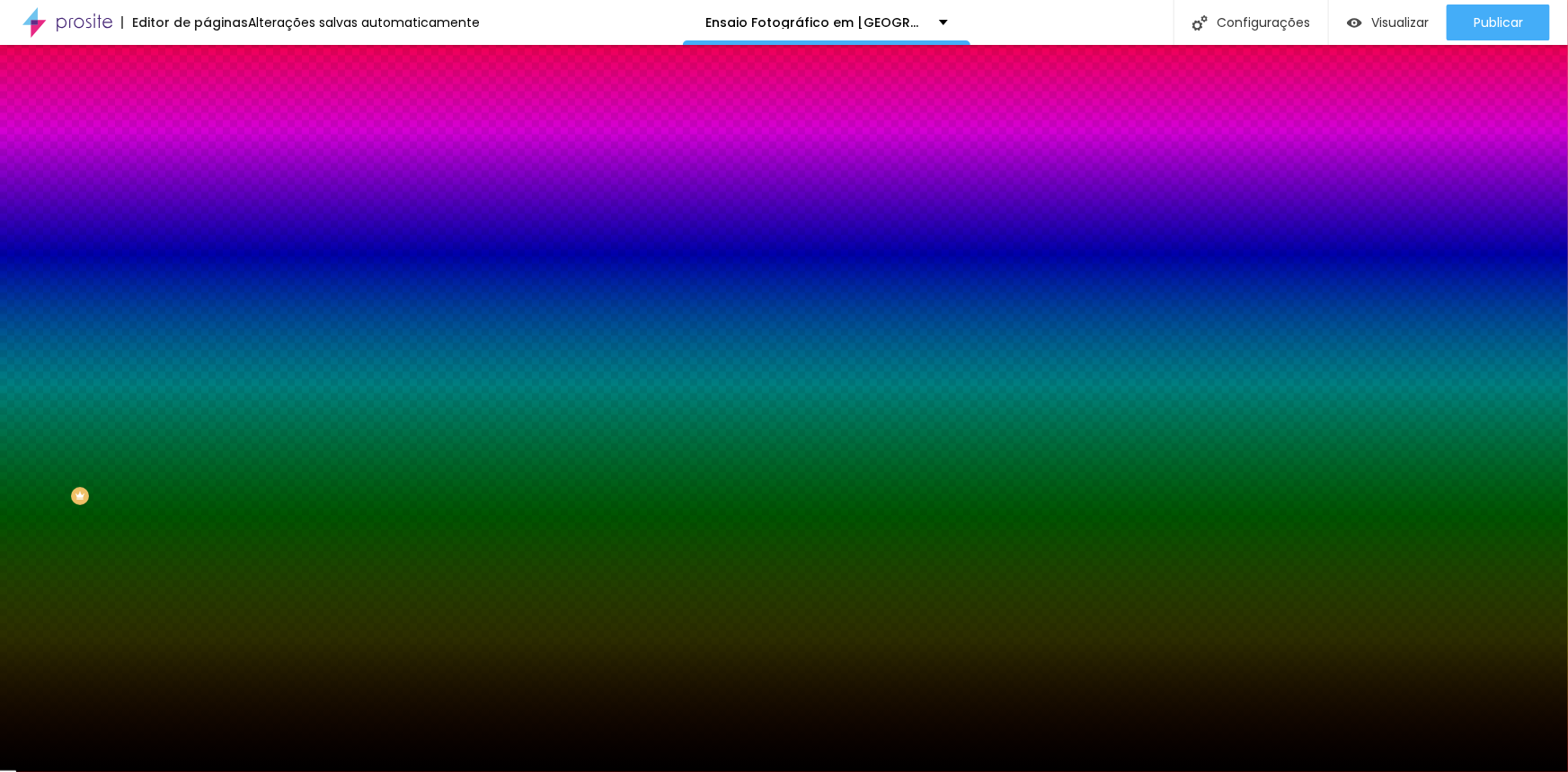
drag, startPoint x: 30, startPoint y: 351, endPoint x: 11, endPoint y: 497, distance: 147.2
click at [206, 497] on div "Editar Seção Conteúdo Estilo Avançado Imagem de fundo Adicionar imagem Efeito d…" at bounding box center [309, 408] width 206 height 727
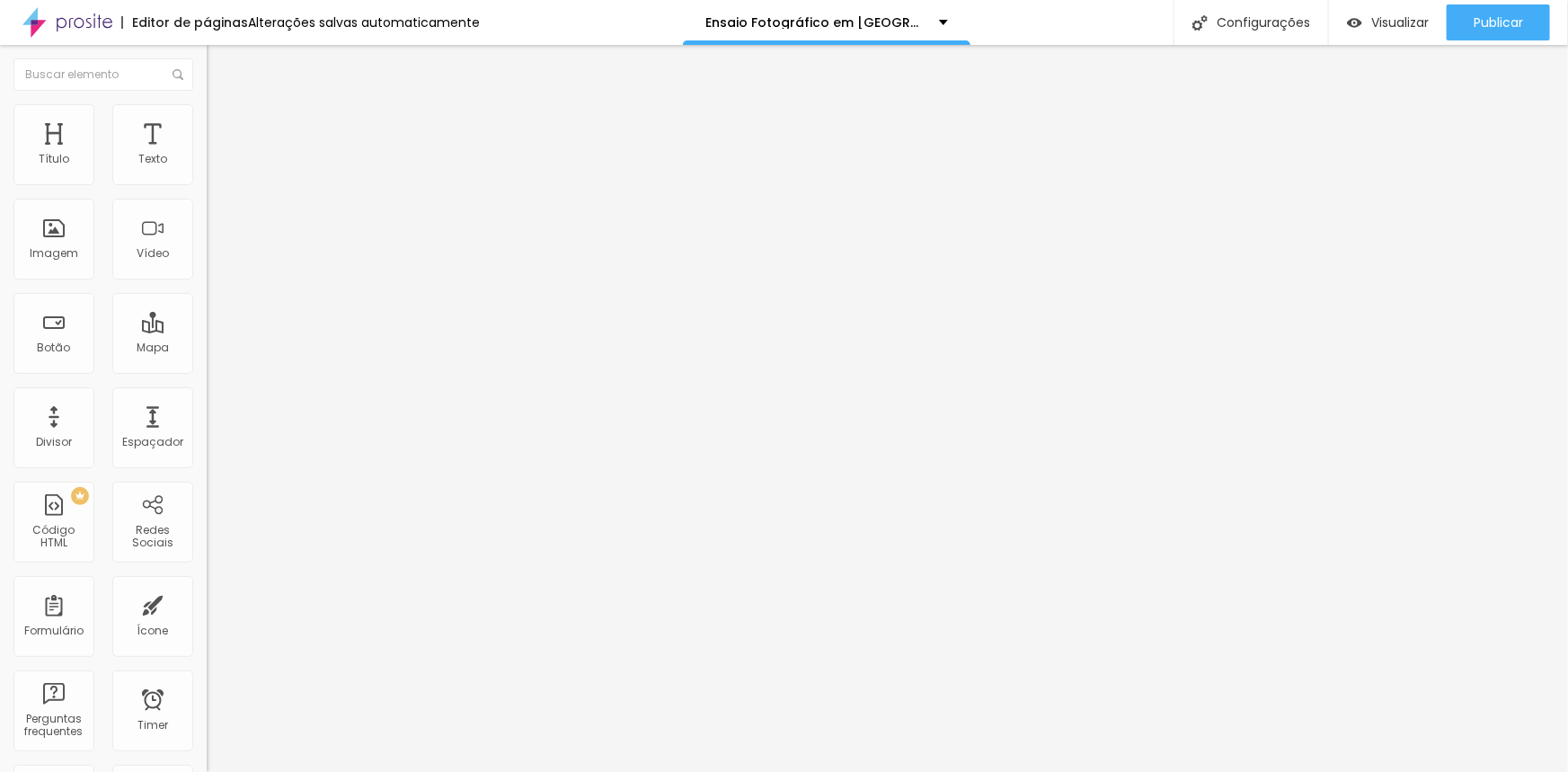
click at [222, 124] on span "Estilo" at bounding box center [236, 117] width 28 height 15
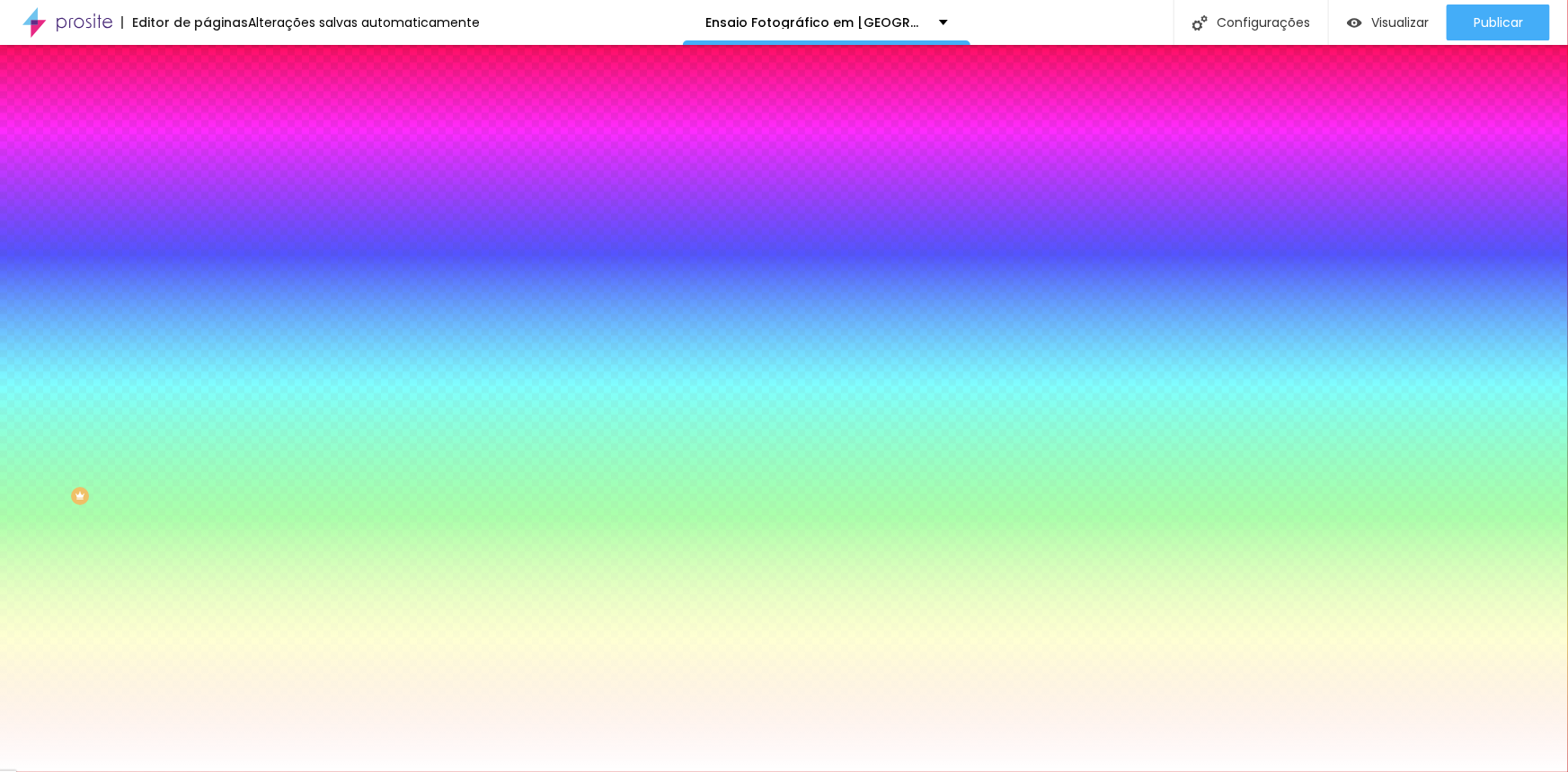
click at [206, 183] on input "#FFFFFF" at bounding box center [314, 181] width 216 height 18
click at [206, 186] on input "#FFFFFF" at bounding box center [314, 181] width 216 height 18
click at [206, 183] on input "#FFFFFF" at bounding box center [314, 181] width 216 height 18
drag, startPoint x: 190, startPoint y: 181, endPoint x: 133, endPoint y: 182, distance: 57.0
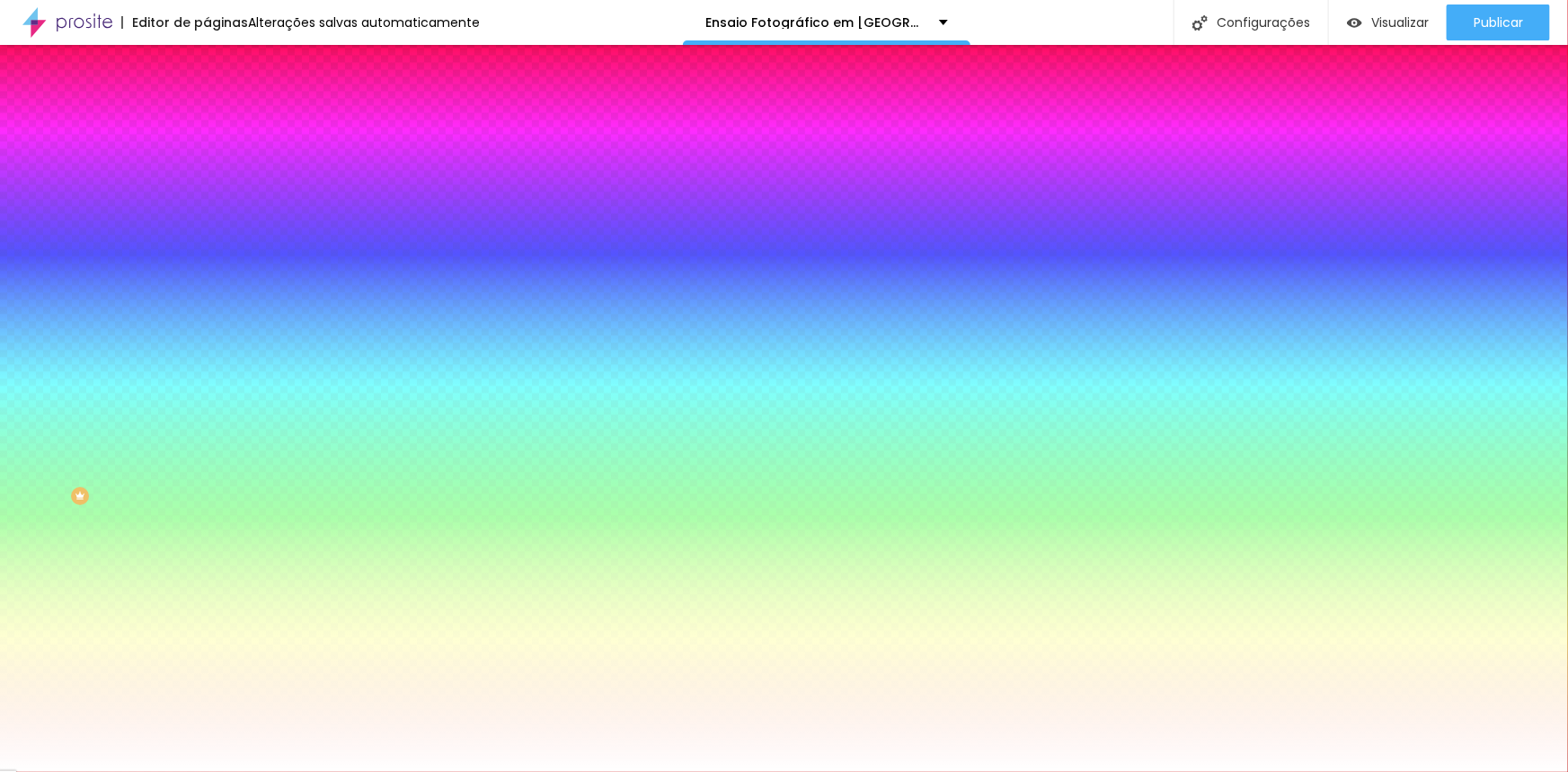
click at [206, 182] on div "#FFFFFF" at bounding box center [309, 181] width 206 height 18
paste input "061A25"
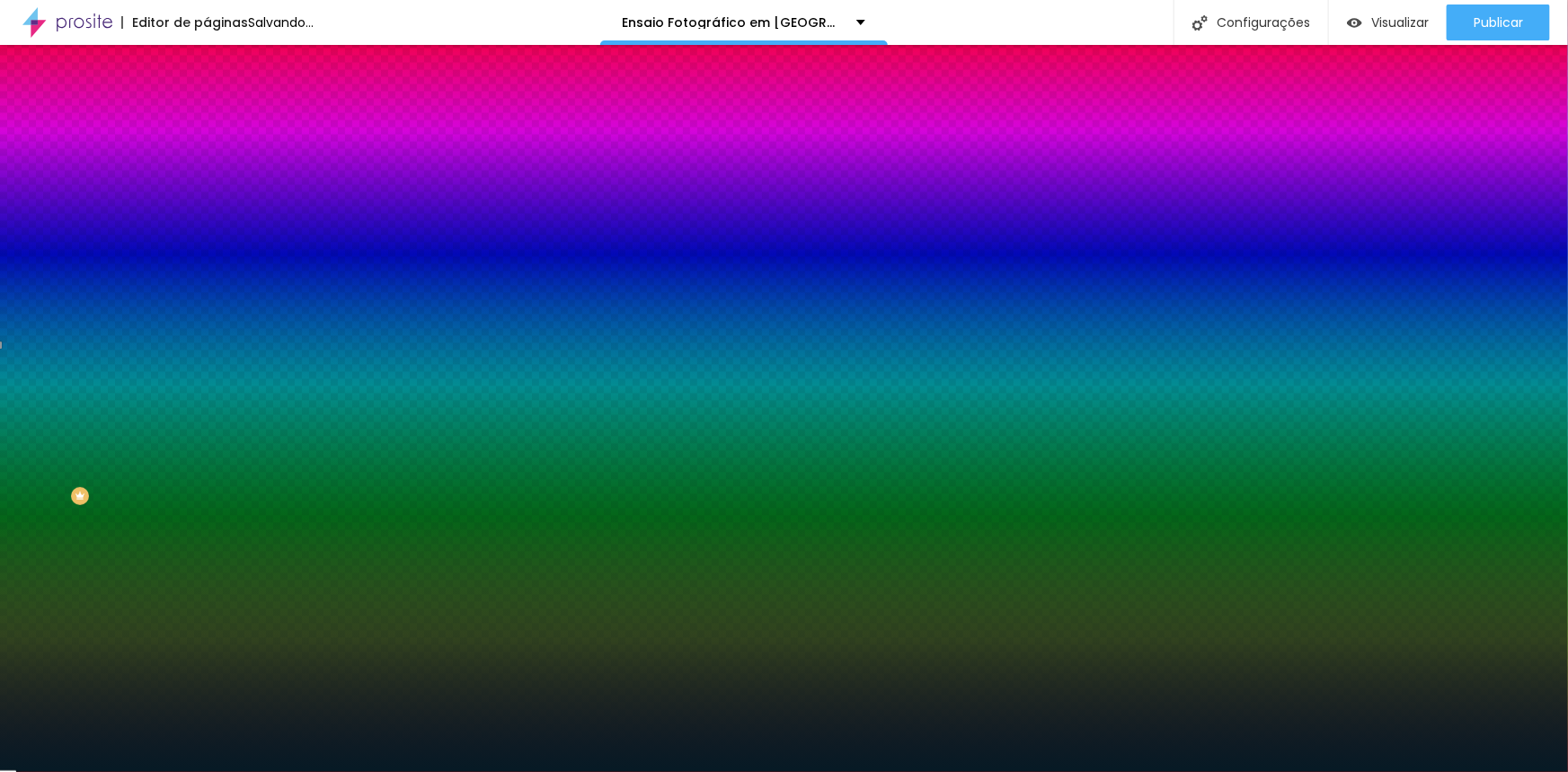
type input "#061A25"
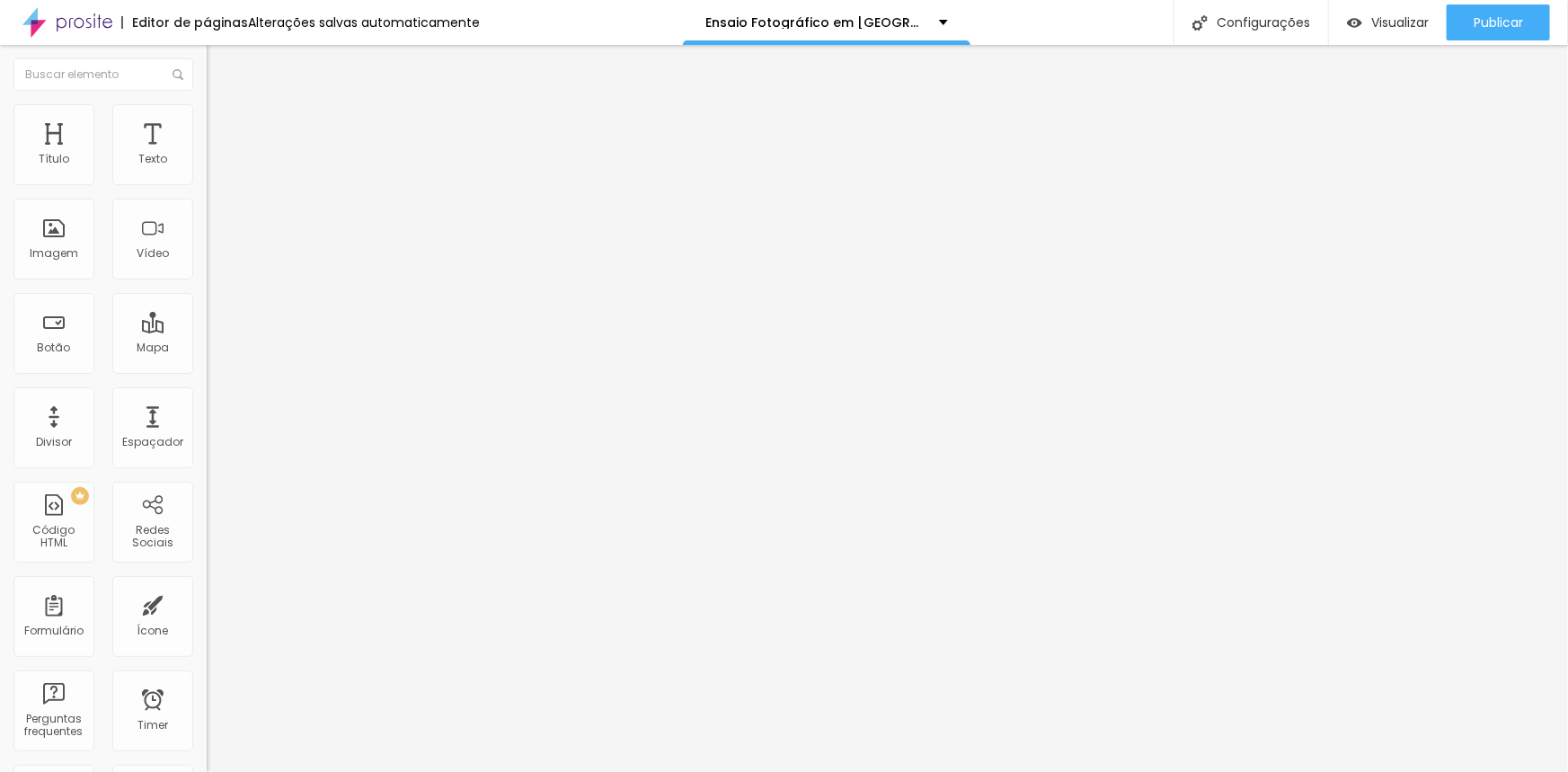
click at [206, 115] on img at bounding box center [214, 112] width 16 height 16
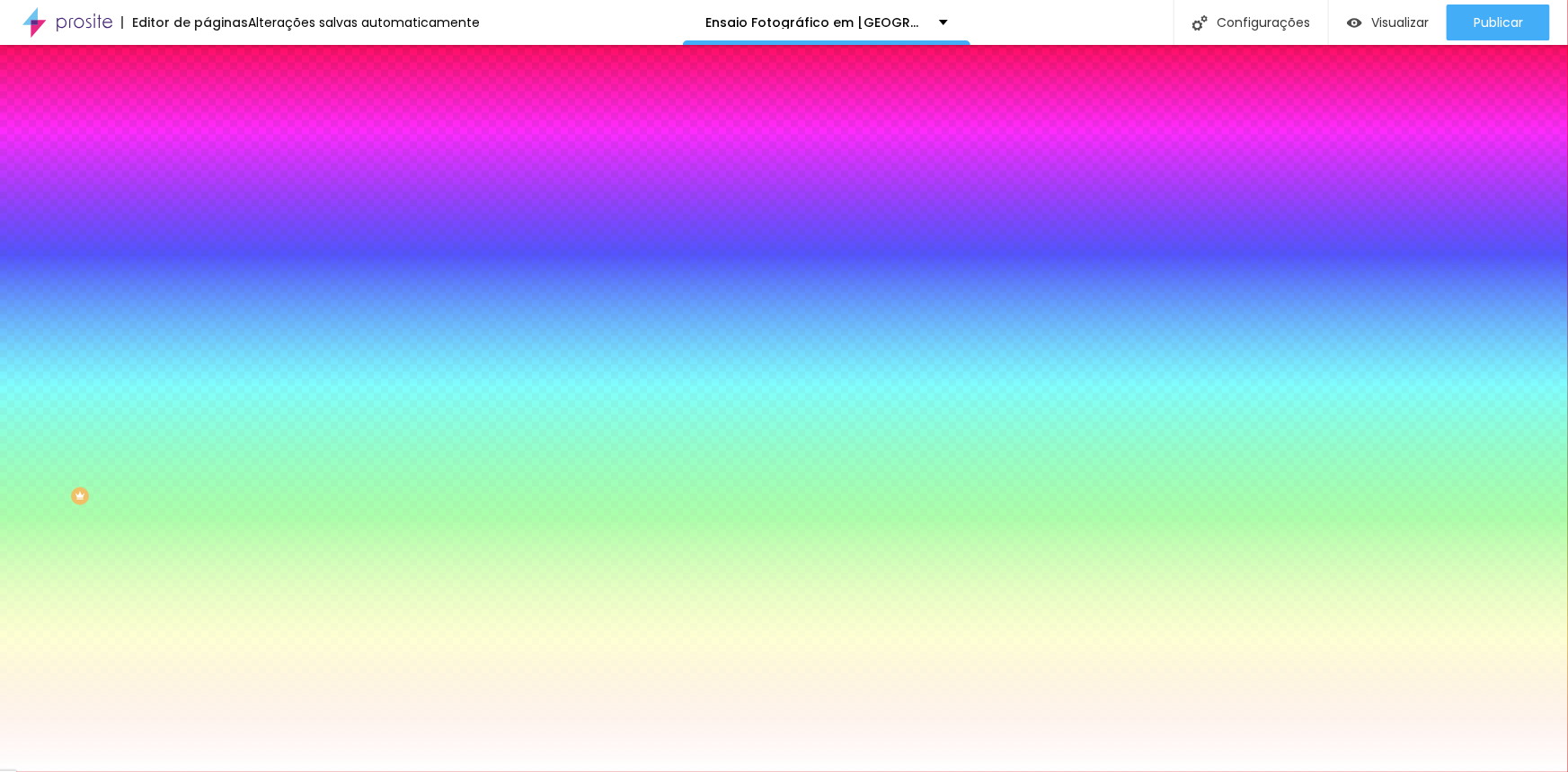
click at [206, 183] on input "#FFFFFF" at bounding box center [314, 181] width 216 height 18
drag, startPoint x: 190, startPoint y: 180, endPoint x: 117, endPoint y: 180, distance: 73.0
click at [206, 180] on div "#FFFFFF" at bounding box center [309, 181] width 206 height 18
paste input "061A25"
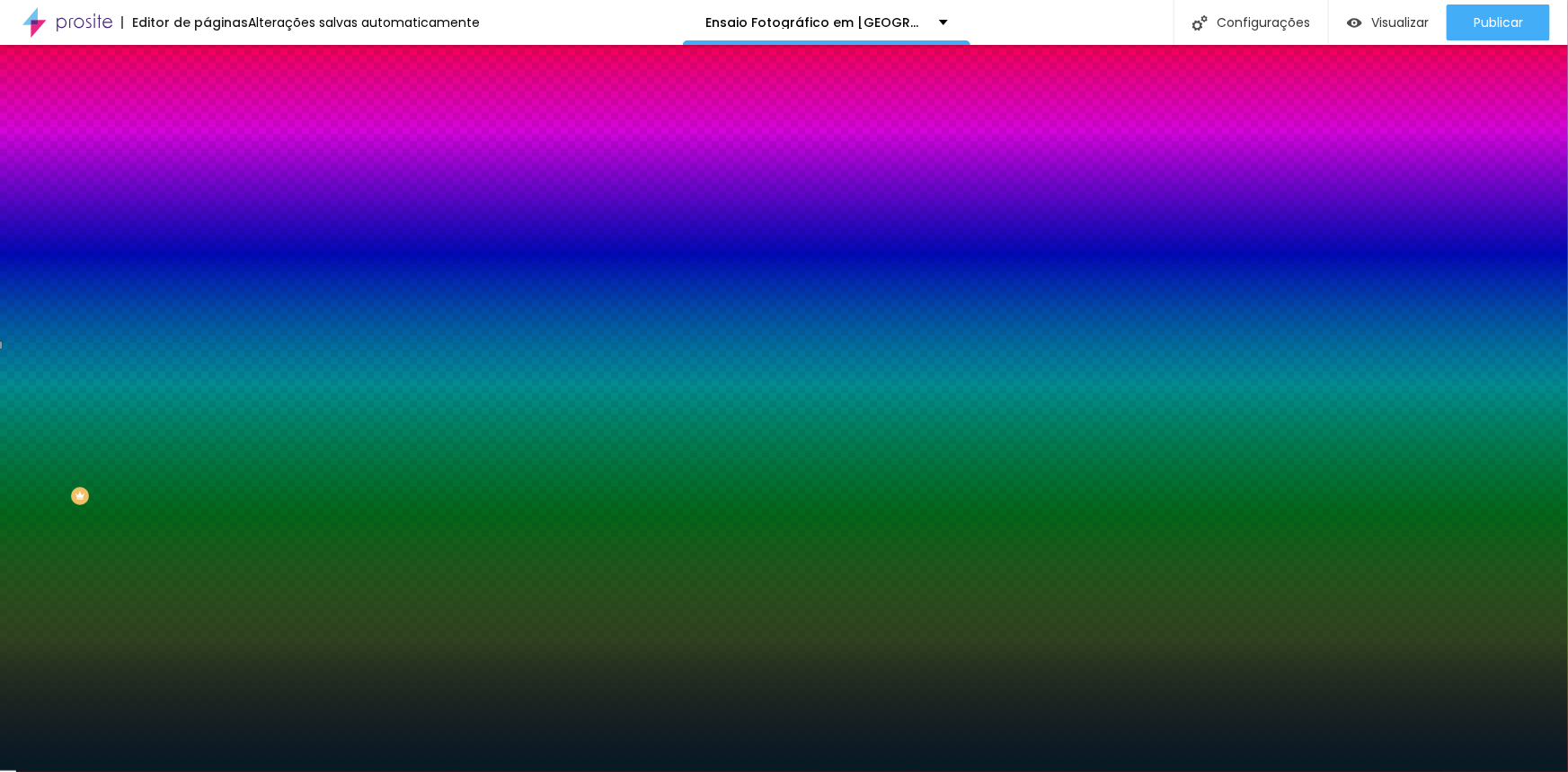
type input "#061A25"
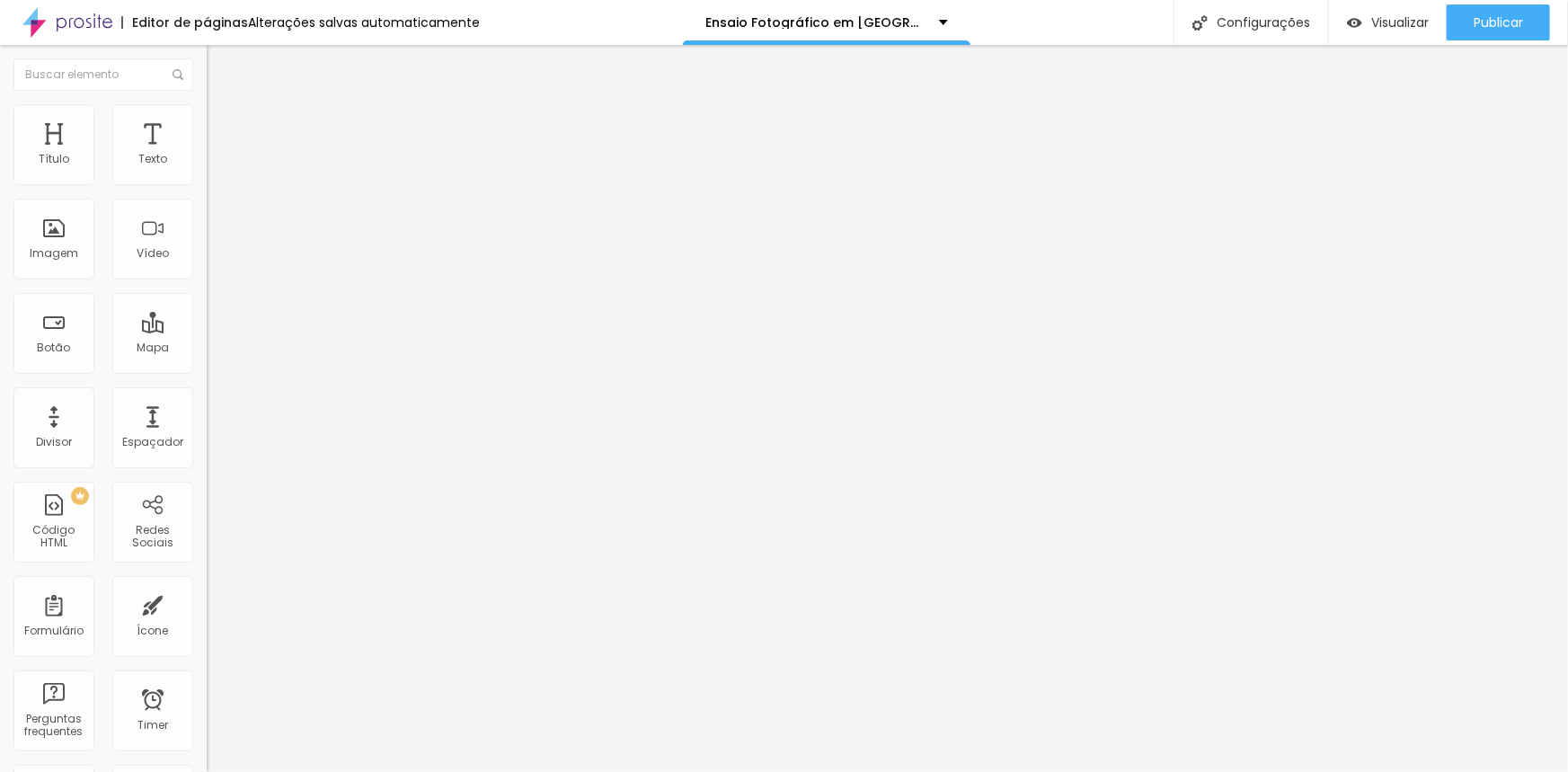
click at [206, 110] on li "Estilo" at bounding box center [309, 113] width 206 height 18
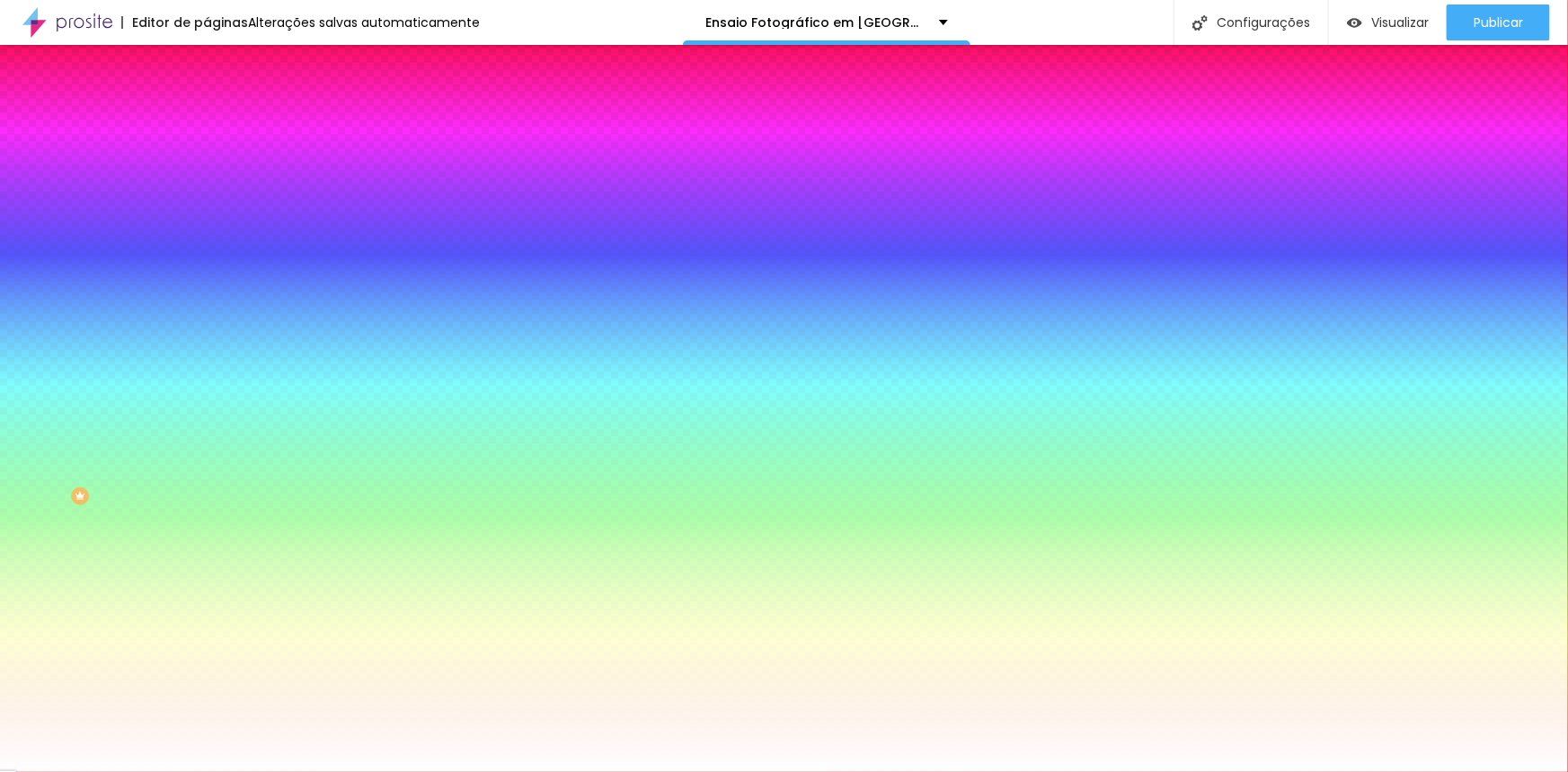
drag, startPoint x: 186, startPoint y: 176, endPoint x: 90, endPoint y: 176, distance: 96.0
click at [206, 176] on div "Cor de fundo Voltar ao padrão #FFFFFF" at bounding box center [309, 165] width 206 height 50
paste input "061A25"
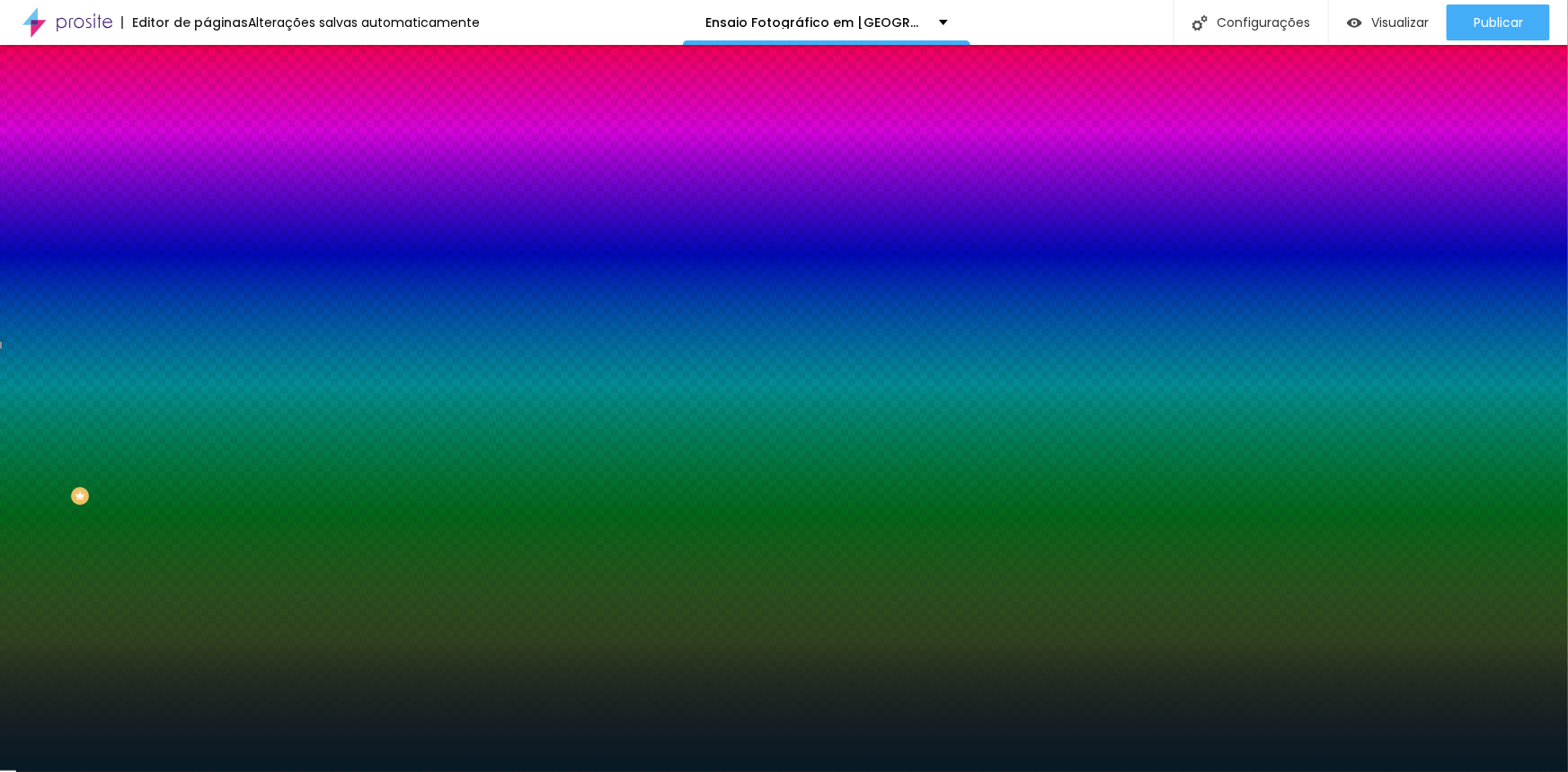
type input "#061A25"
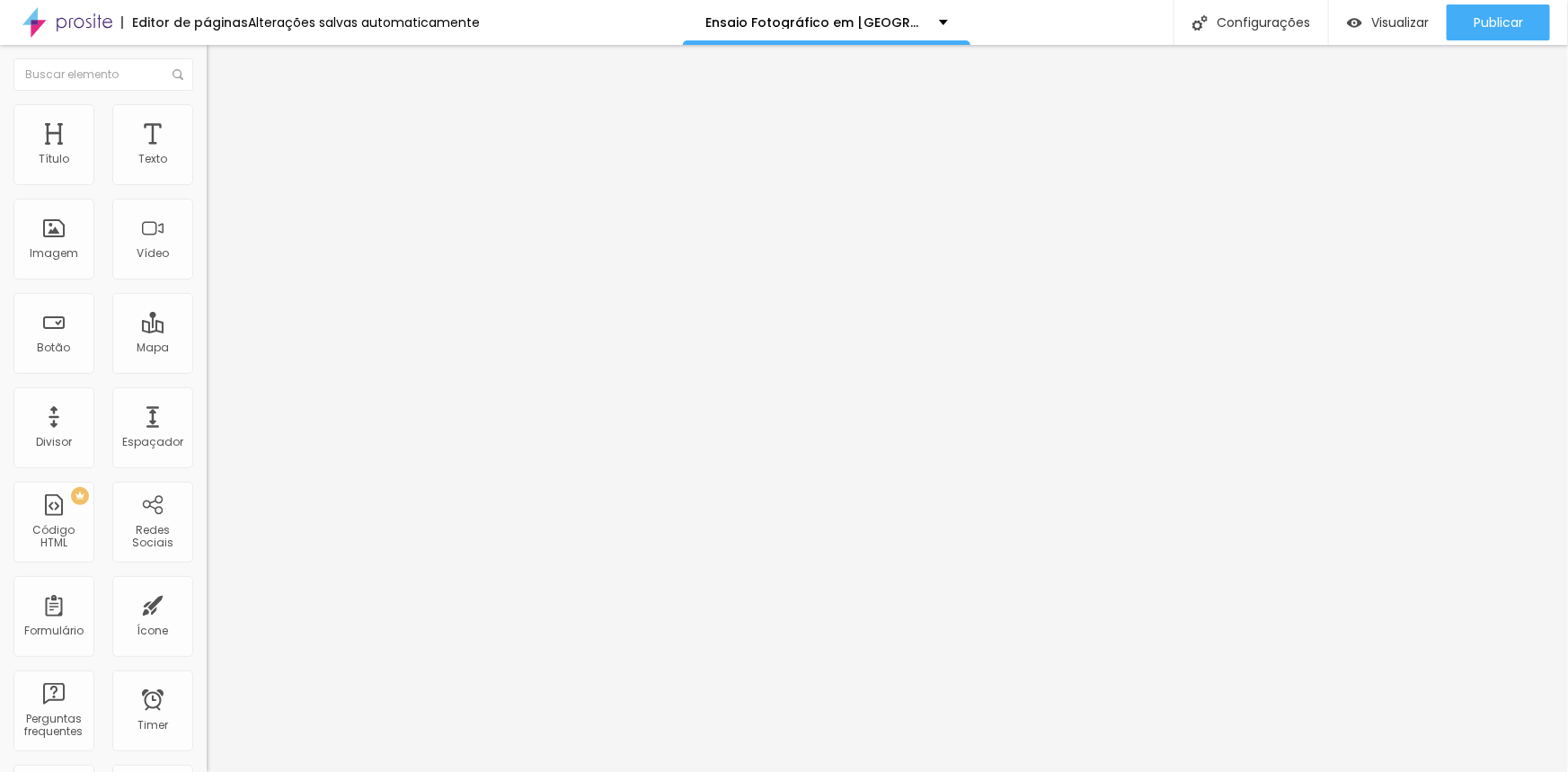
click at [222, 124] on span "Estilo" at bounding box center [236, 117] width 28 height 15
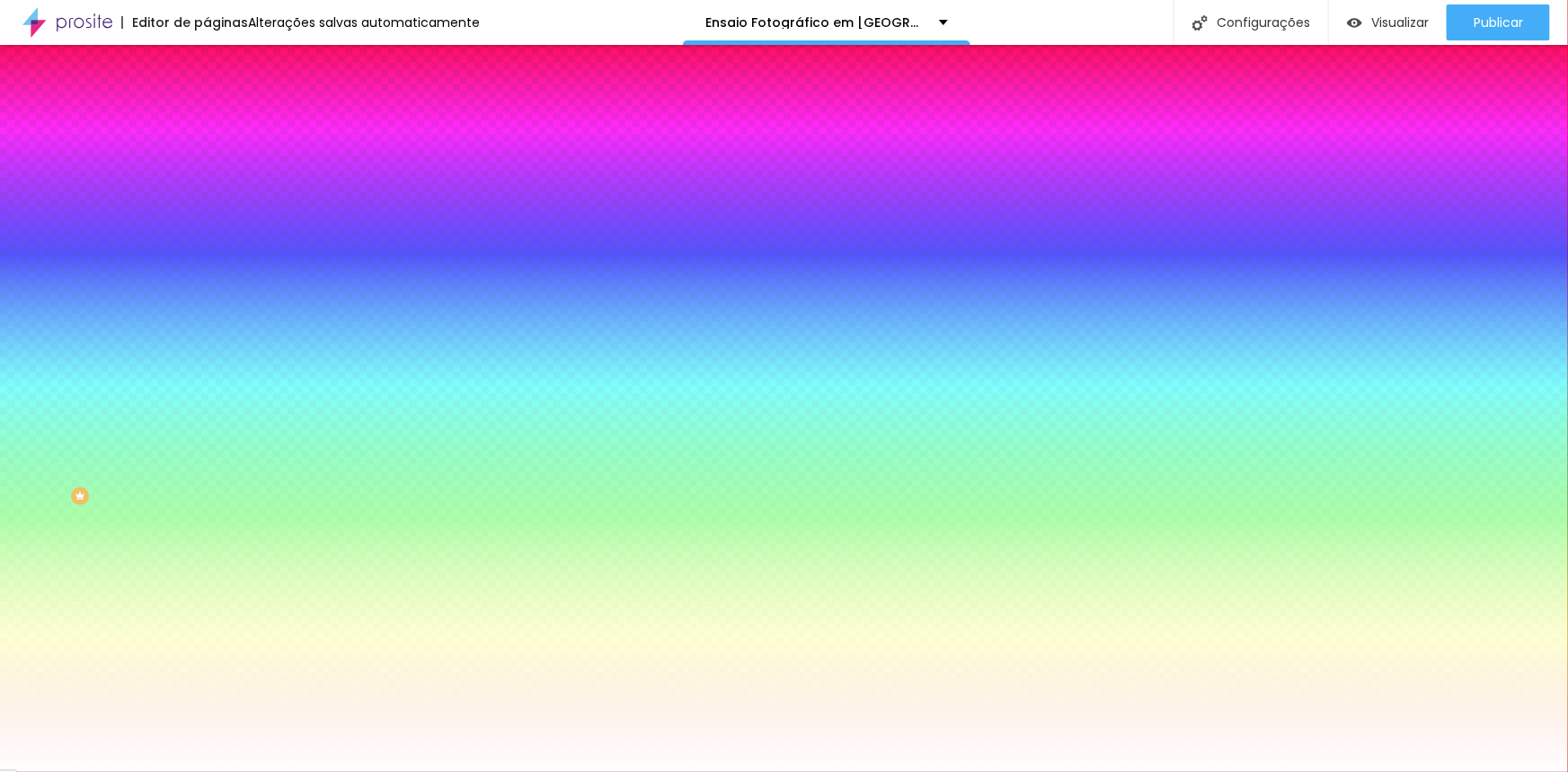
drag, startPoint x: 186, startPoint y: 176, endPoint x: 129, endPoint y: 176, distance: 57.0
click at [206, 176] on div "#FFFFFF" at bounding box center [309, 181] width 206 height 18
paste input "061A25"
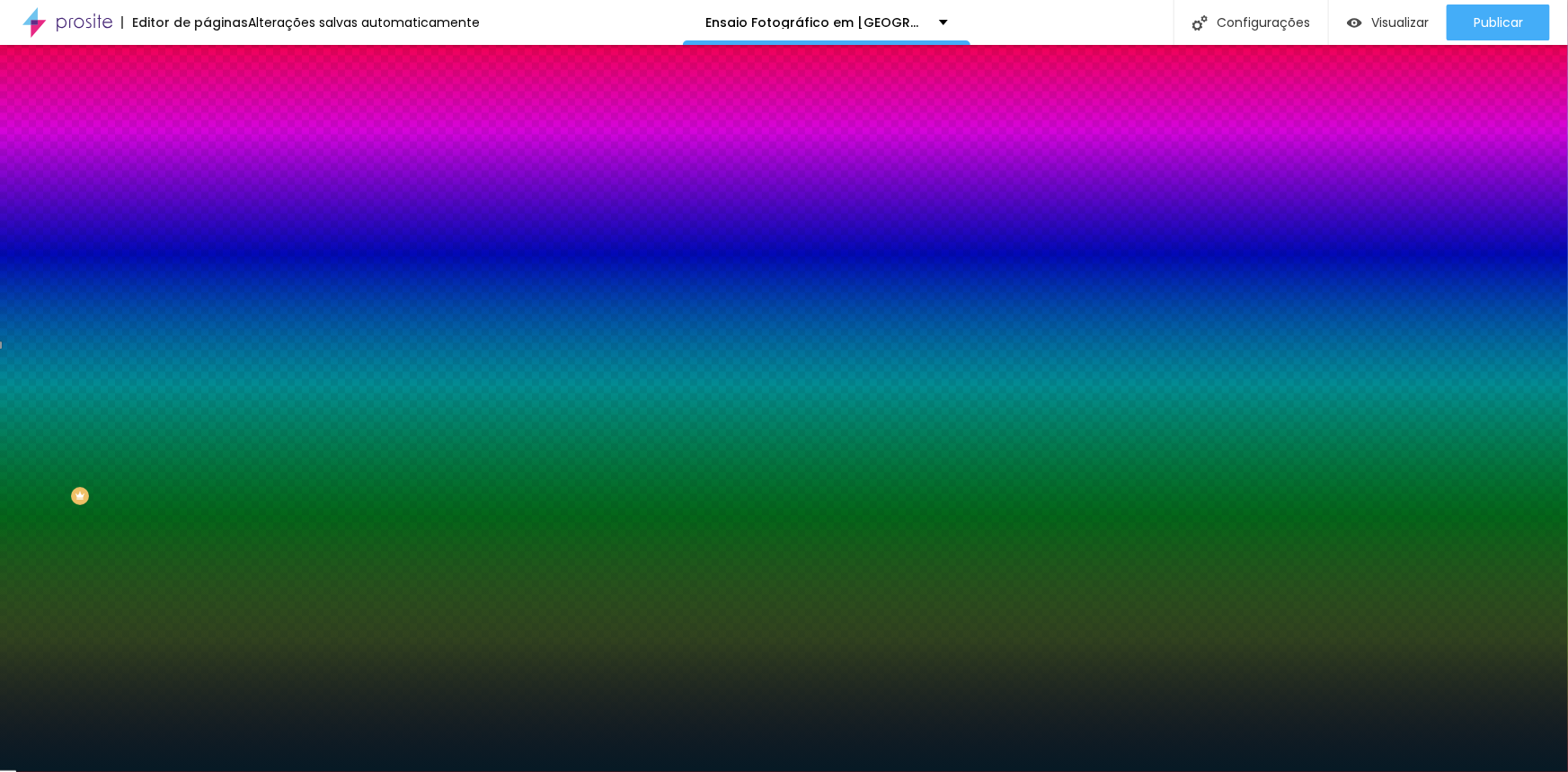
type input "#061A25"
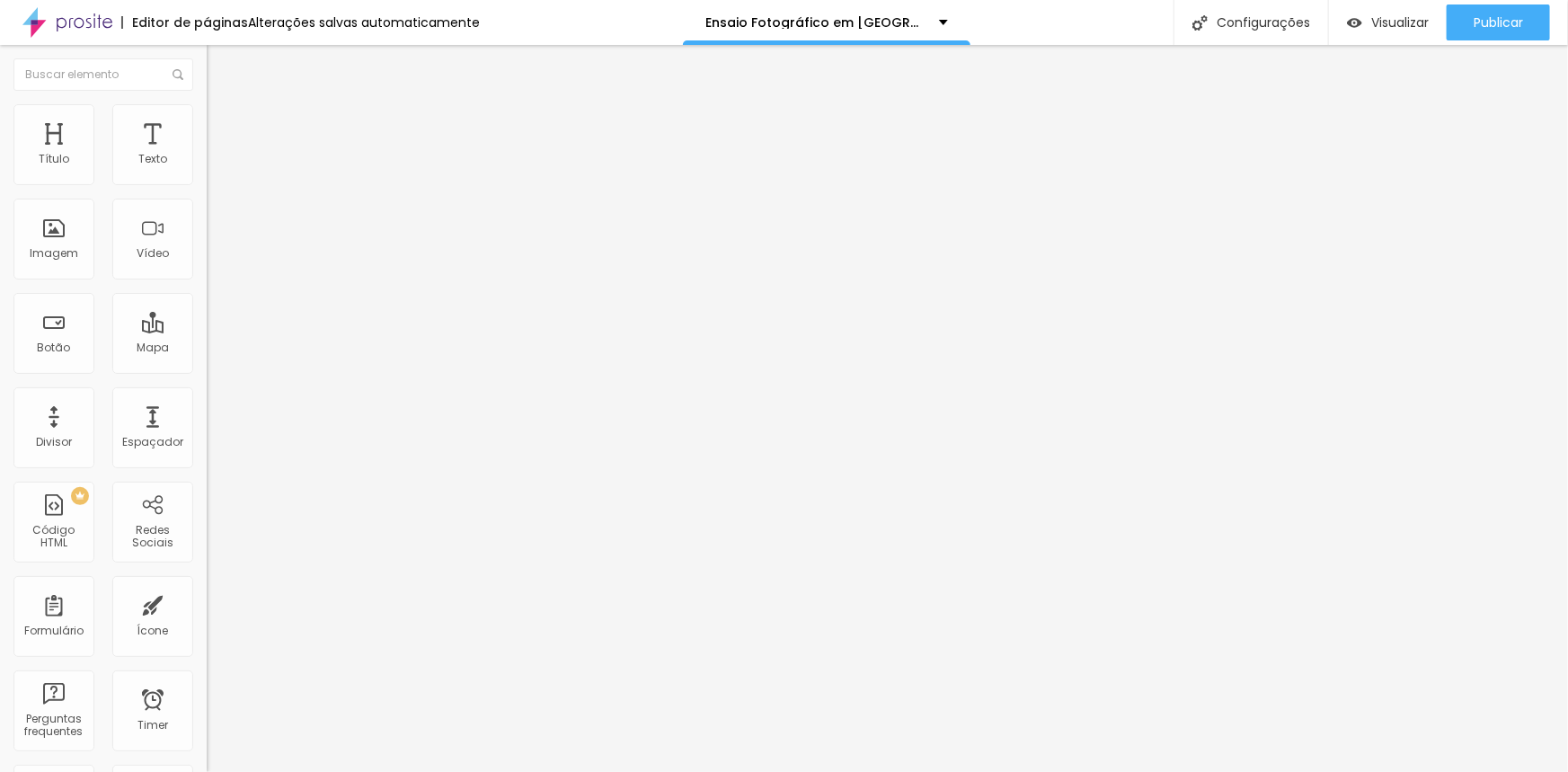
click at [206, 109] on li "Estilo" at bounding box center [309, 113] width 206 height 18
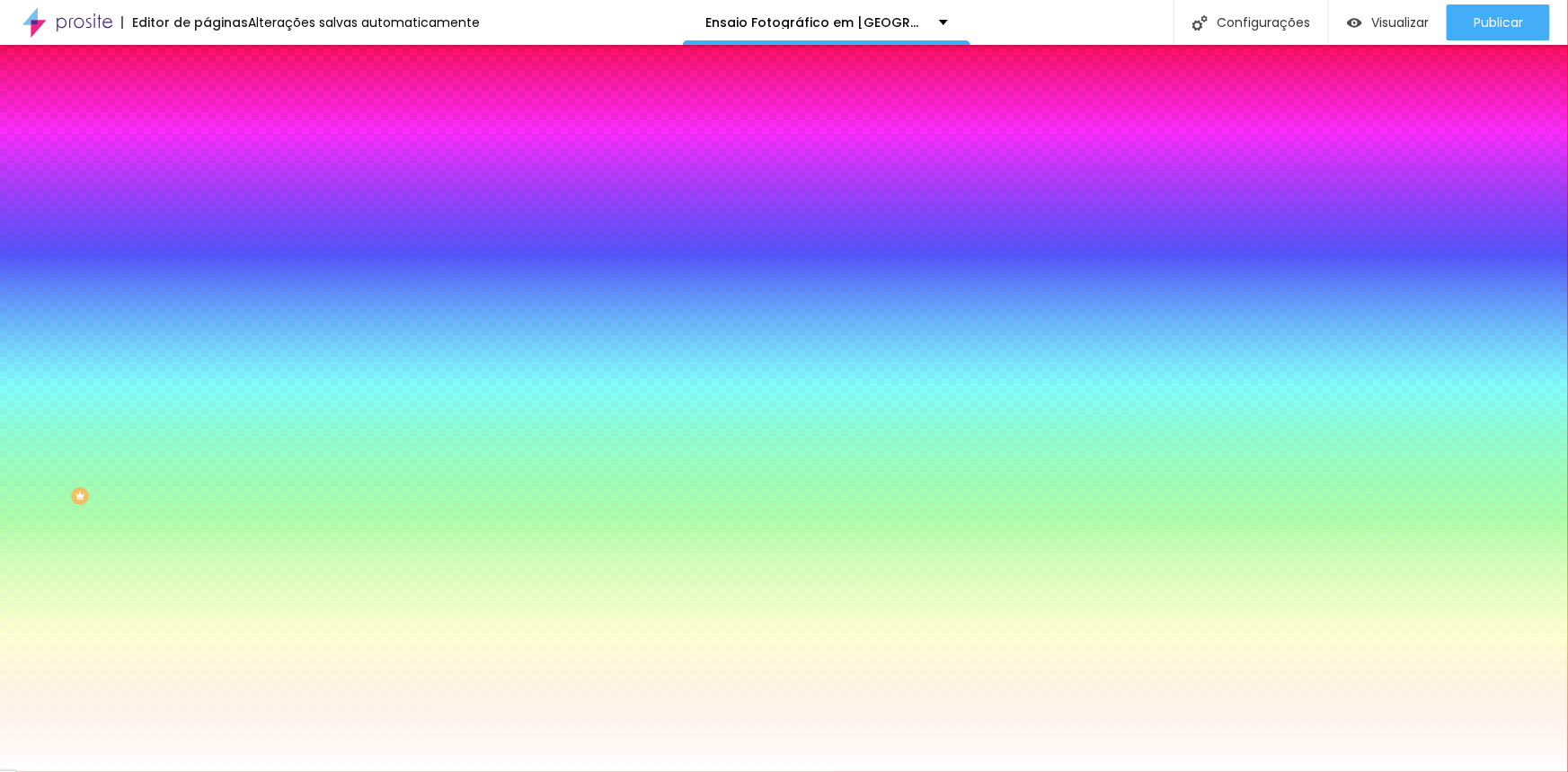
drag, startPoint x: 187, startPoint y: 180, endPoint x: 125, endPoint y: 180, distance: 62.0
click at [206, 180] on div "#FFFFFF" at bounding box center [309, 181] width 206 height 18
paste input "061A25"
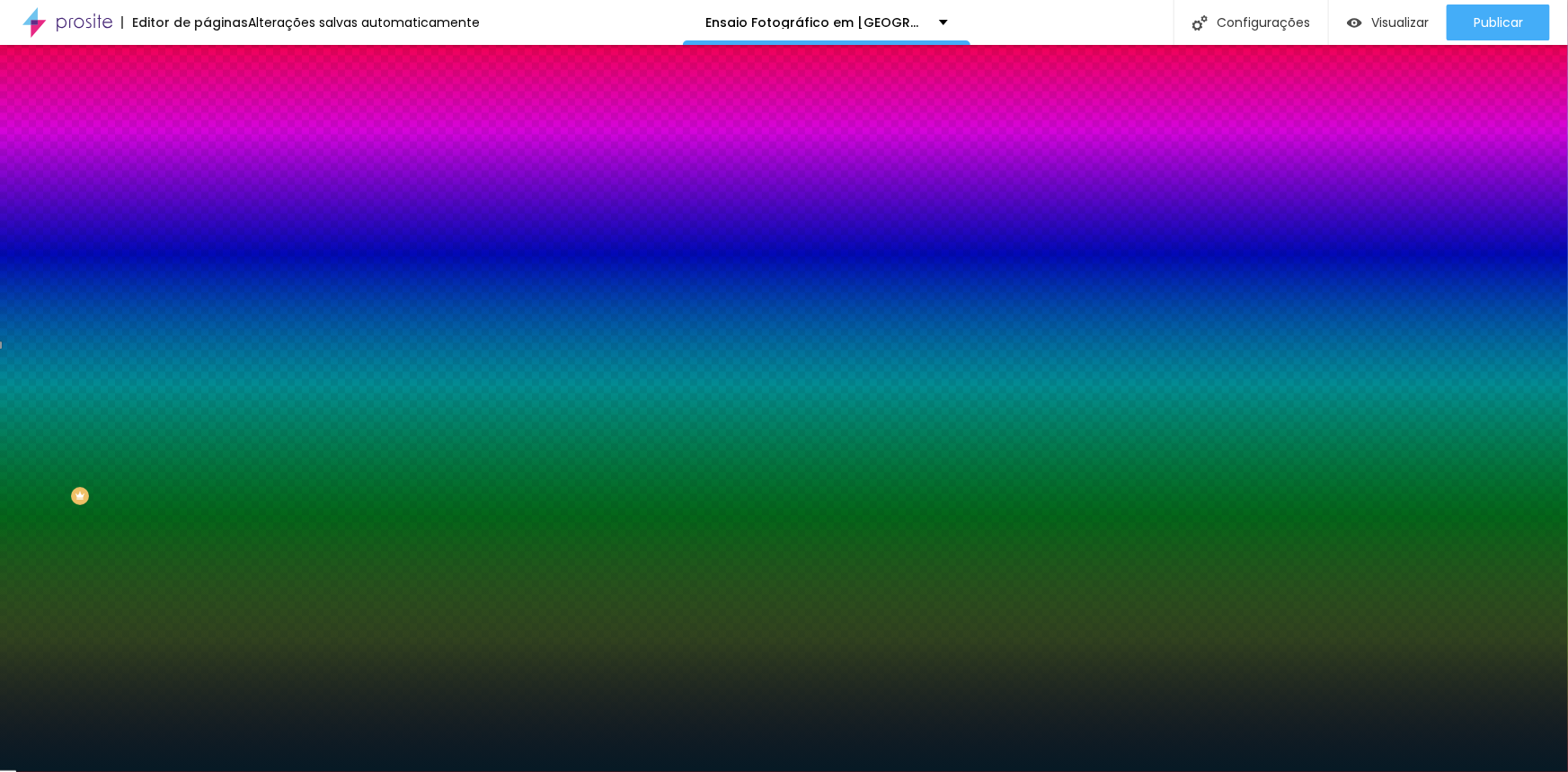
type input "#061A25"
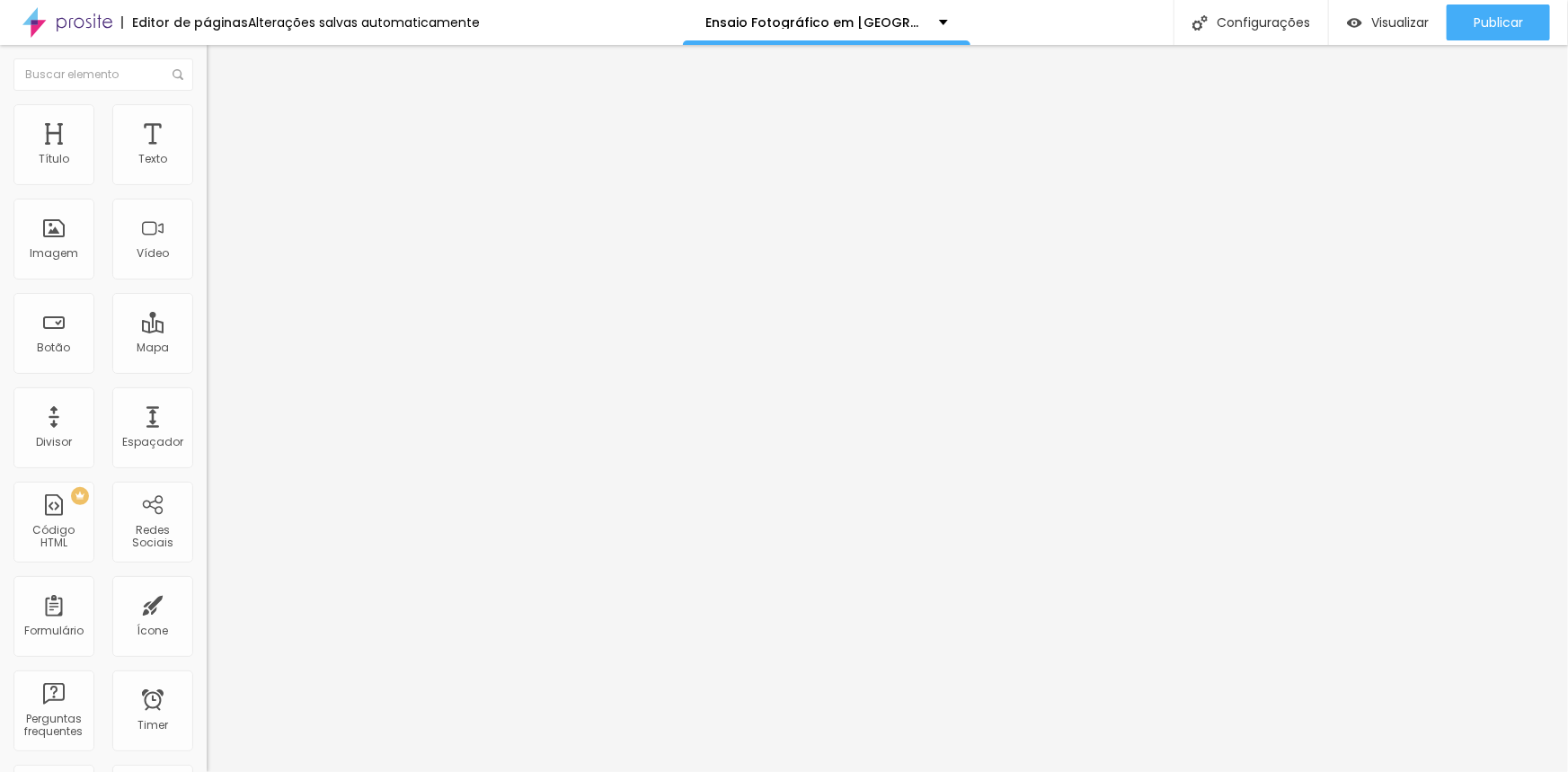
click at [222, 124] on span "Estilo" at bounding box center [236, 117] width 28 height 15
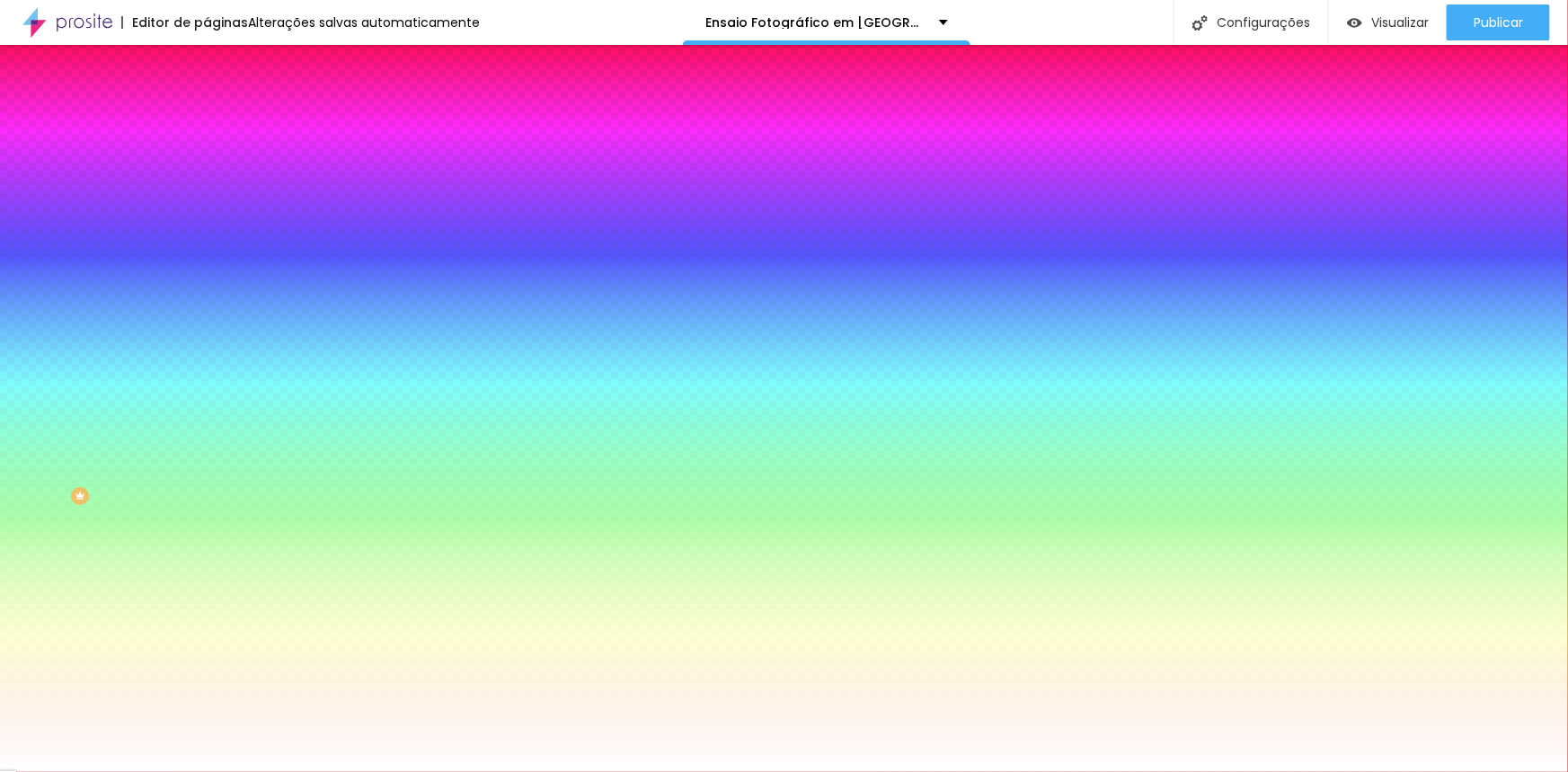
drag, startPoint x: 186, startPoint y: 179, endPoint x: 103, endPoint y: 177, distance: 83.0
click at [206, 178] on div "Voltar ao padrão #FFFFFF" at bounding box center [309, 170] width 206 height 38
paste input "061A25"
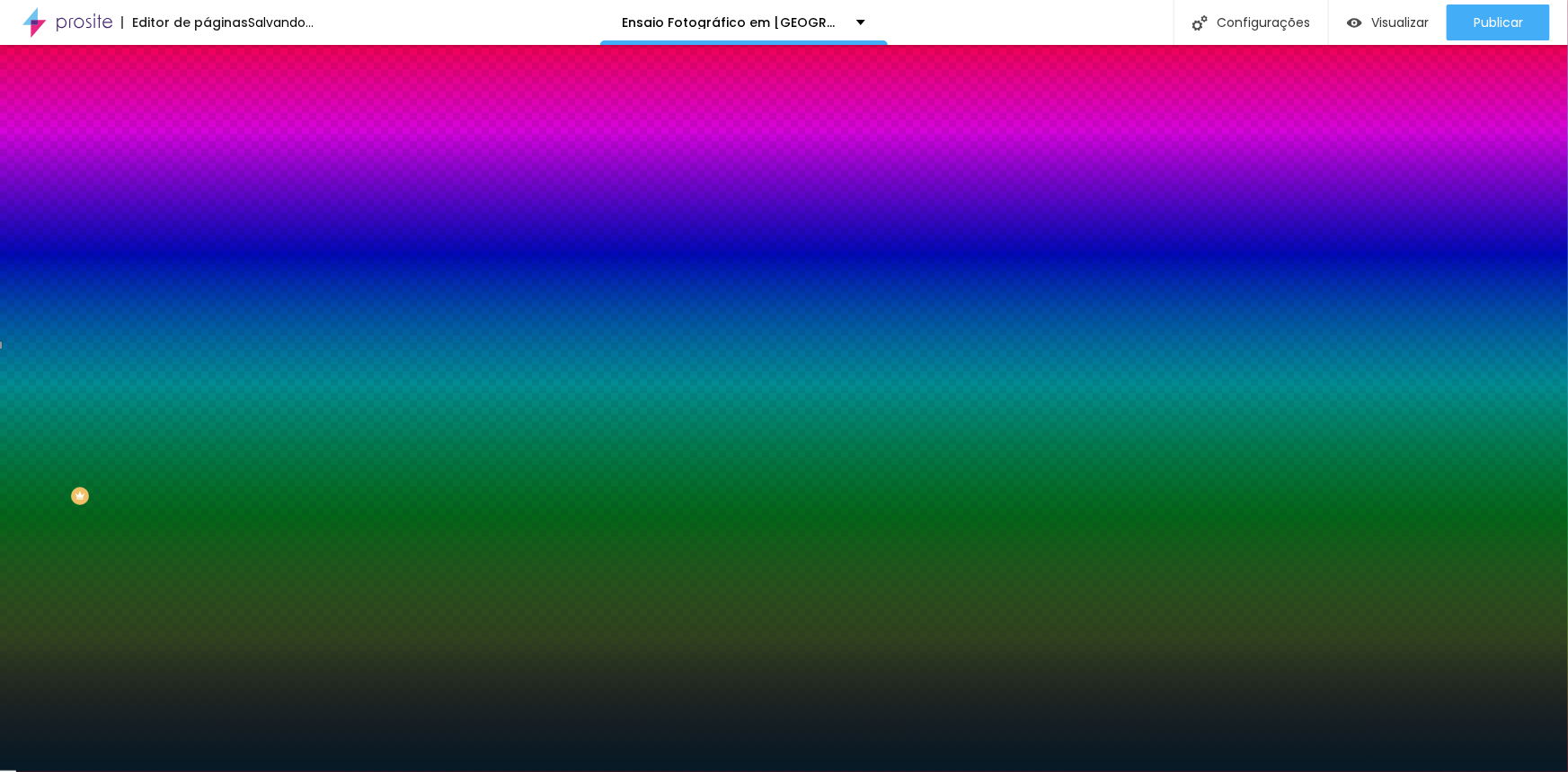
type input "#061A25"
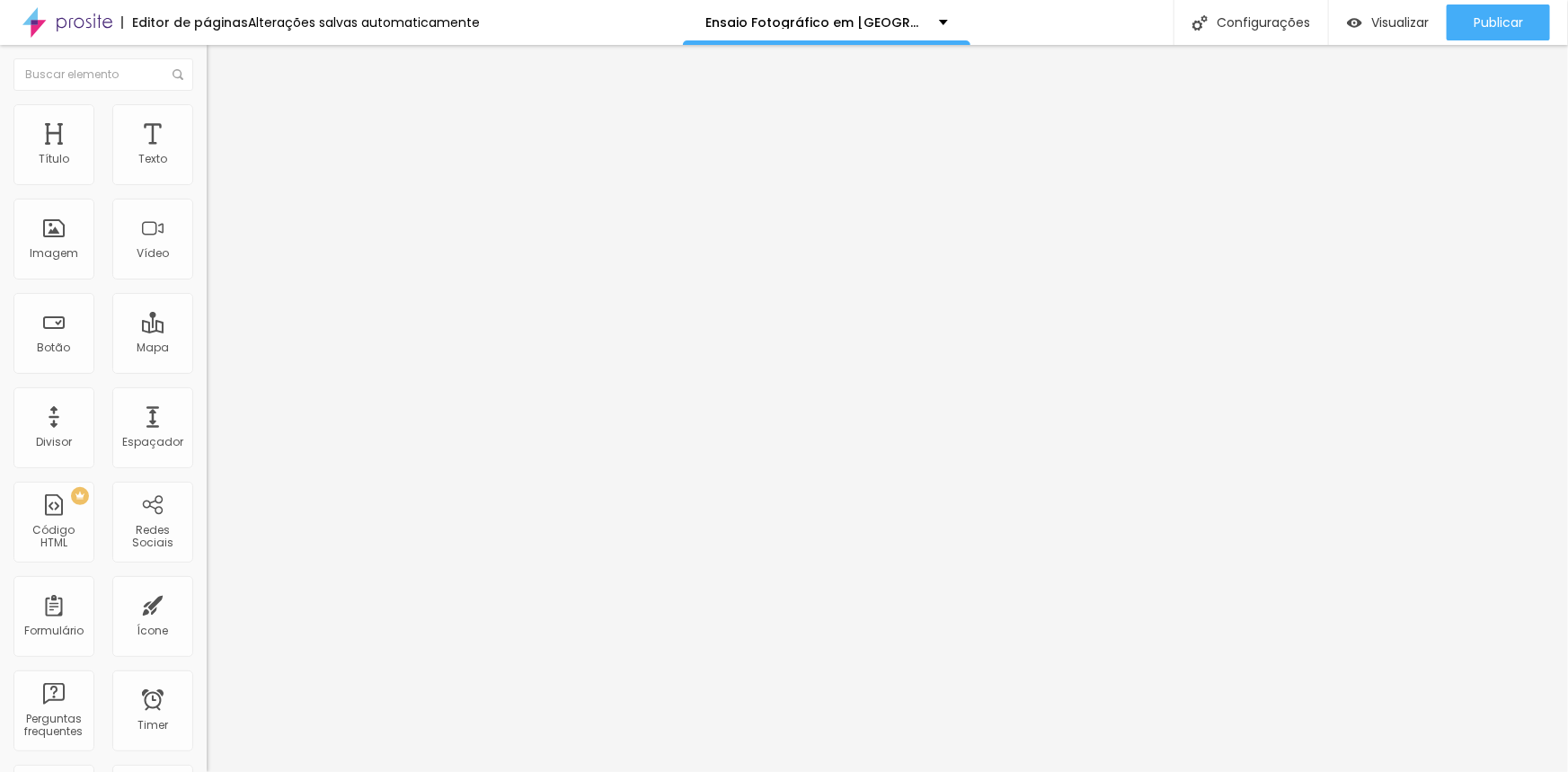
type input "70"
type input "69"
type input "66"
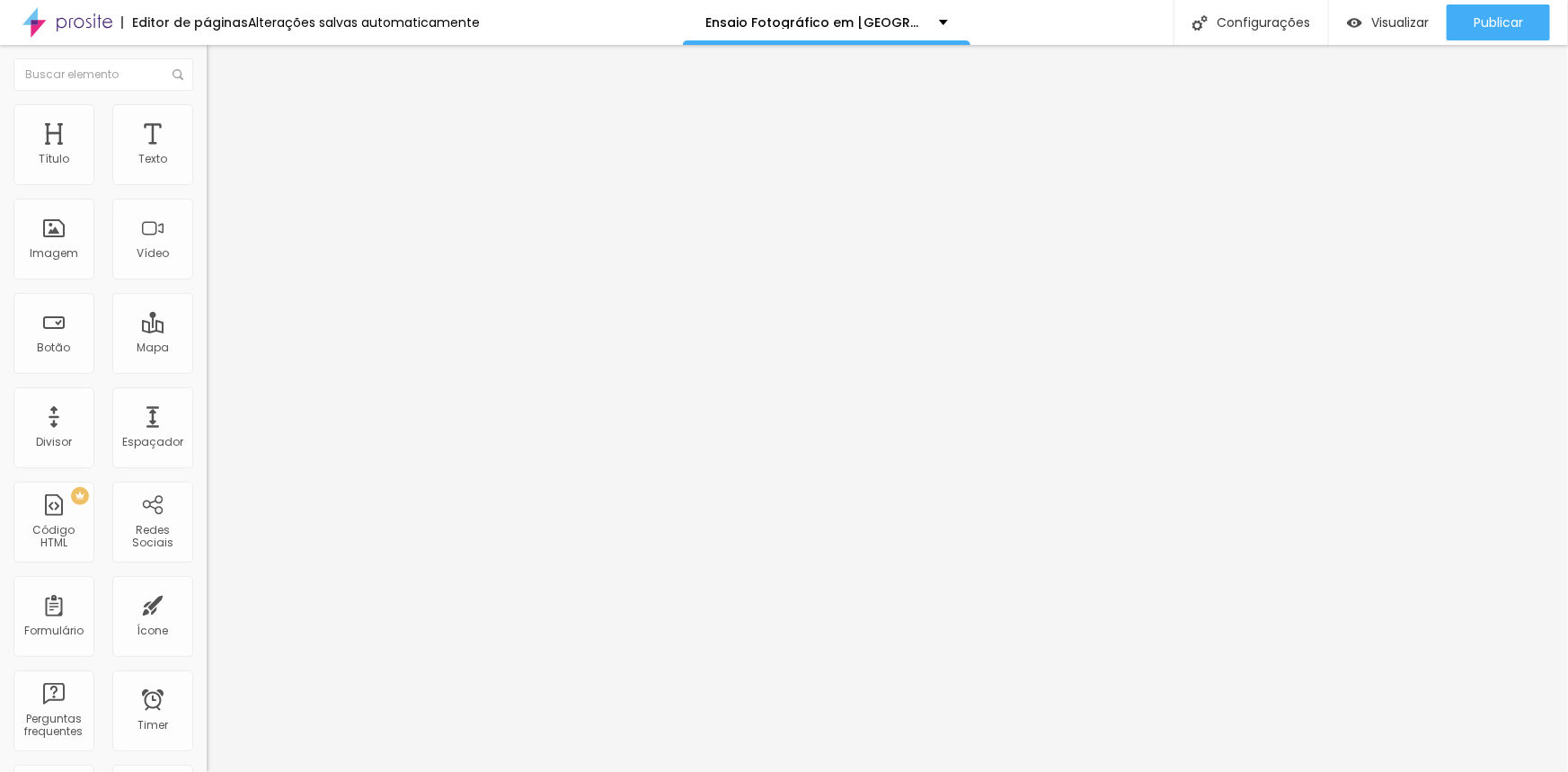
type input "66"
type input "65"
type input "64"
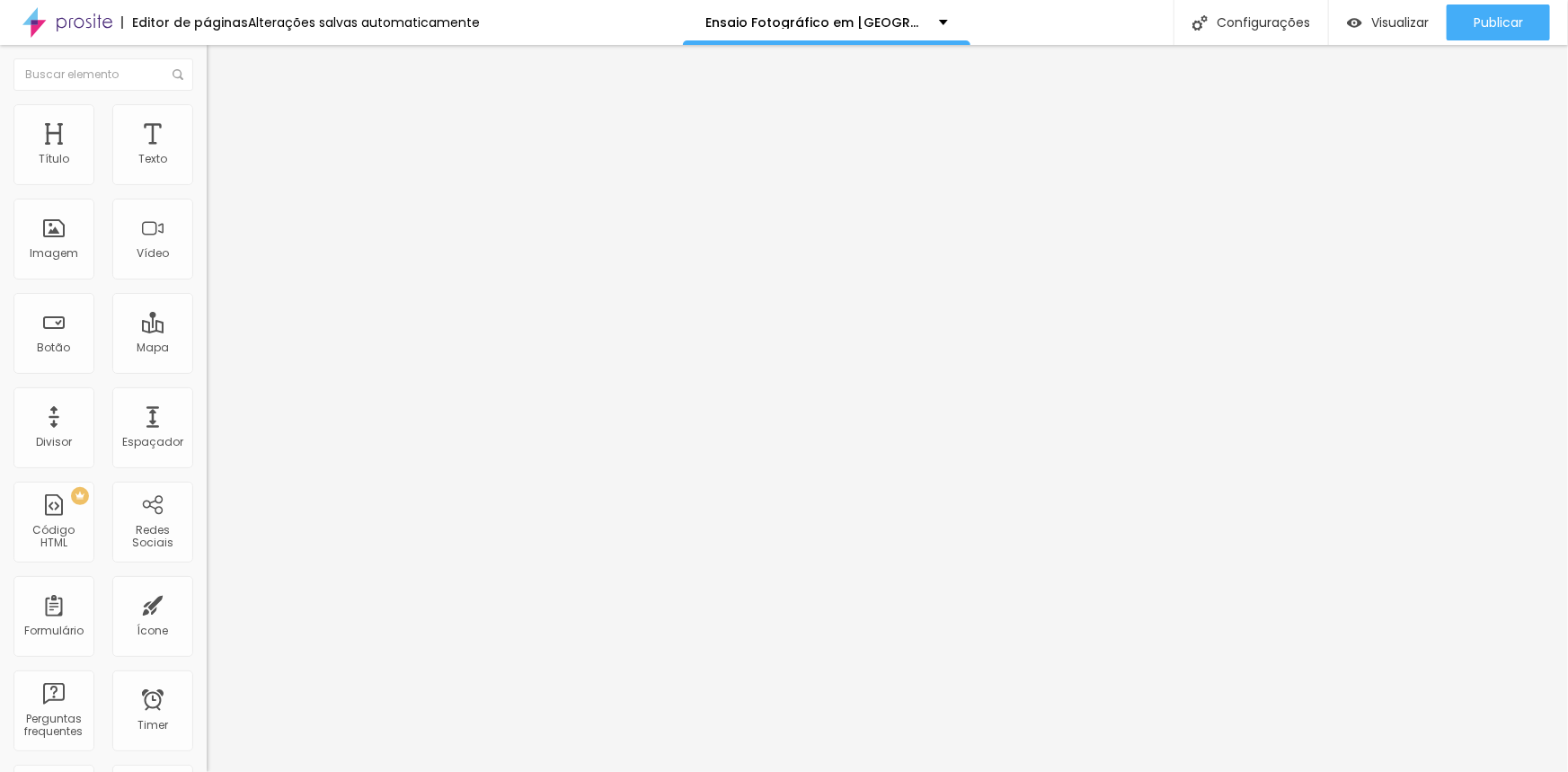
type input "62"
type input "64"
drag, startPoint x: 114, startPoint y: 374, endPoint x: 140, endPoint y: 377, distance: 26.2
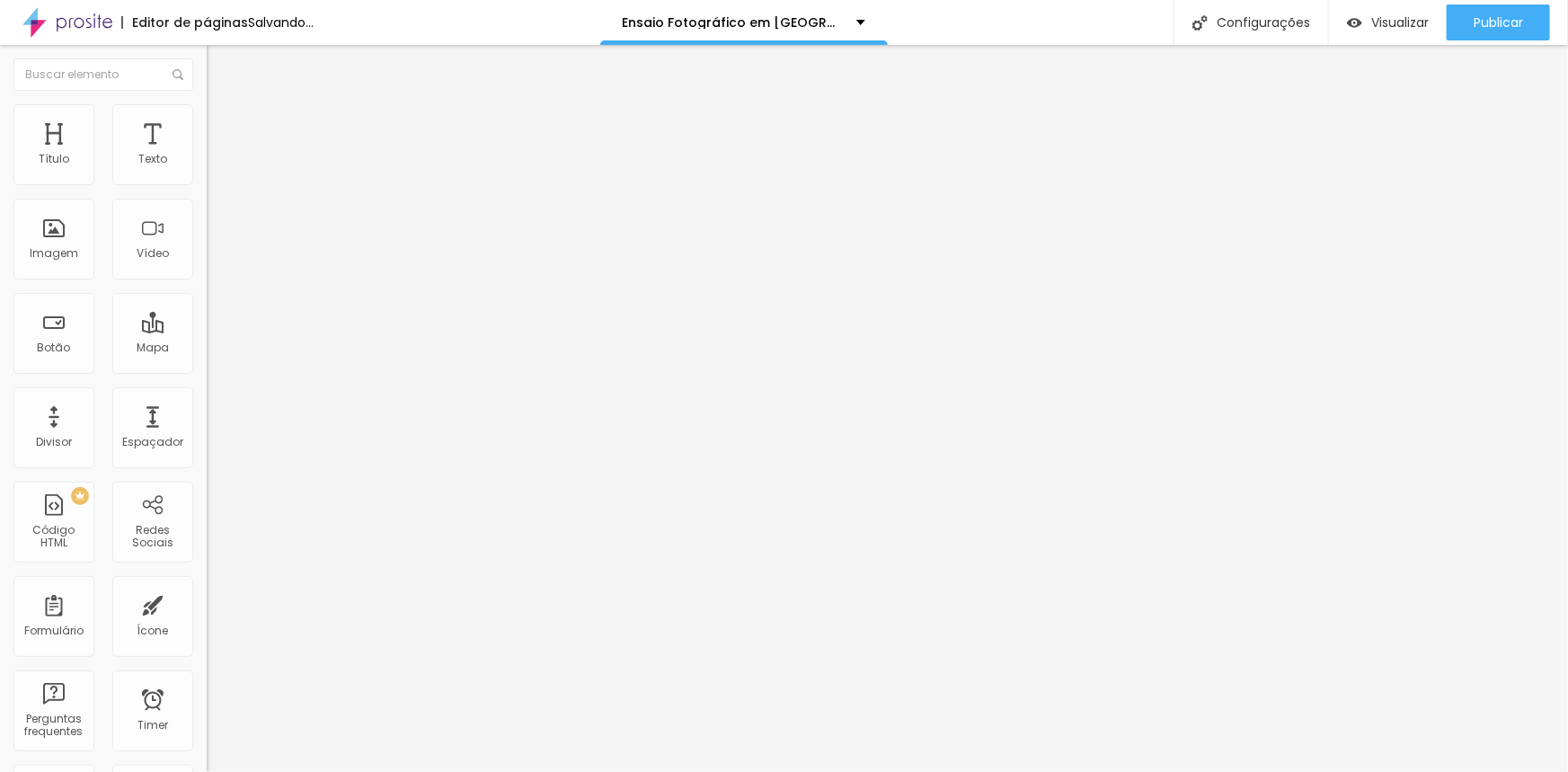
type input "64"
click at [206, 424] on input "range" at bounding box center [264, 431] width 116 height 14
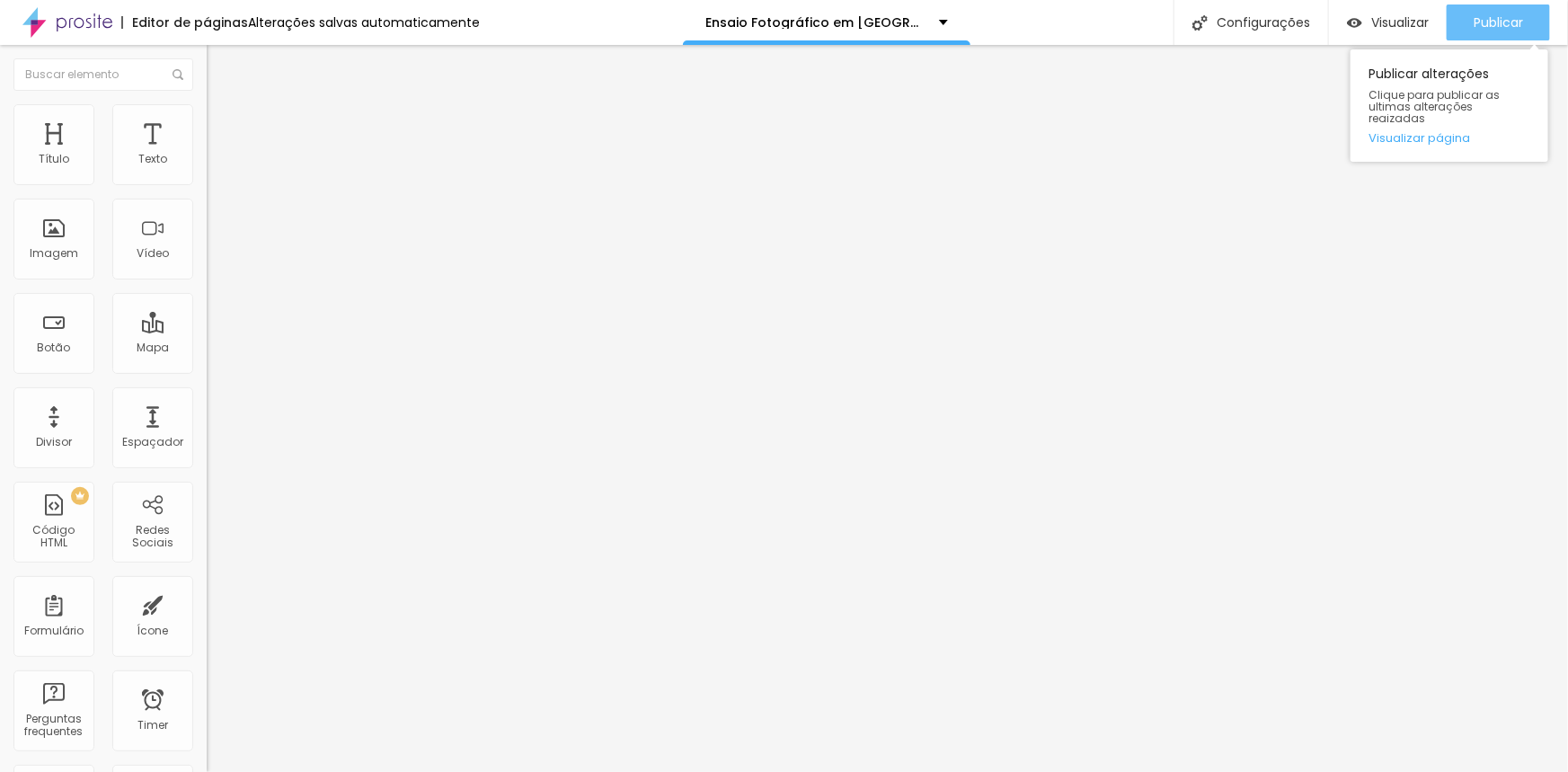
click at [1500, 19] on span "Publicar" at bounding box center [1498, 22] width 50 height 14
click at [206, 163] on div "TikTok" at bounding box center [309, 168] width 206 height 55
click at [206, 177] on div "TikTok" at bounding box center [309, 176] width 206 height 11
click at [206, 182] on img at bounding box center [212, 187] width 12 height 12
type input "https://"
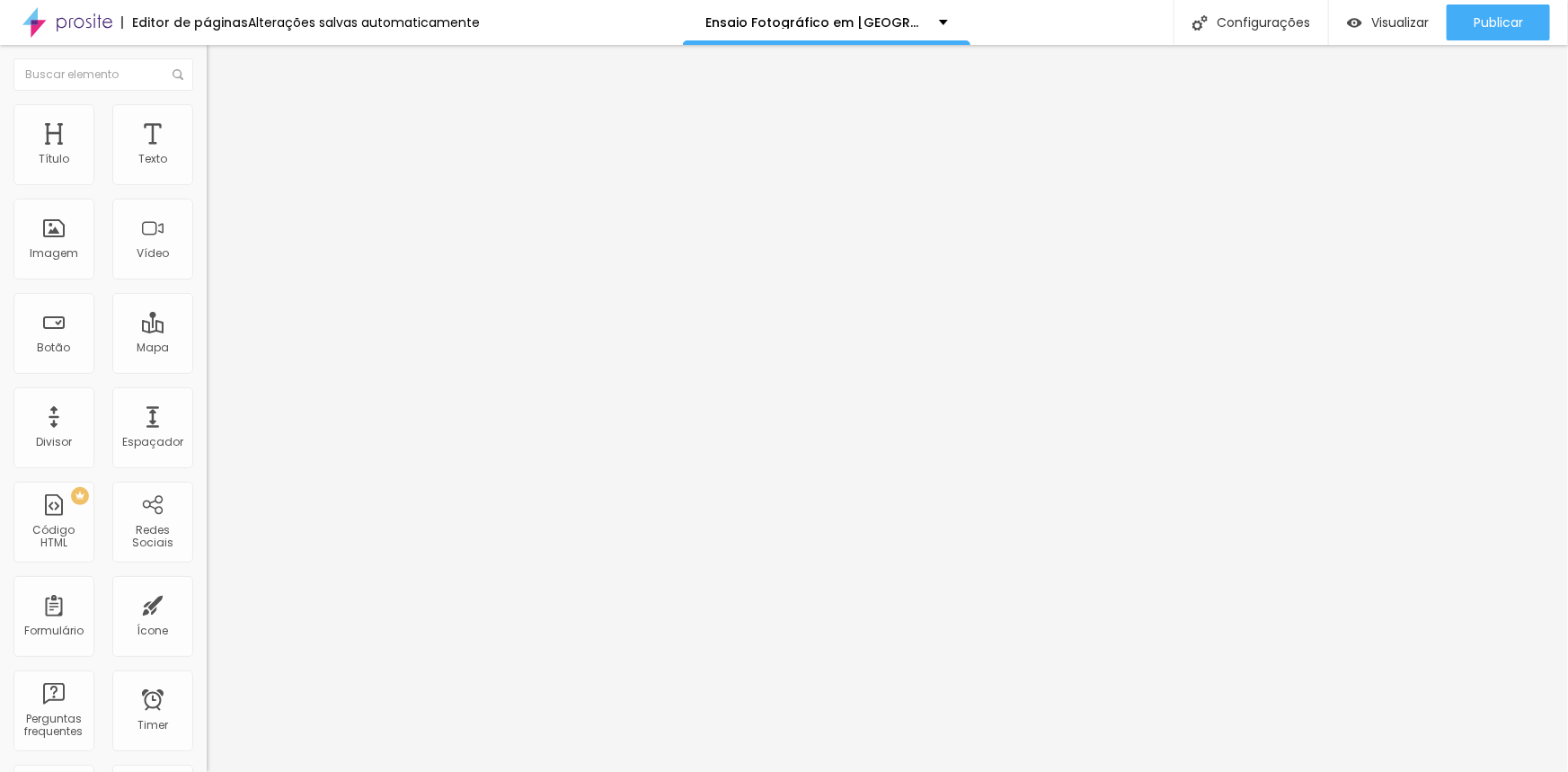
click at [206, 363] on div "Instagram" at bounding box center [309, 368] width 206 height 11
click at [206, 611] on input "https://" at bounding box center [314, 620] width 216 height 18
click at [206, 686] on button "+ Adicionar Icone" at bounding box center [263, 695] width 113 height 18
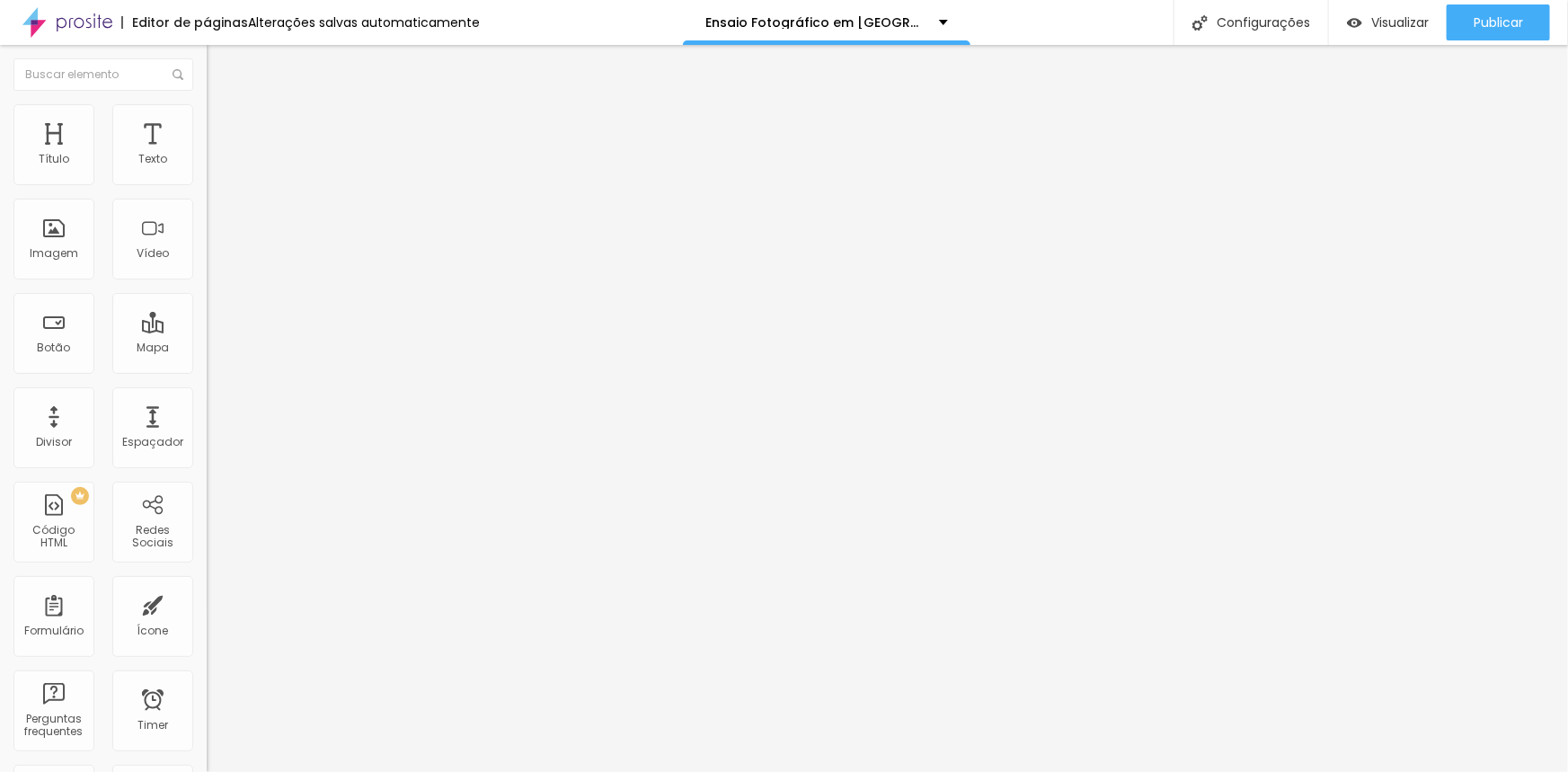
click at [1490, 26] on span "Publicar" at bounding box center [1498, 22] width 50 height 14
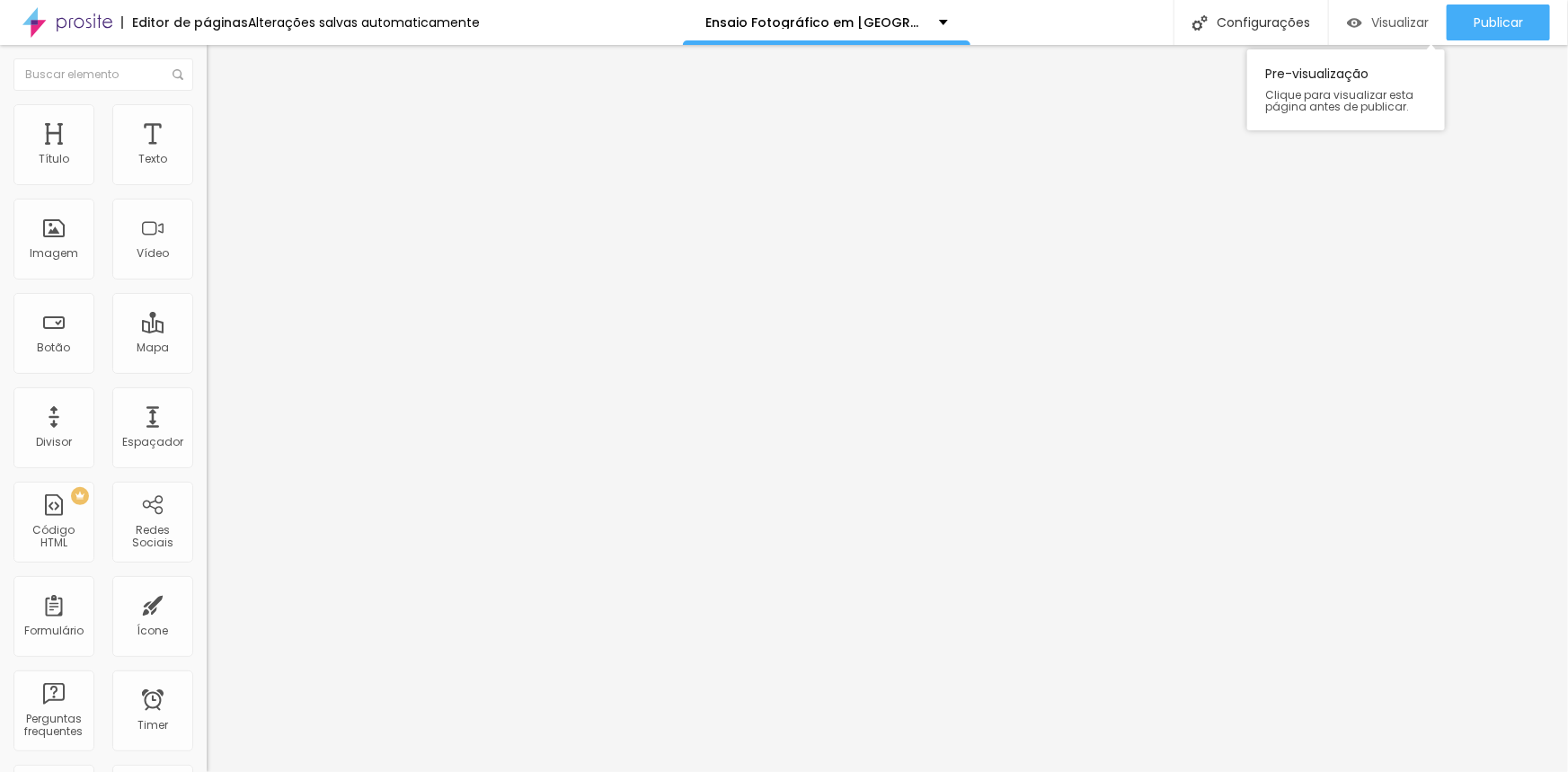
click at [1369, 5] on div "Visualizar" at bounding box center [1388, 23] width 82 height 36
